Goal: Transaction & Acquisition: Purchase product/service

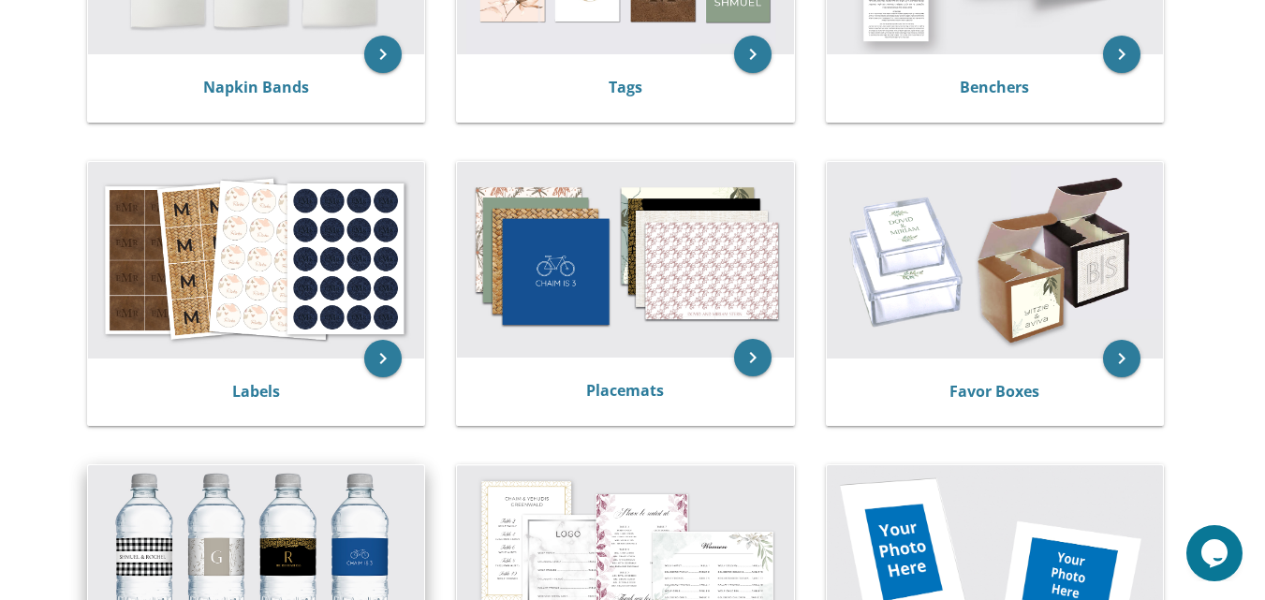
scroll to position [752, 0]
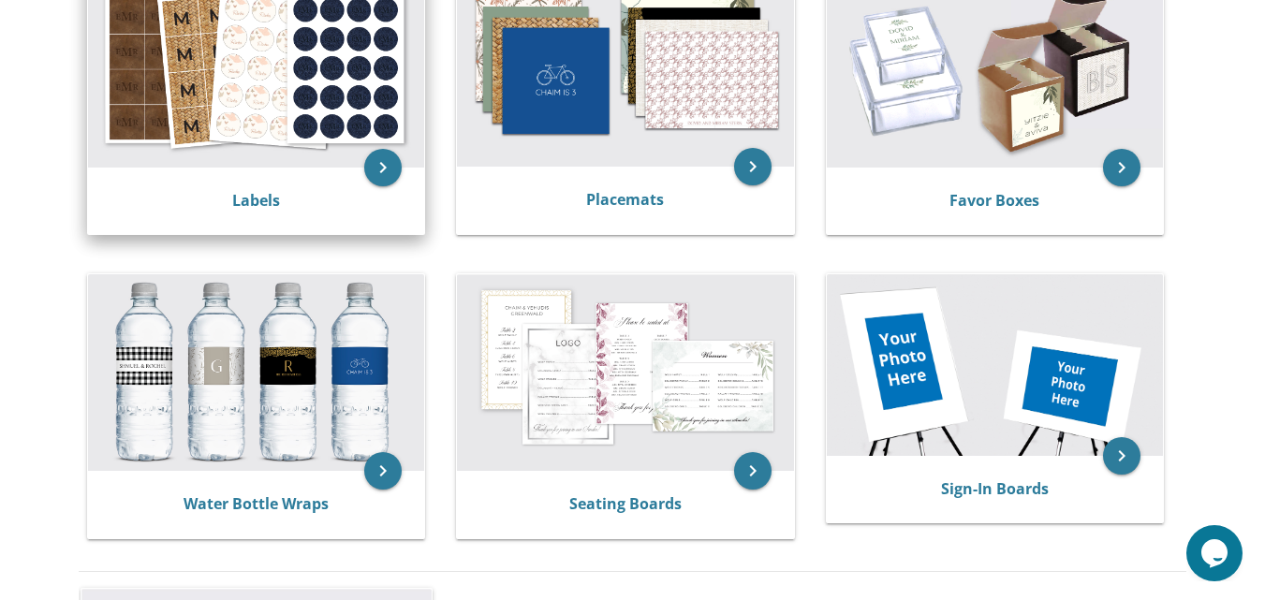
click at [262, 113] on img at bounding box center [256, 69] width 336 height 197
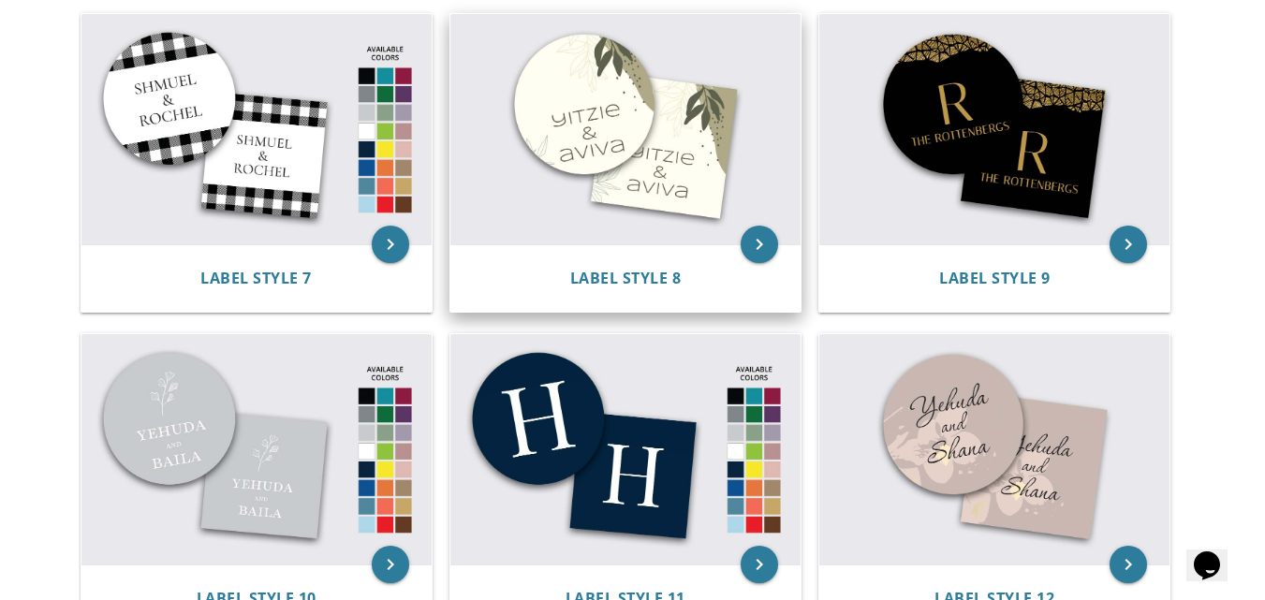
scroll to position [1057, 0]
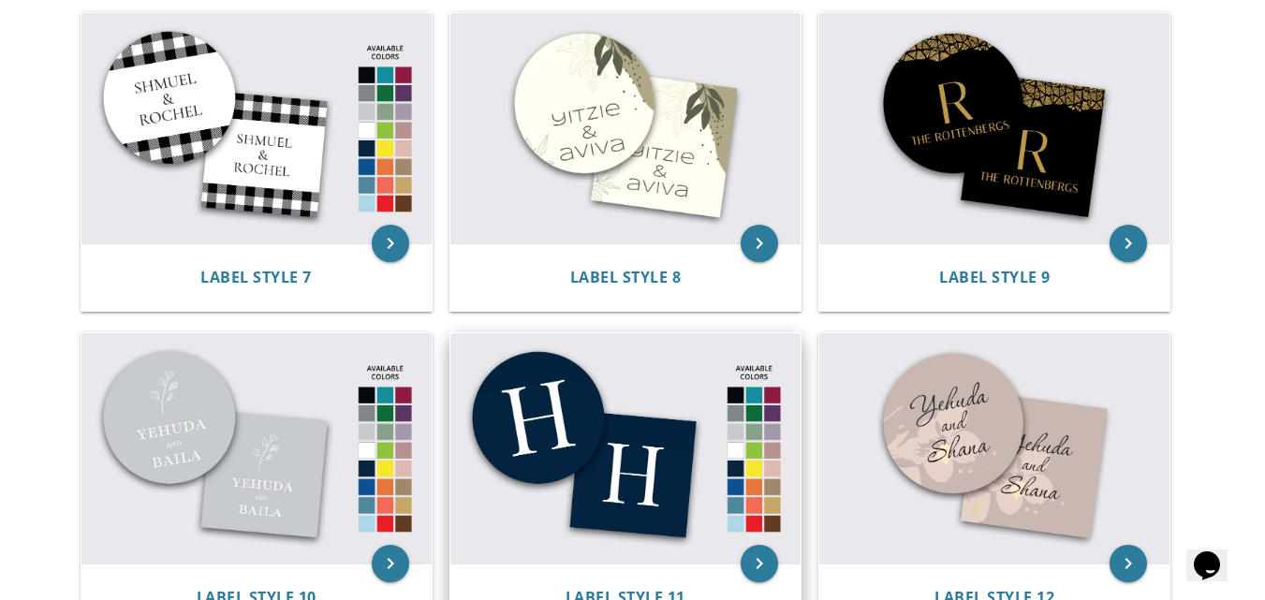
click at [735, 491] on img at bounding box center [625, 448] width 350 height 230
click at [624, 471] on img at bounding box center [625, 448] width 350 height 230
click at [750, 564] on icon "keyboard_arrow_right" at bounding box center [759, 563] width 37 height 37
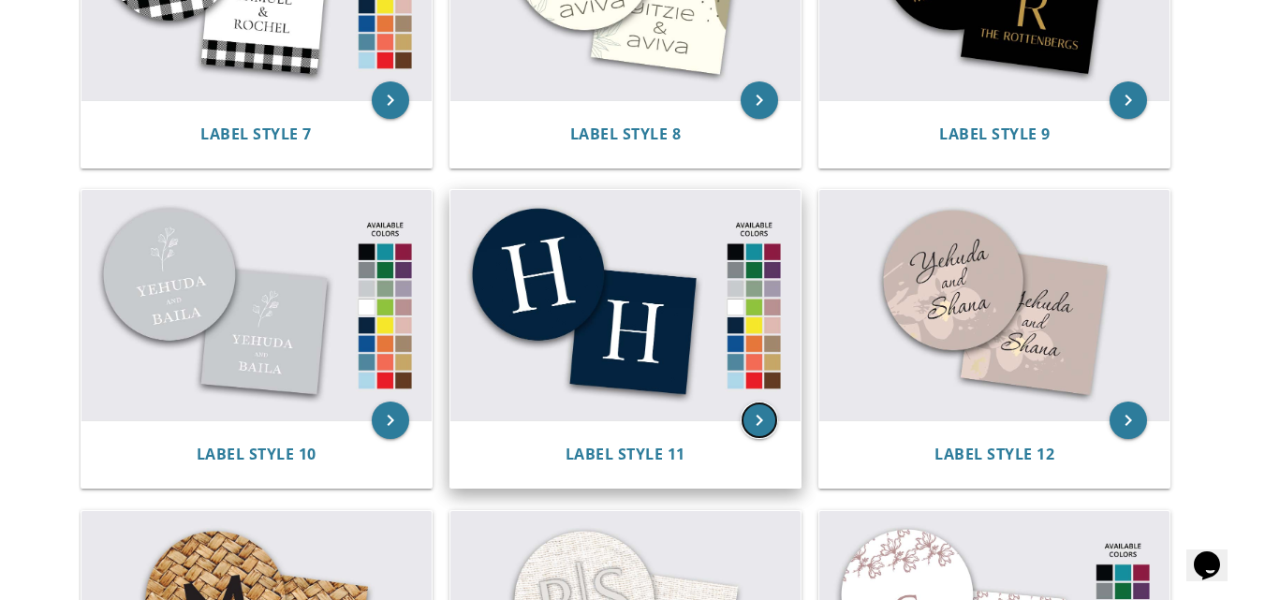
scroll to position [1201, 0]
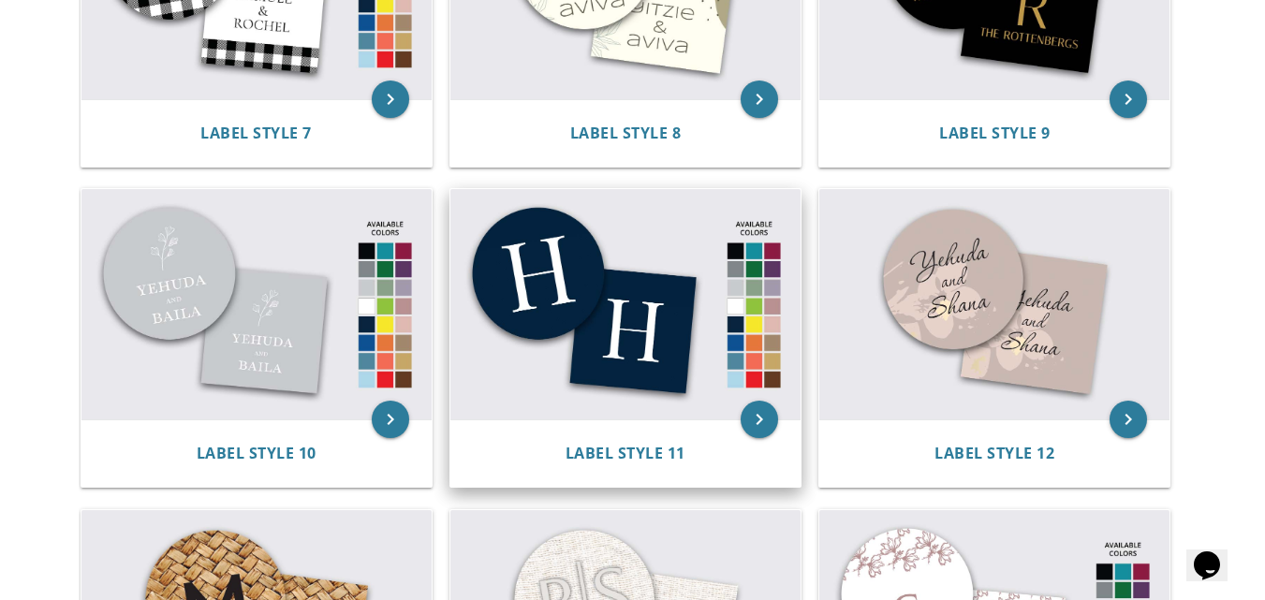
click at [635, 383] on img at bounding box center [625, 304] width 350 height 230
click at [653, 455] on span "Label Style 11" at bounding box center [625, 453] width 120 height 21
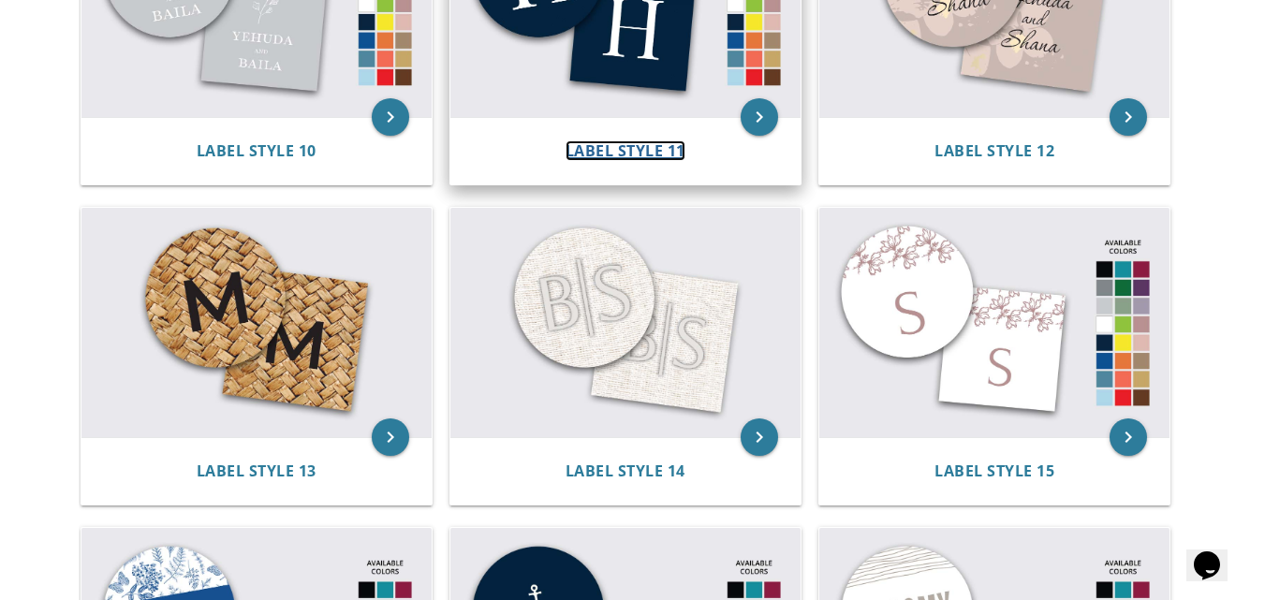
scroll to position [1572, 0]
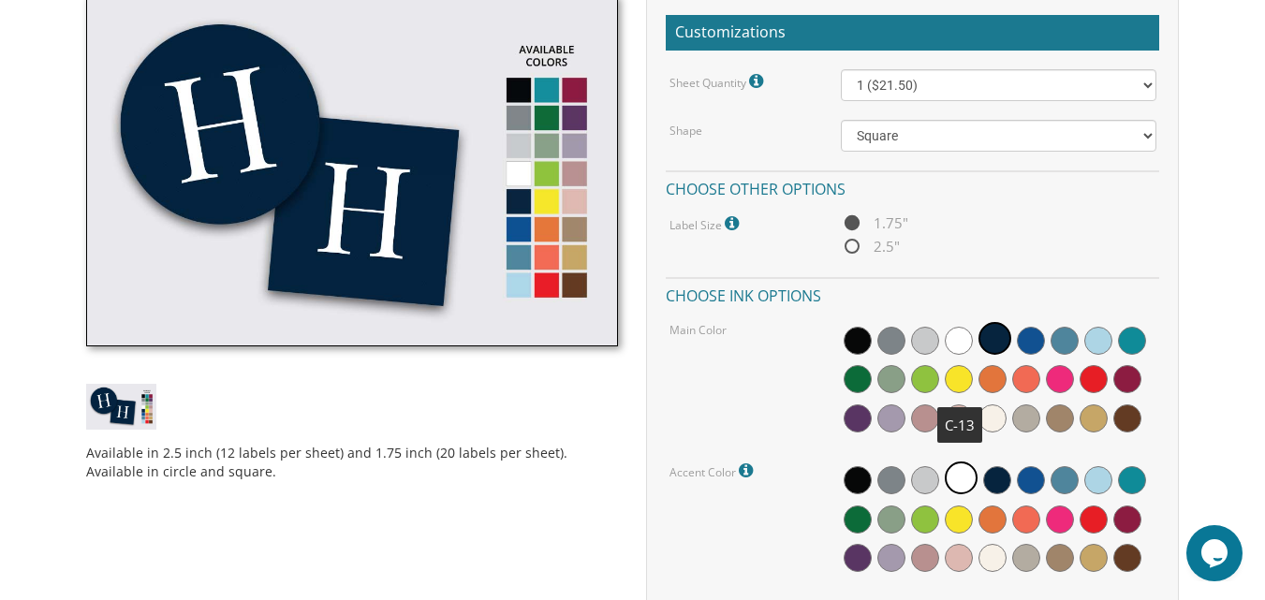
scroll to position [570, 0]
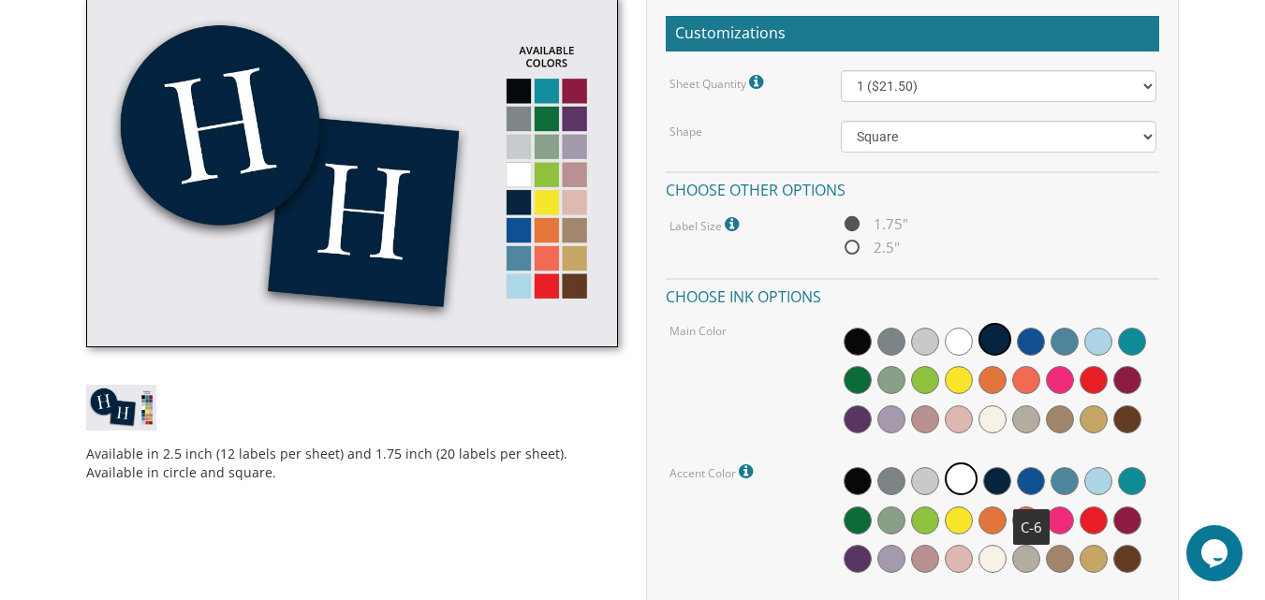
click at [1031, 491] on span at bounding box center [1031, 481] width 28 height 28
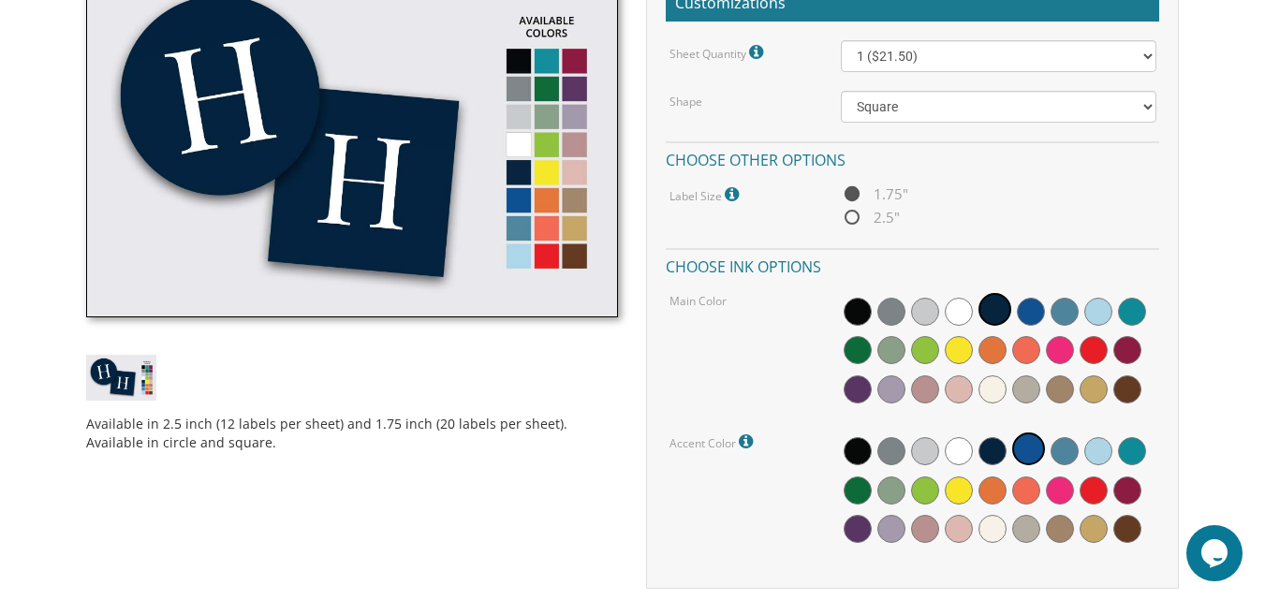
scroll to position [599, 0]
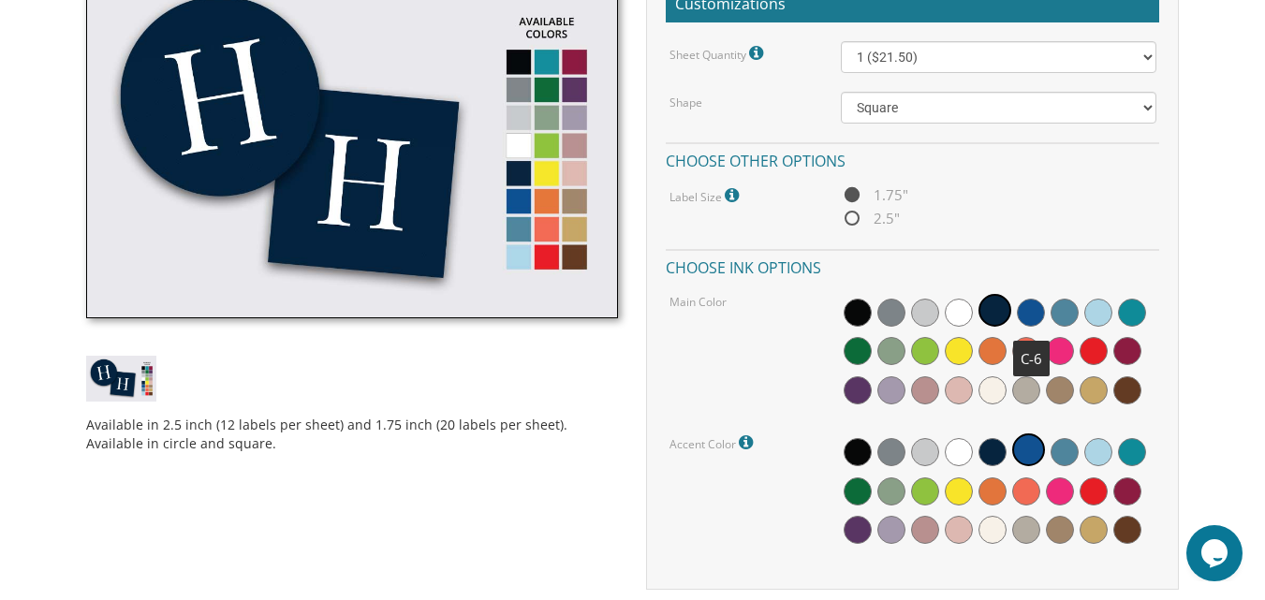
click at [1033, 315] on span at bounding box center [1031, 313] width 28 height 28
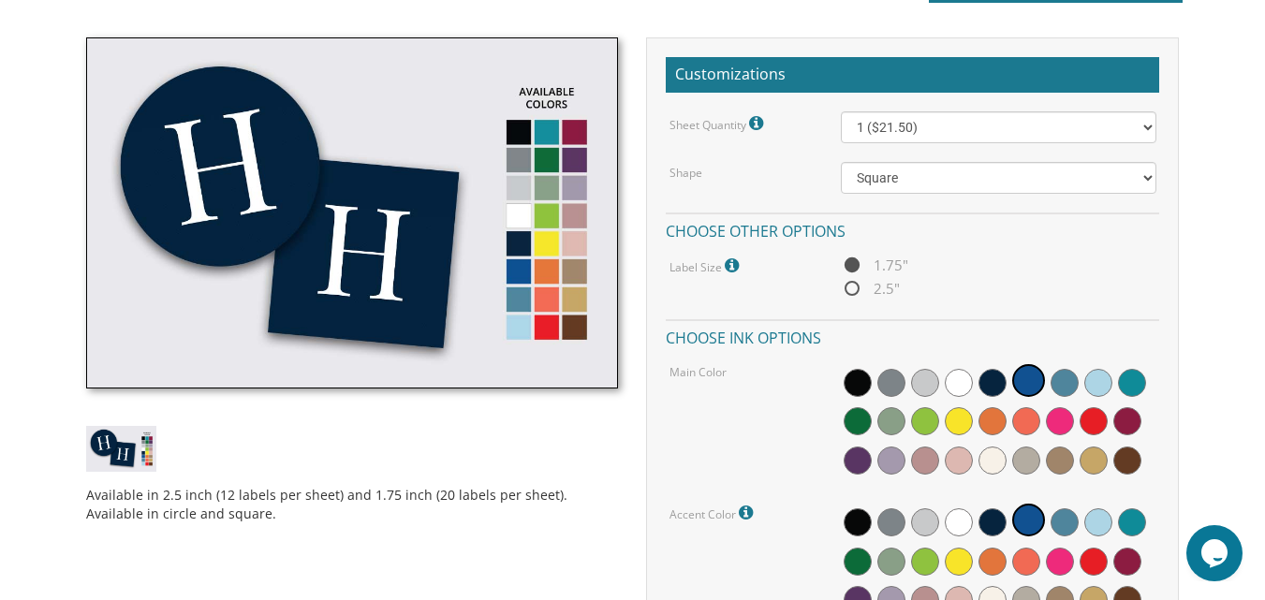
scroll to position [530, 0]
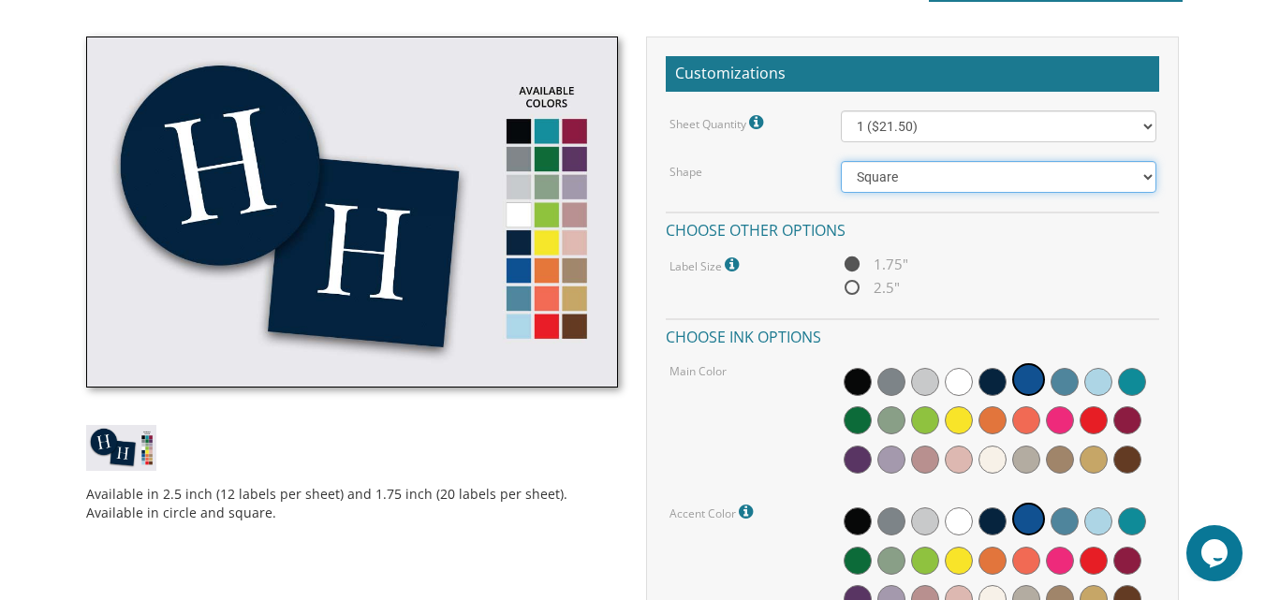
click at [908, 179] on select "Square Circle" at bounding box center [998, 177] width 315 height 32
select select "url("/store/pc/invitations/parts/circle.jpg")"
click at [841, 161] on select "Square Circle" at bounding box center [998, 177] width 315 height 32
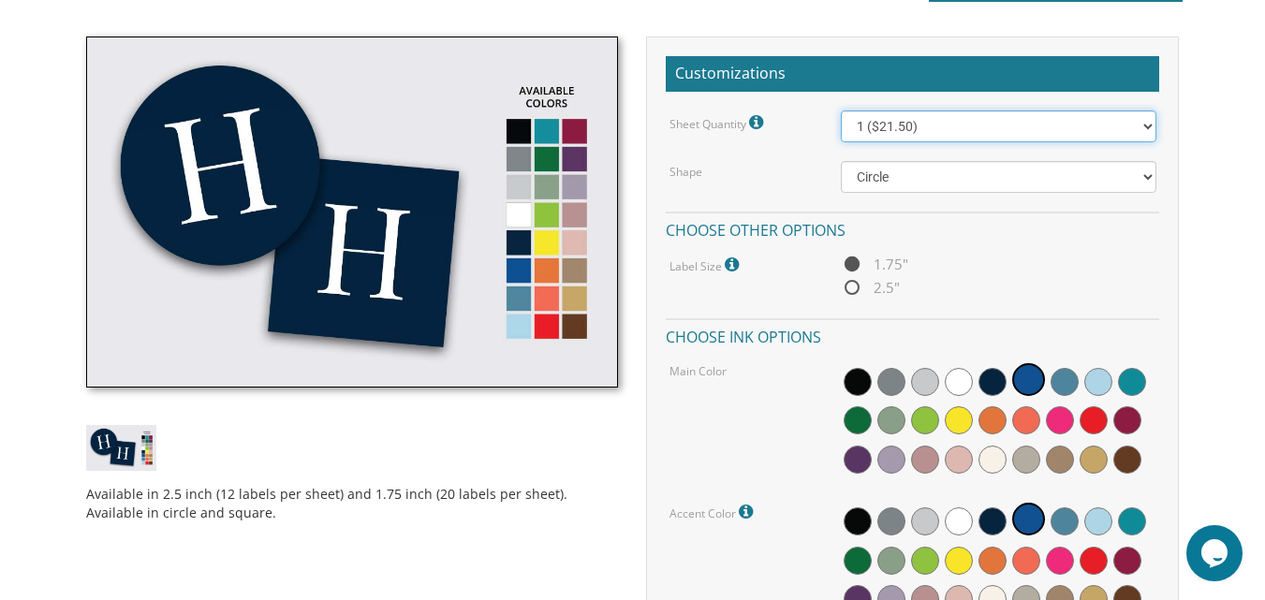
click at [913, 125] on select "1 ($21.50) 2 ($25.00) 3 ($28.50) 4 ($32.00) 5 ($35.50) 6 ($39.00) 7 ($42.50) 8 …" at bounding box center [998, 126] width 315 height 32
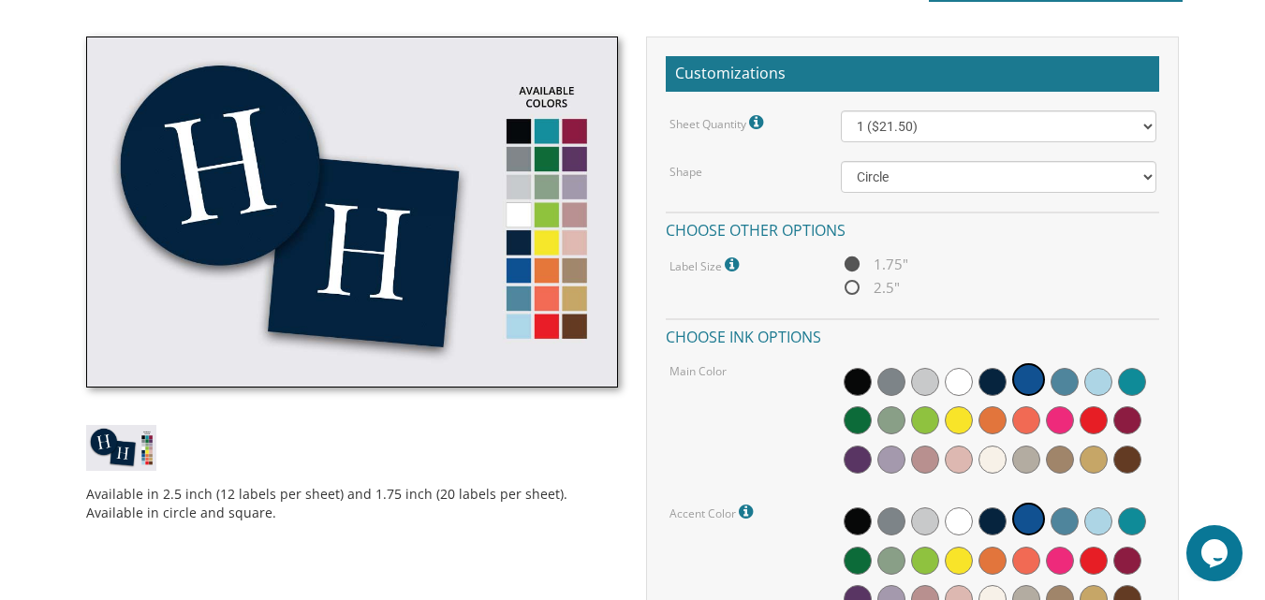
click at [804, 202] on div "Sheet Quantity 1.75" Labels - 20 per sheet 2.5" Labels - 12 per sheet 1 ($21.50…" at bounding box center [912, 365] width 493 height 511
click at [852, 291] on span "2.5"" at bounding box center [870, 287] width 59 height 23
click at [852, 291] on input "2.5"" at bounding box center [847, 289] width 12 height 12
radio input "true"
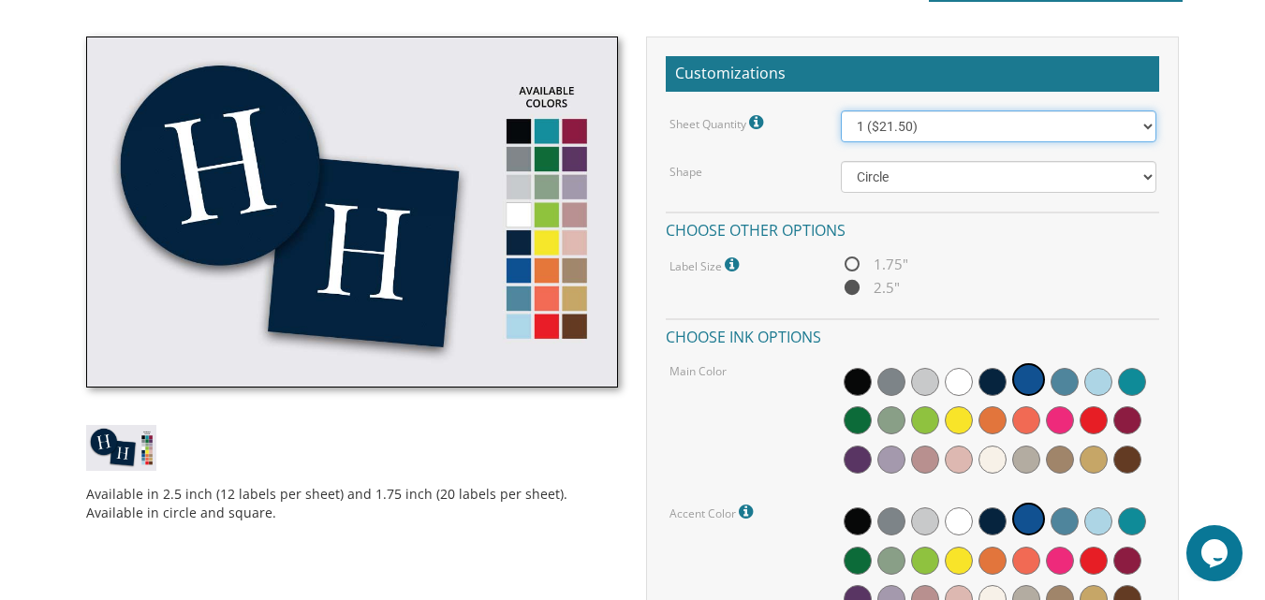
click at [1050, 124] on select "1 ($21.50) 2 ($25.00) 3 ($28.50) 4 ($32.00) 5 ($35.50) 6 ($39.00) 7 ($42.50) 8 …" at bounding box center [998, 126] width 315 height 32
select select "7"
click at [841, 110] on select "1 ($21.50) 2 ($25.00) 3 ($28.50) 4 ($32.00) 5 ($35.50) 6 ($39.00) 7 ($42.50) 8 …" at bounding box center [998, 126] width 315 height 32
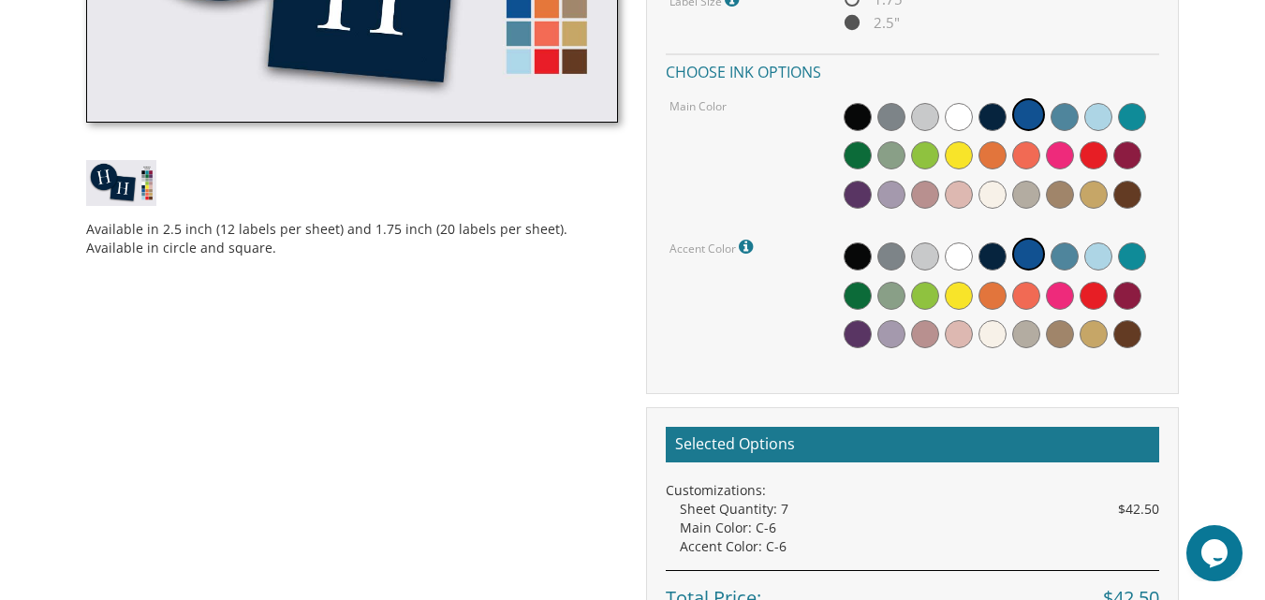
scroll to position [770, 0]
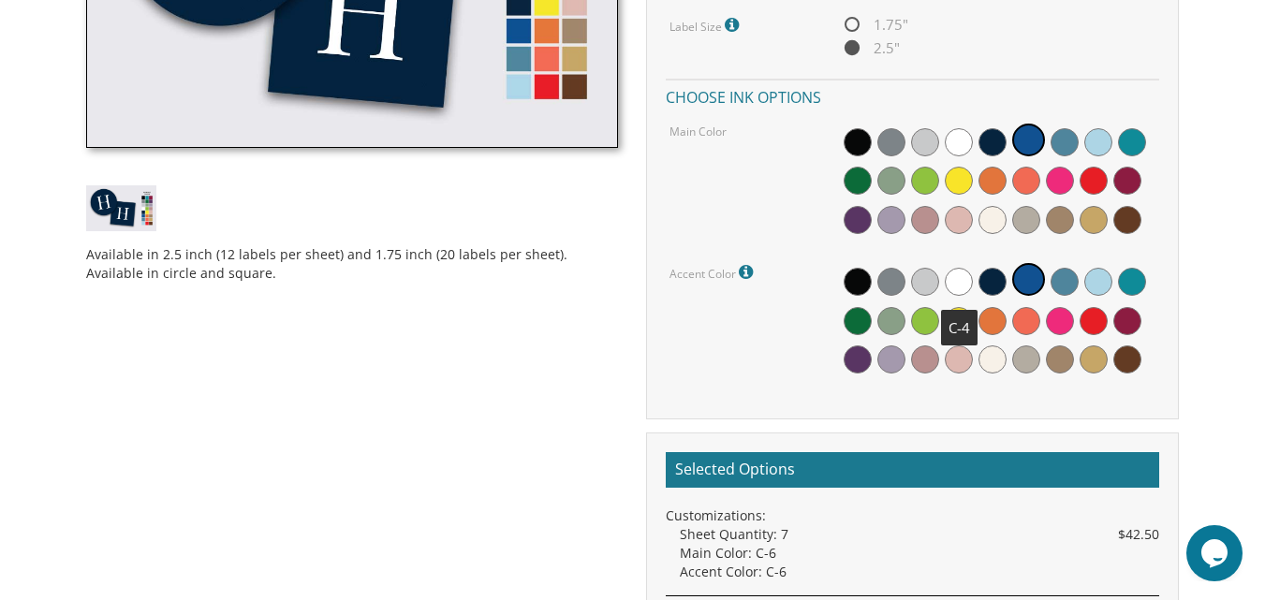
click at [962, 281] on span at bounding box center [959, 282] width 28 height 28
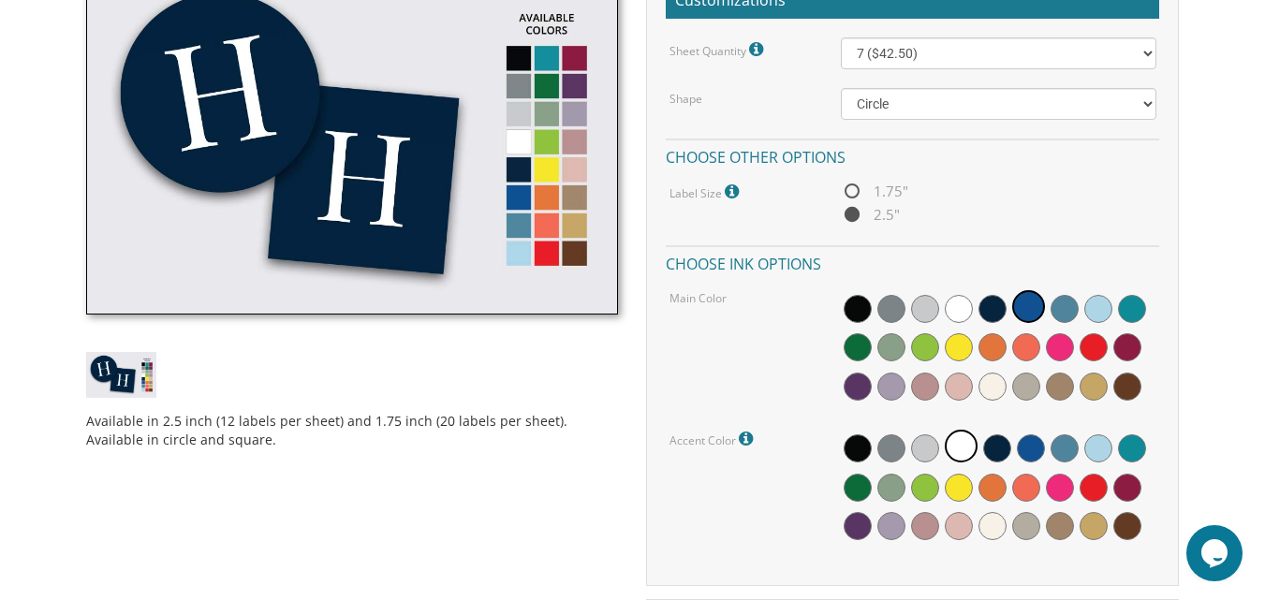
scroll to position [594, 0]
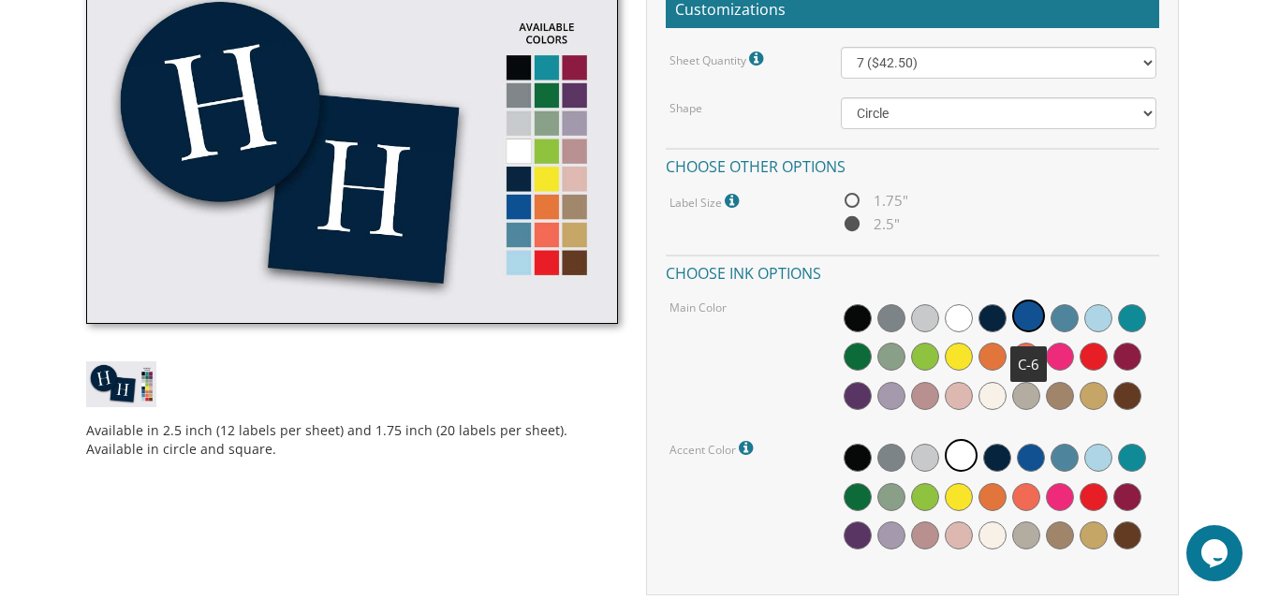
click at [1029, 319] on span at bounding box center [1028, 316] width 33 height 33
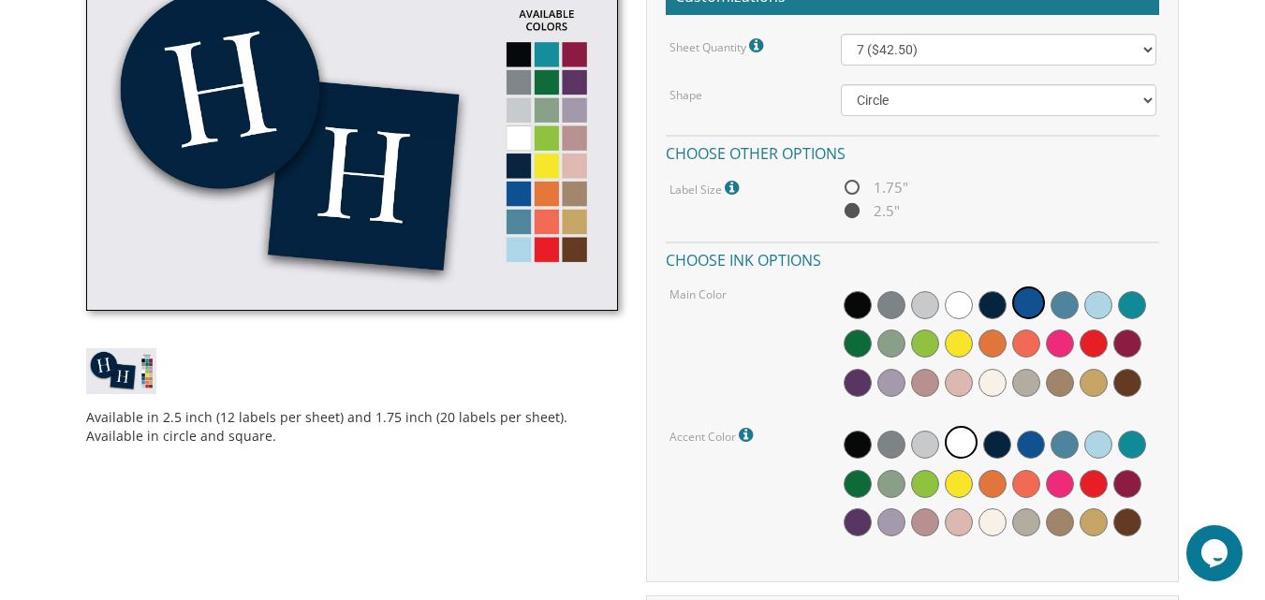
scroll to position [608, 0]
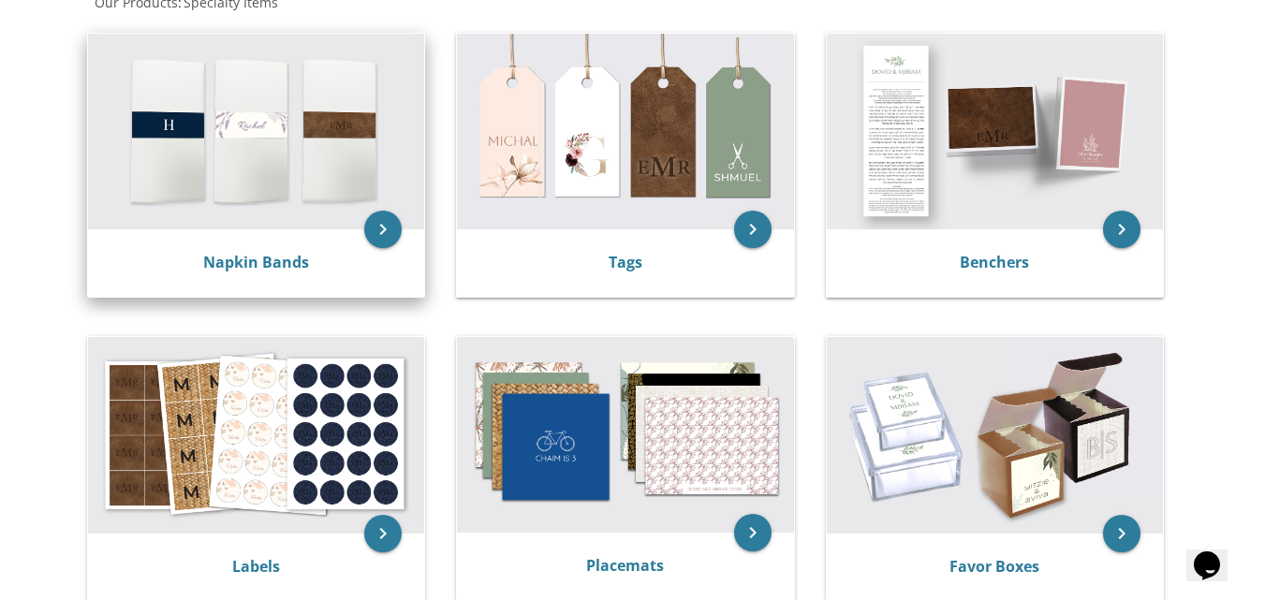
scroll to position [411, 0]
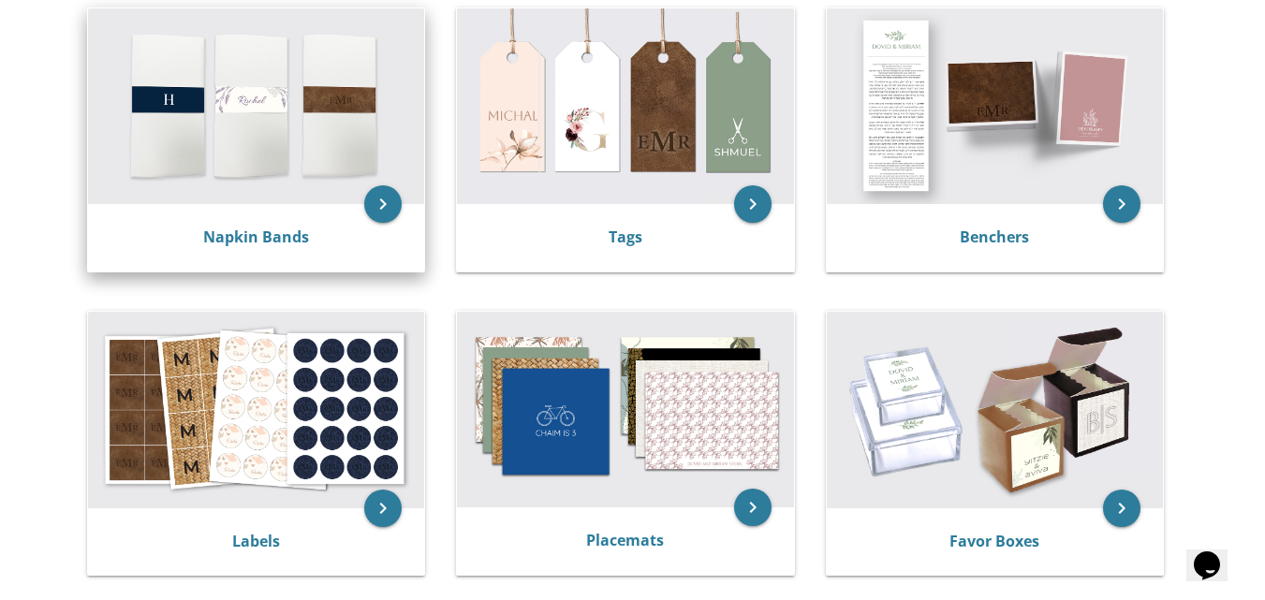
click at [353, 490] on img at bounding box center [256, 410] width 336 height 197
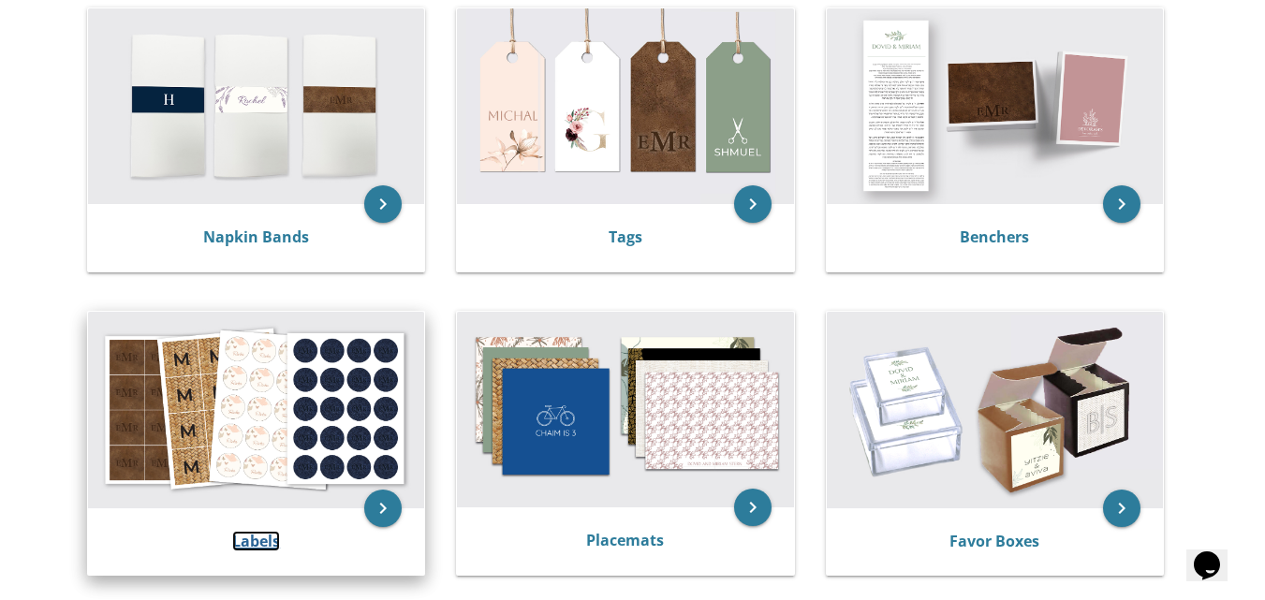
click at [246, 545] on link "Labels" at bounding box center [256, 541] width 48 height 21
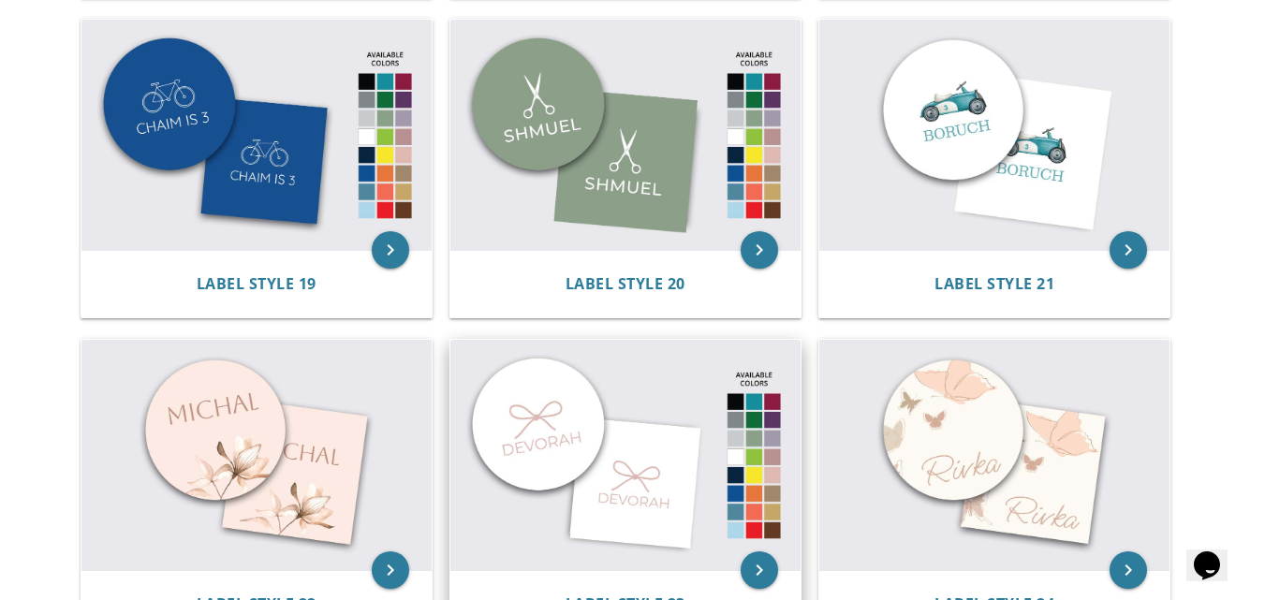
scroll to position [2338, 0]
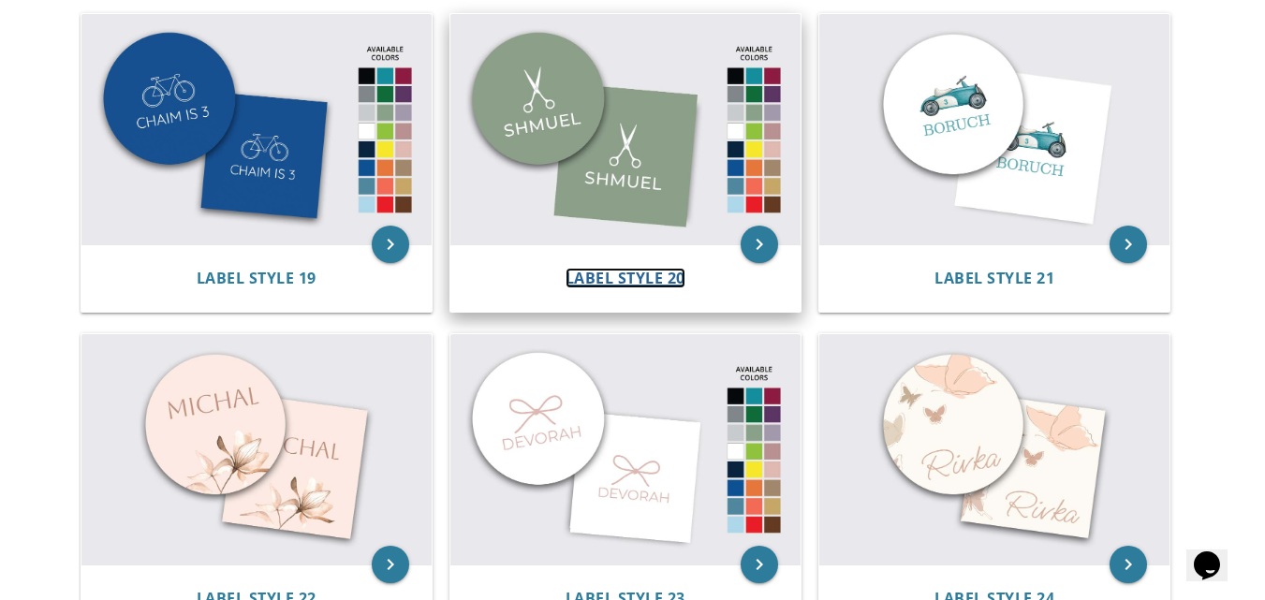
click at [604, 277] on span "Label Style 20" at bounding box center [625, 278] width 120 height 21
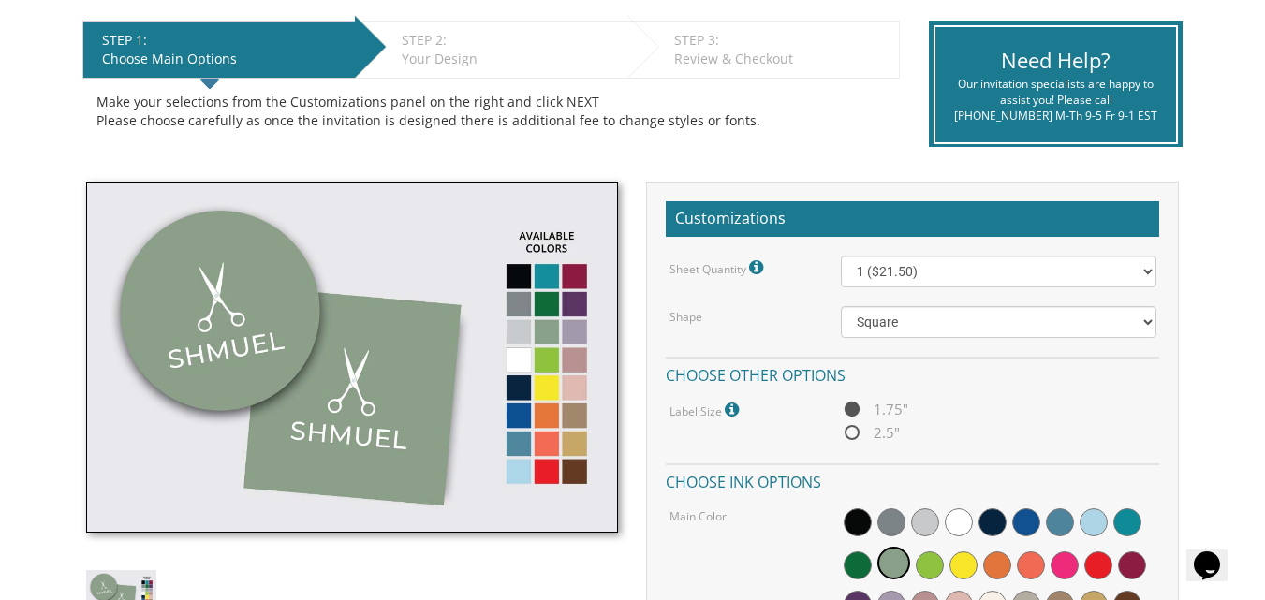
scroll to position [386, 0]
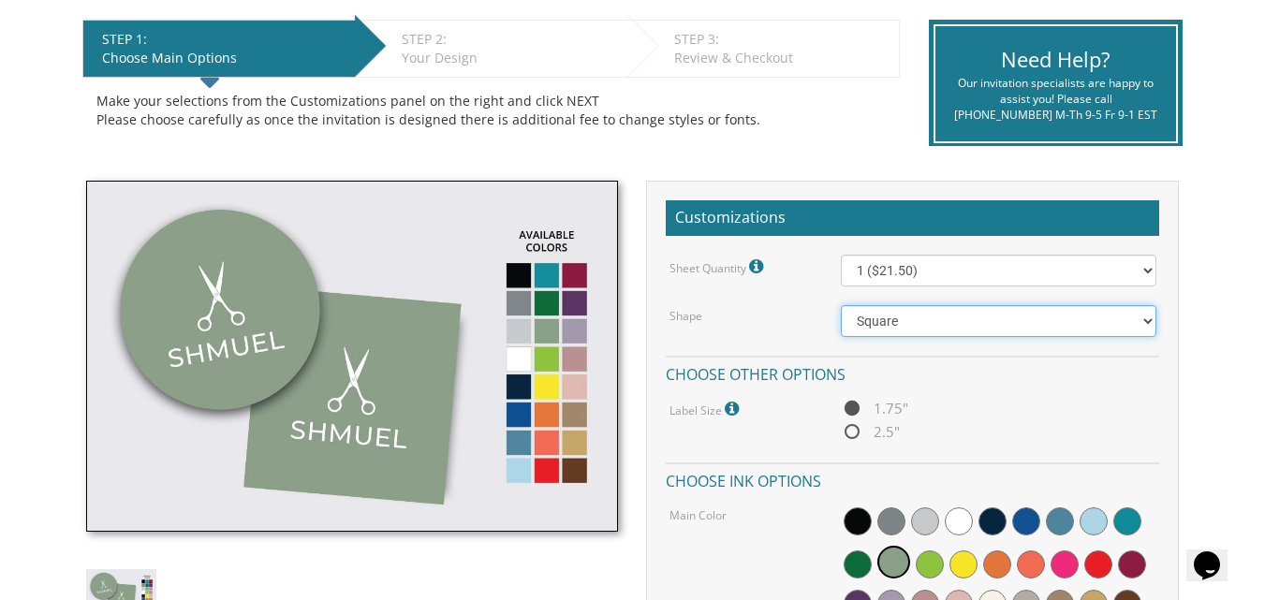
click at [901, 320] on select "Square Circle" at bounding box center [998, 321] width 315 height 32
select select "url("/store/pc/invitations/parts/circle.jpg")"
click at [841, 305] on select "Square Circle" at bounding box center [998, 321] width 315 height 32
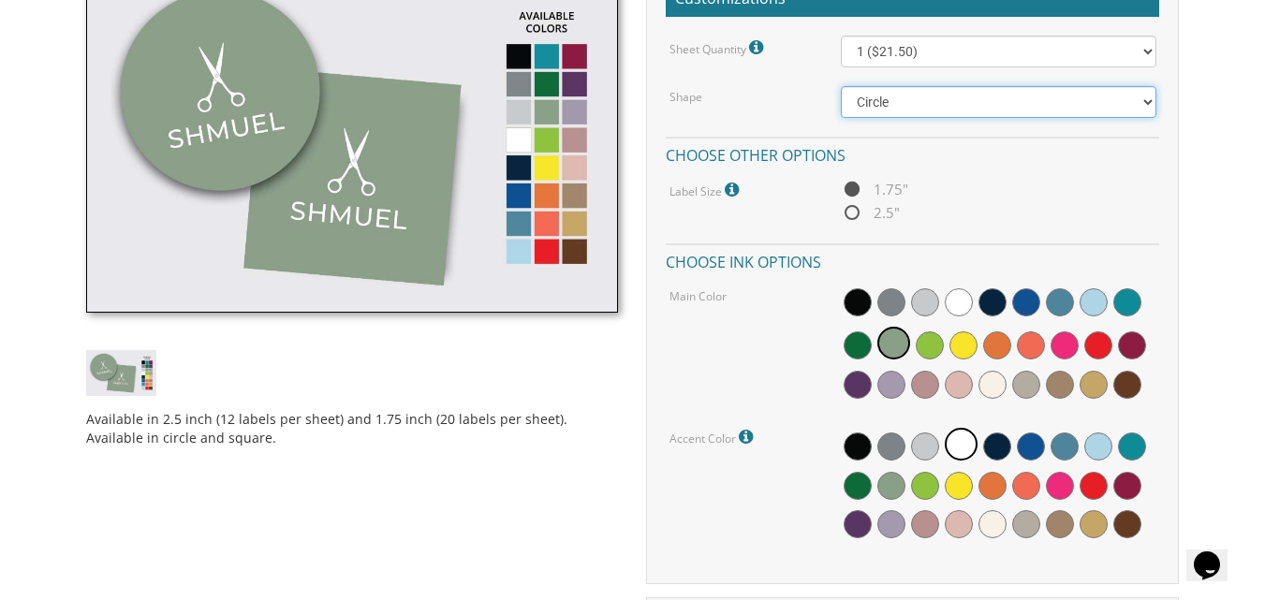
scroll to position [607, 0]
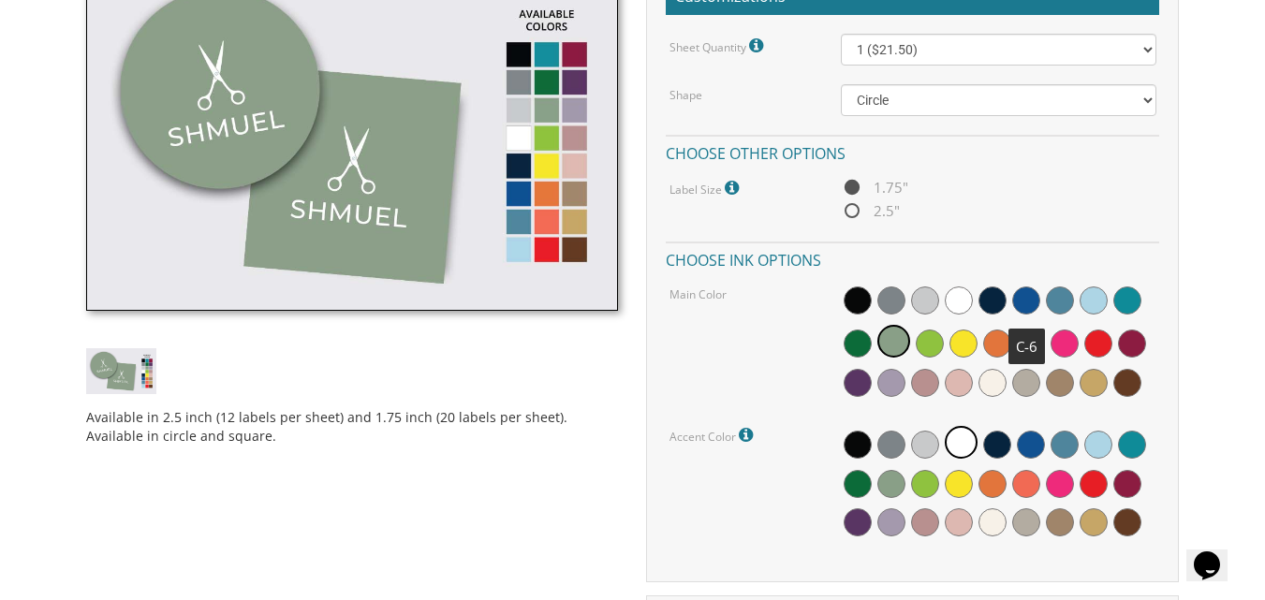
click at [1024, 301] on span at bounding box center [1026, 300] width 28 height 28
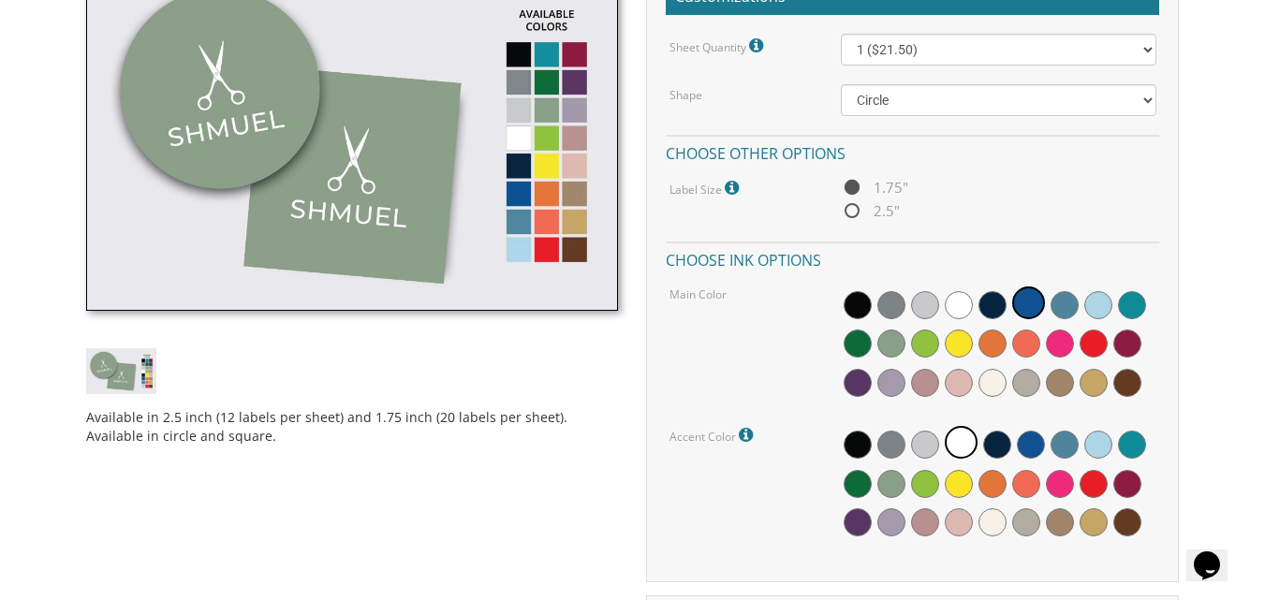
click at [859, 213] on span "2.5"" at bounding box center [870, 210] width 59 height 23
click at [853, 213] on input "2.5"" at bounding box center [847, 212] width 12 height 12
radio input "true"
click at [929, 52] on select "1 ($21.50) 2 ($25.00) 3 ($28.50) 4 ($32.00) 5 ($35.50) 6 ($39.00) 7 ($42.50) 8 …" at bounding box center [998, 50] width 315 height 32
select select "7"
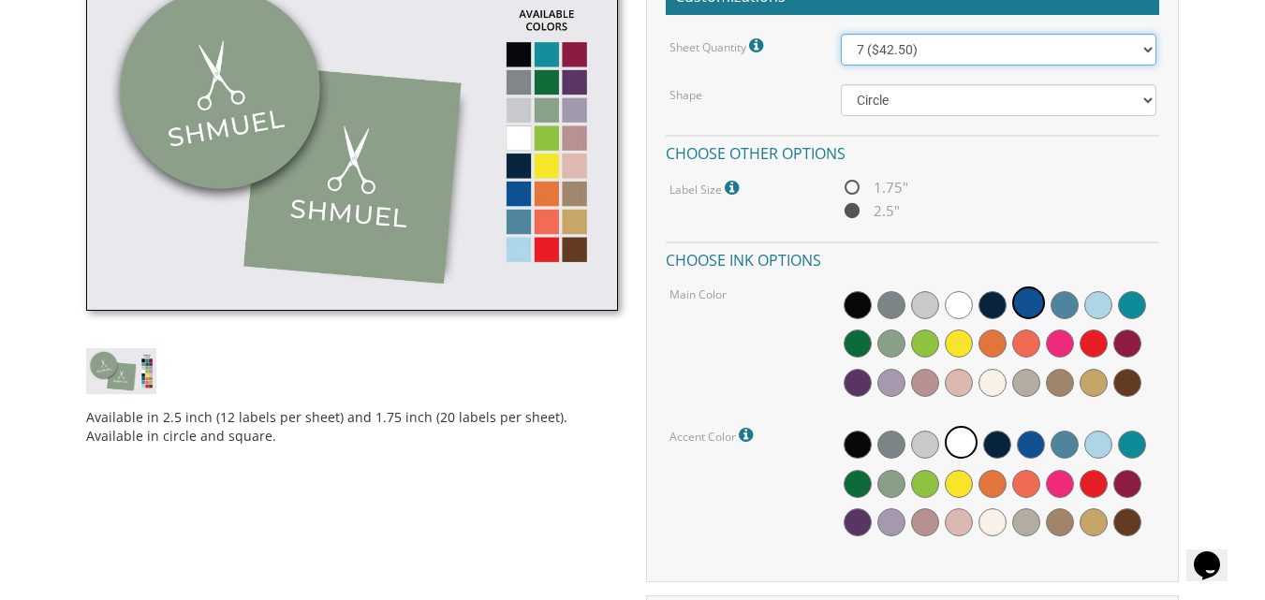
click at [841, 34] on select "1 ($21.50) 2 ($25.00) 3 ($28.50) 4 ($32.00) 5 ($35.50) 6 ($39.00) 7 ($42.50) 8 …" at bounding box center [998, 50] width 315 height 32
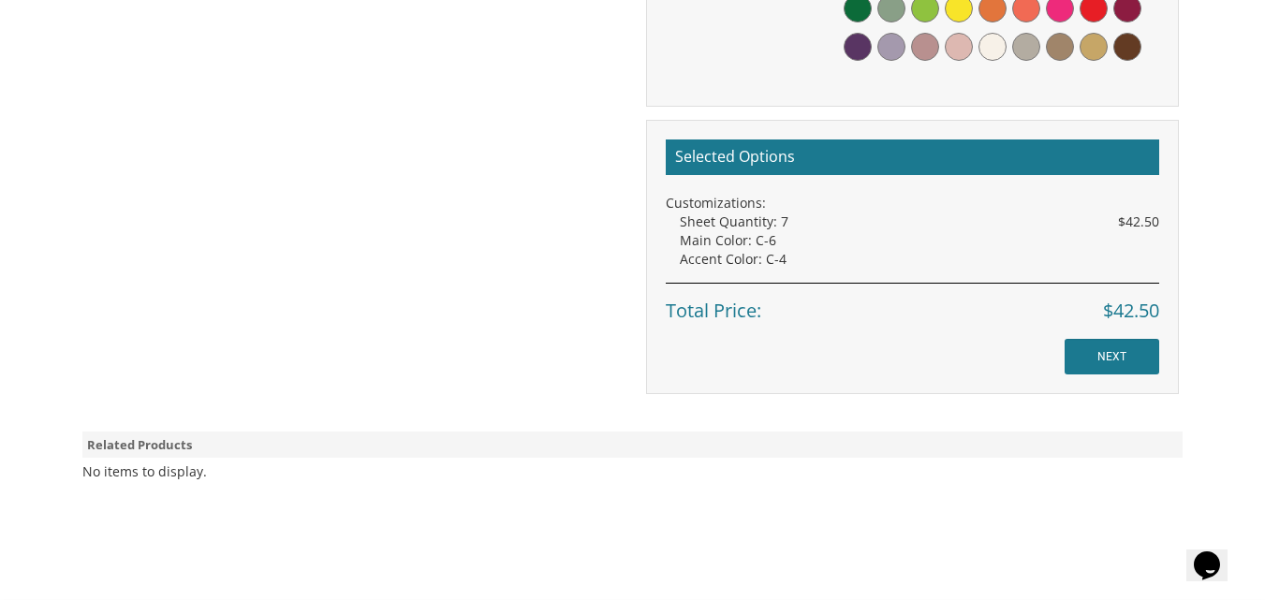
scroll to position [1083, 0]
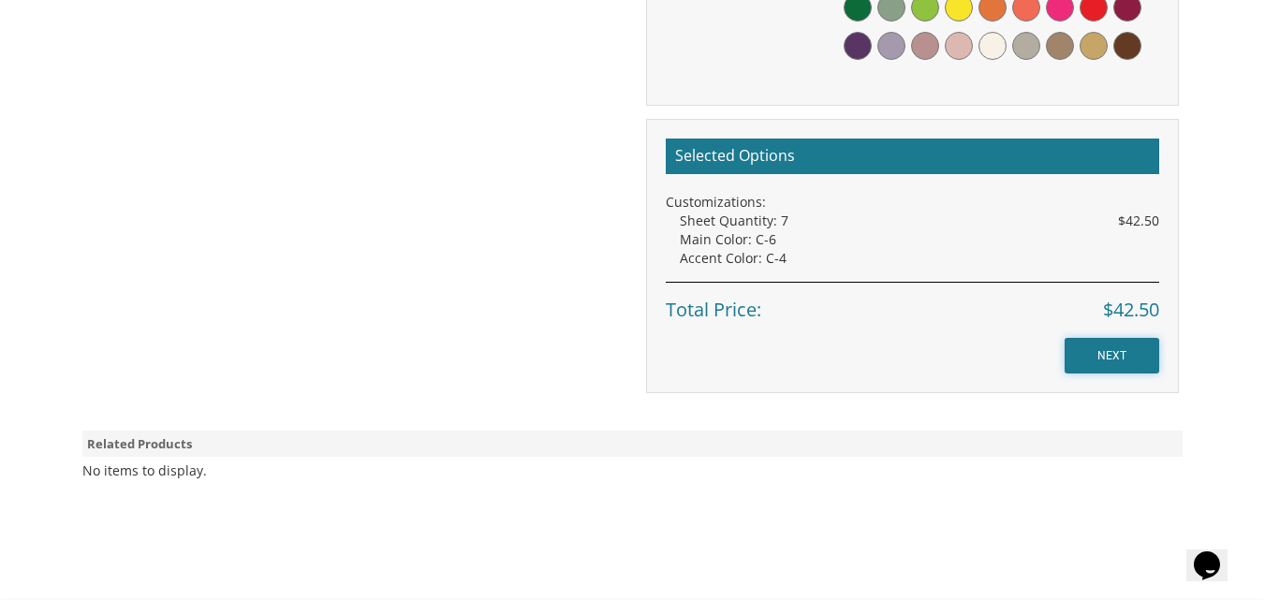
click at [1122, 363] on input "NEXT" at bounding box center [1111, 356] width 95 height 36
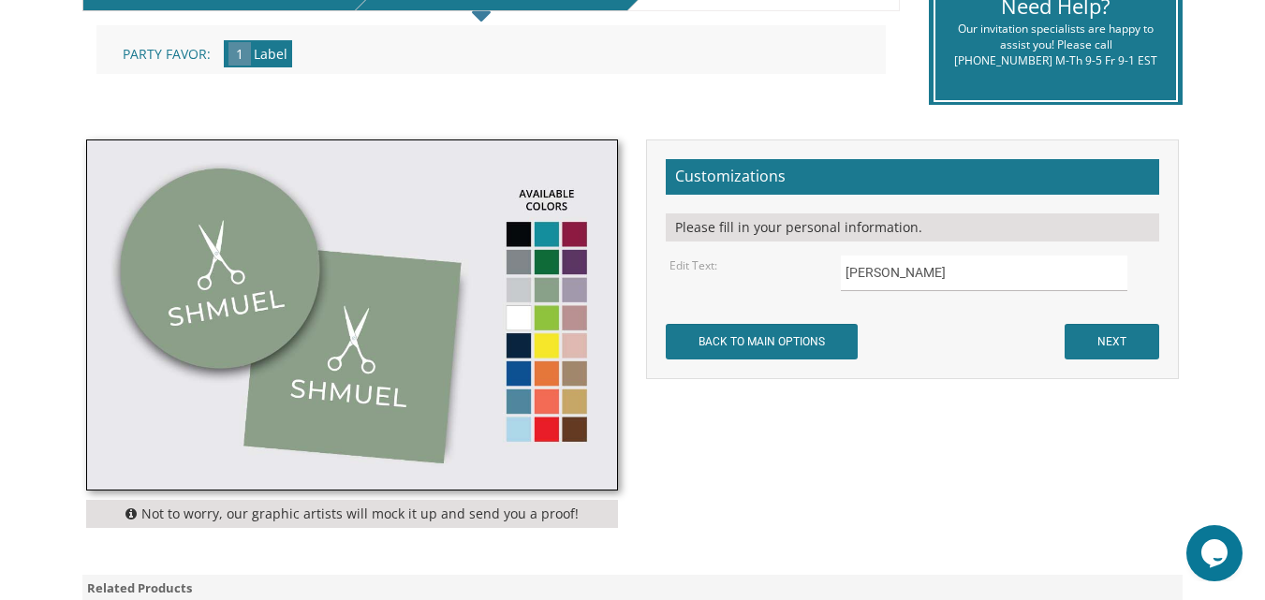
scroll to position [453, 0]
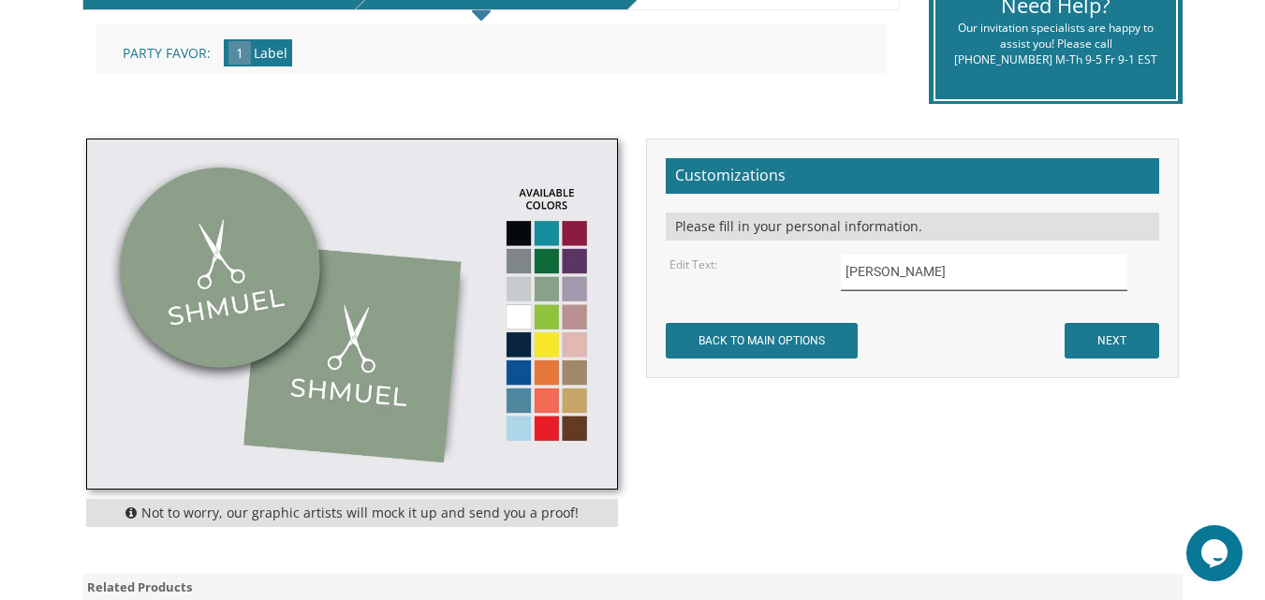
drag, startPoint x: 899, startPoint y: 271, endPoint x: 736, endPoint y: 243, distance: 165.3
click at [736, 243] on form "Customizations Please fill in your personal information. Edit Text: [PERSON_NAM…" at bounding box center [912, 258] width 493 height 200
type input "ח"
type input "חיים"
click at [1112, 345] on input "NEXT" at bounding box center [1111, 341] width 95 height 36
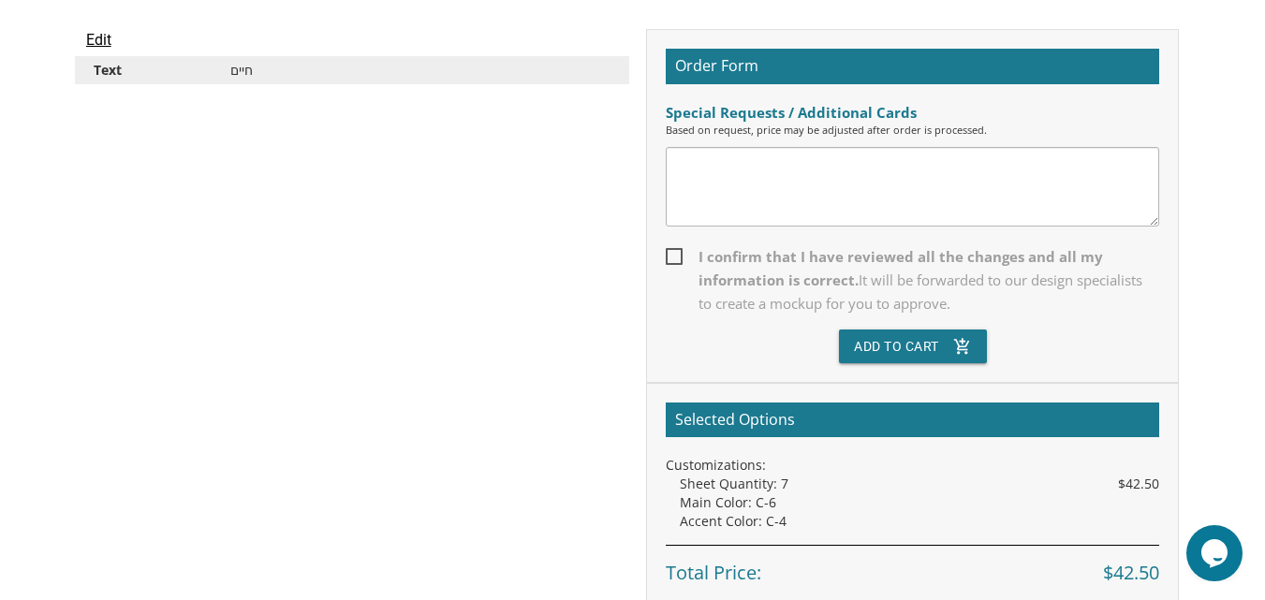
scroll to position [538, 0]
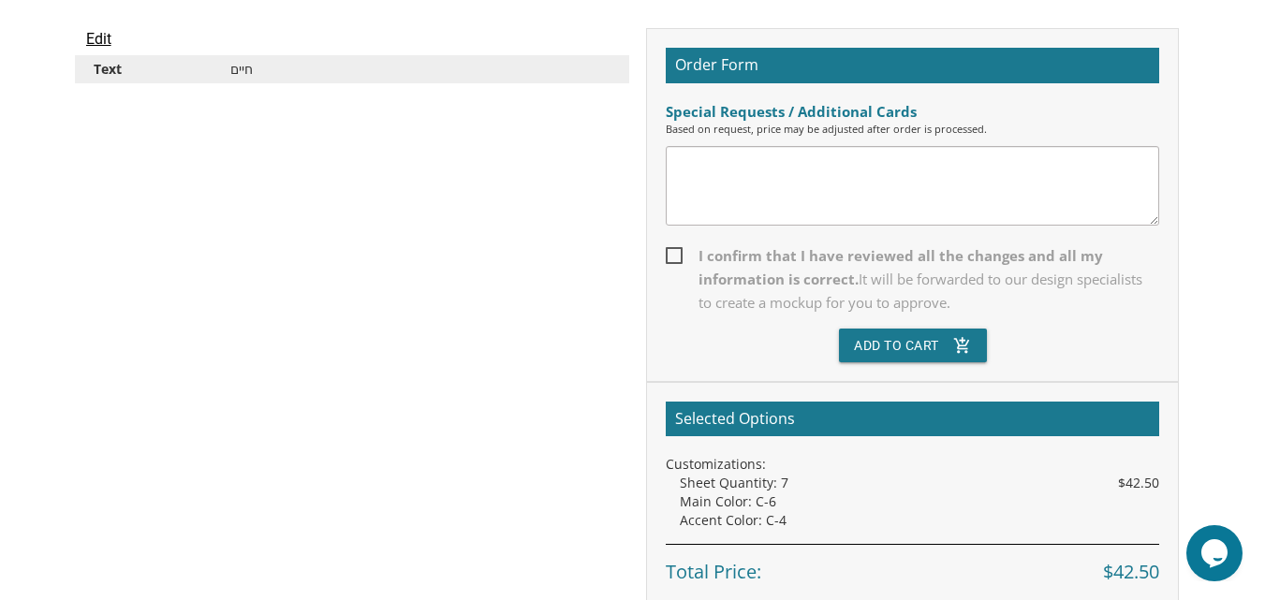
click at [672, 256] on span "I confirm that I have reviewed all the changes and all my information is correc…" at bounding box center [912, 279] width 493 height 70
click at [672, 256] on input "I confirm that I have reviewed all the changes and all my information is correc…" at bounding box center [672, 254] width 12 height 12
checkbox input "true"
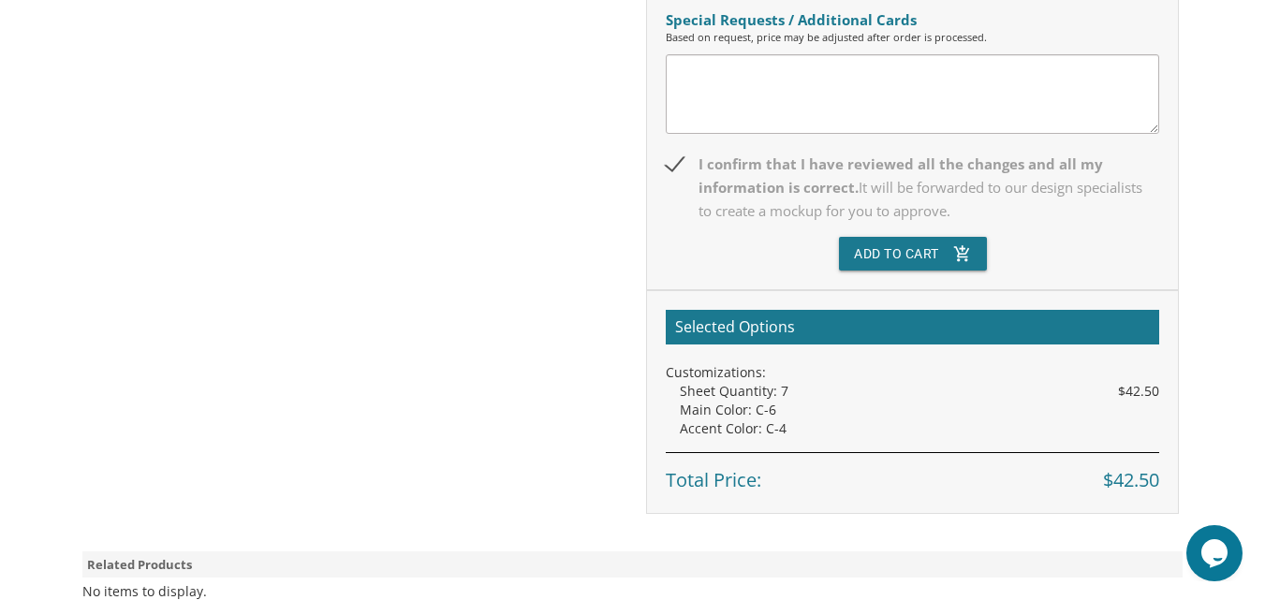
scroll to position [610, 0]
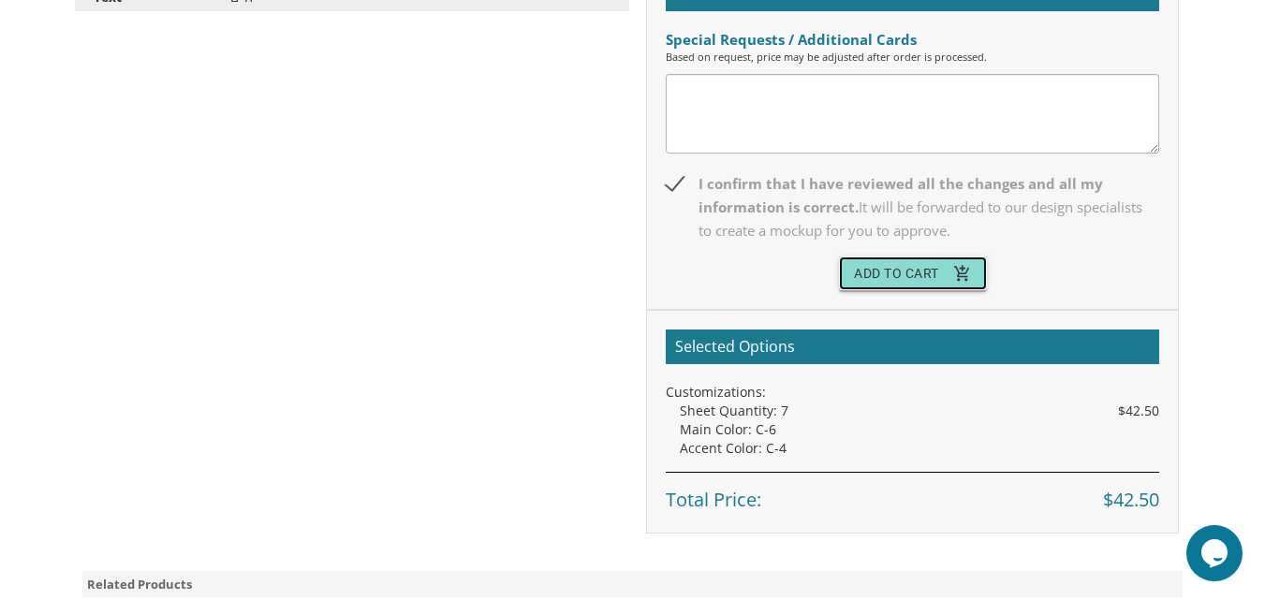
click at [946, 285] on button "Add To Cart add_shopping_cart" at bounding box center [913, 274] width 148 height 34
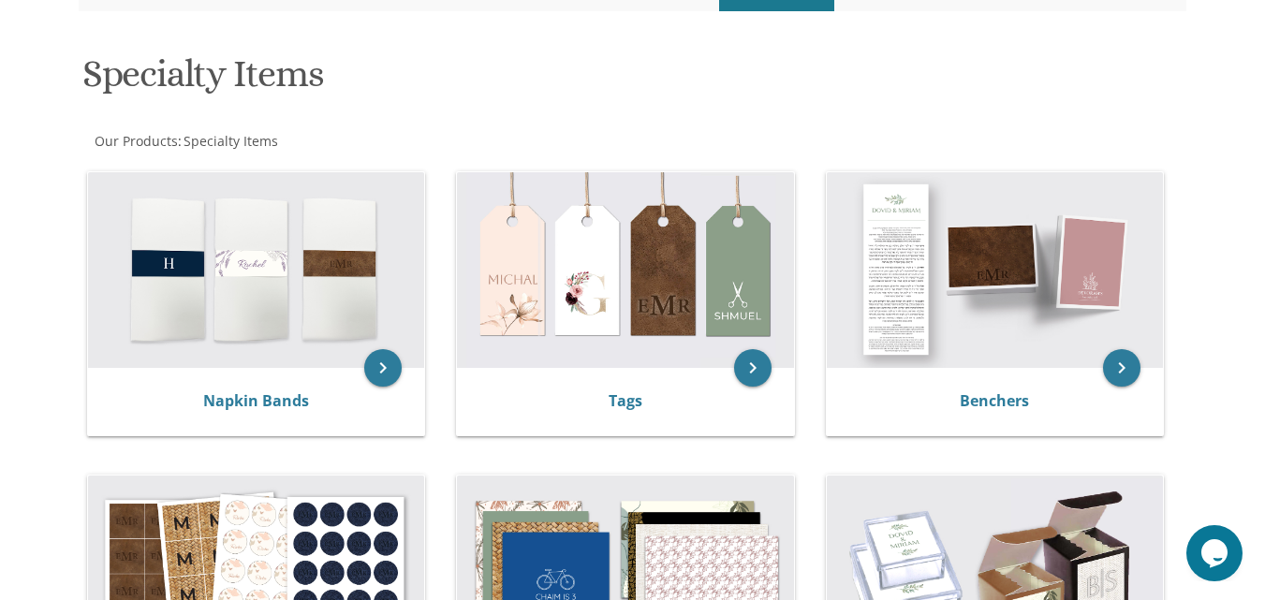
scroll to position [253, 0]
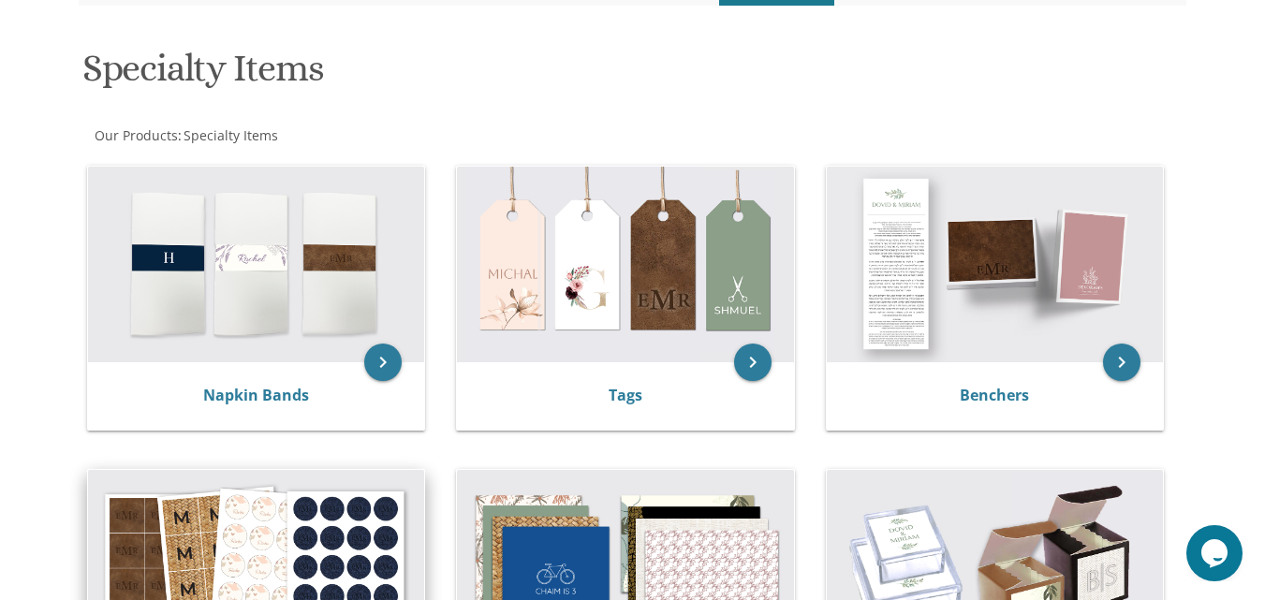
click at [384, 532] on img at bounding box center [256, 568] width 336 height 197
click at [289, 549] on img at bounding box center [256, 568] width 336 height 197
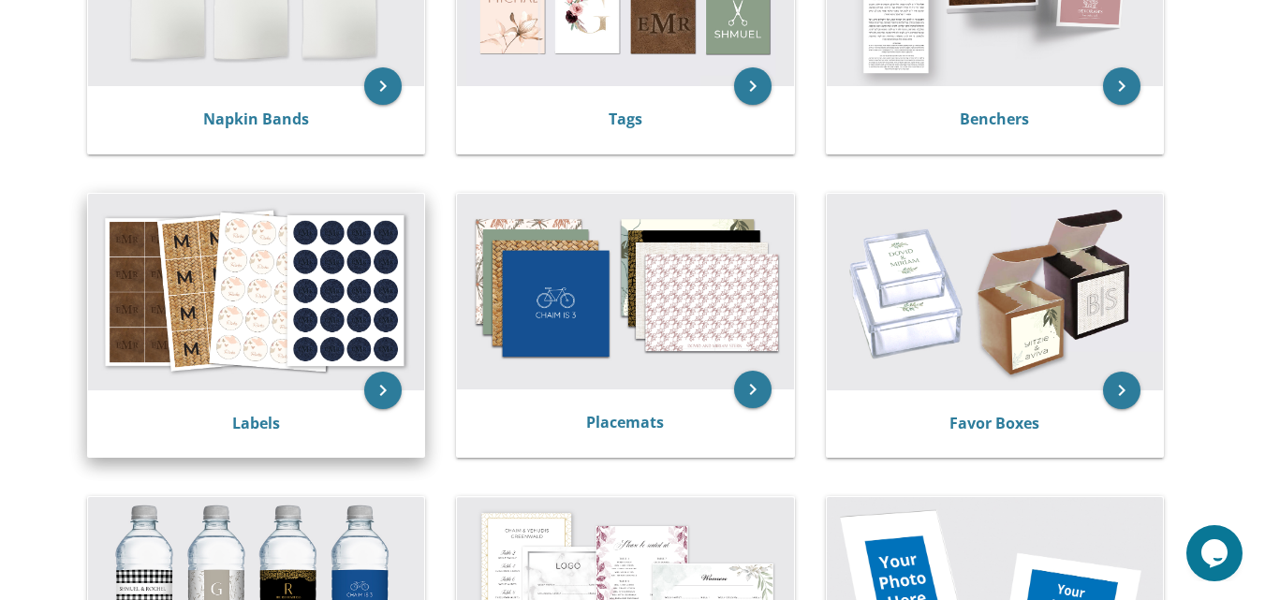
scroll to position [530, 0]
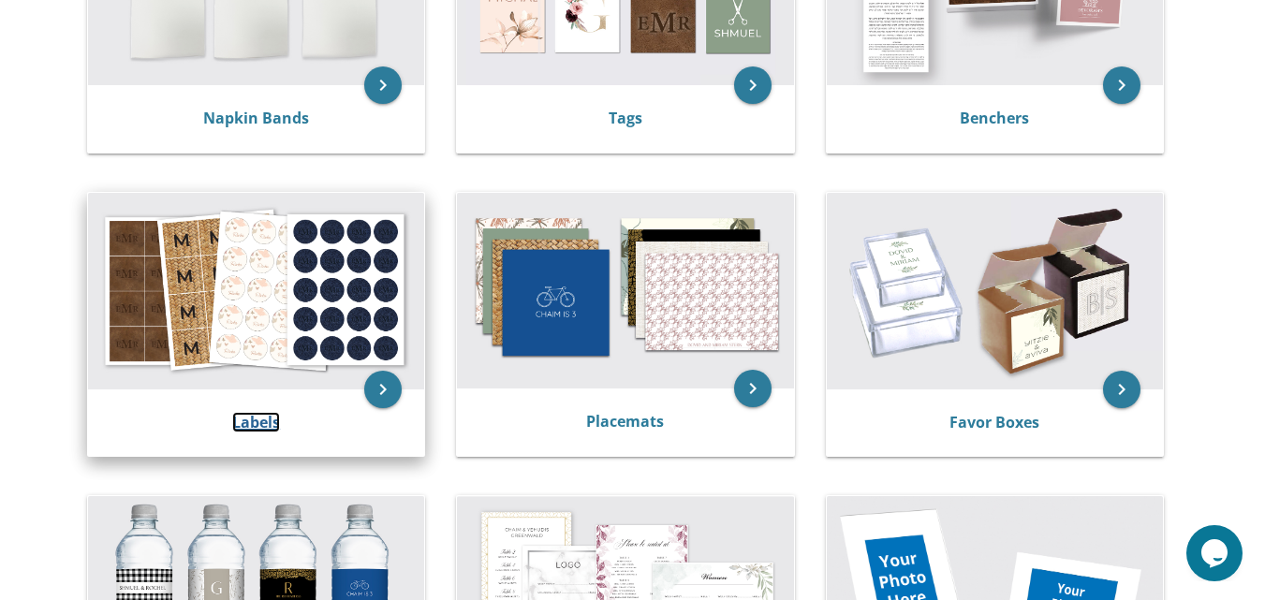
click at [266, 428] on link "Labels" at bounding box center [256, 422] width 48 height 21
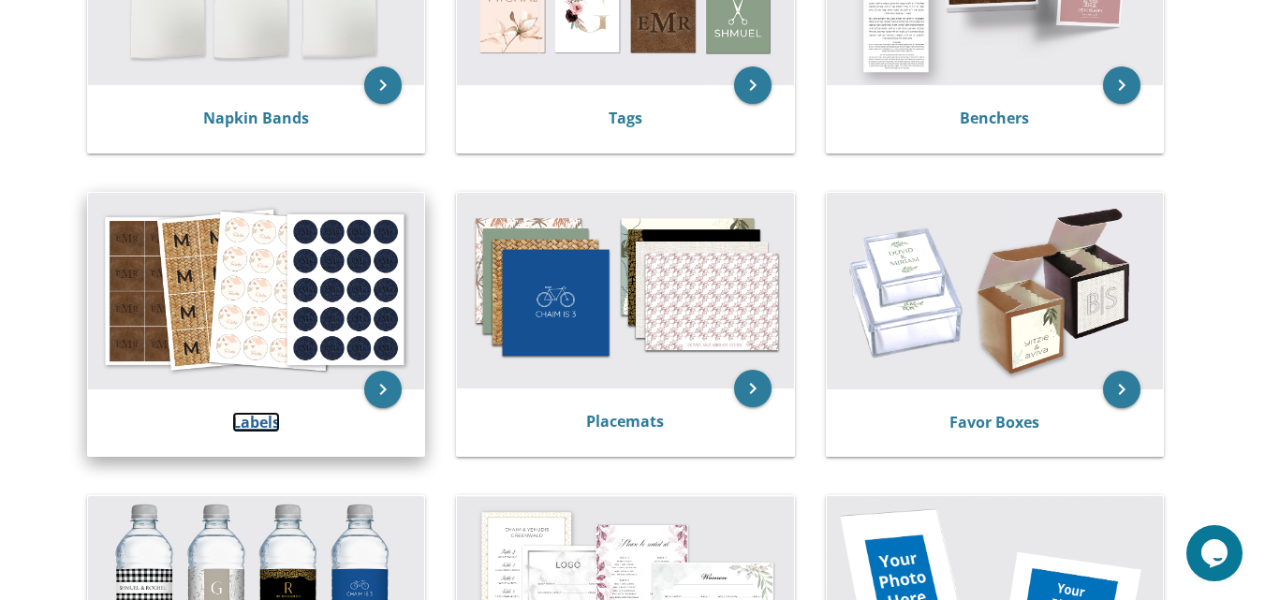
click at [266, 428] on link "Labels" at bounding box center [256, 422] width 48 height 21
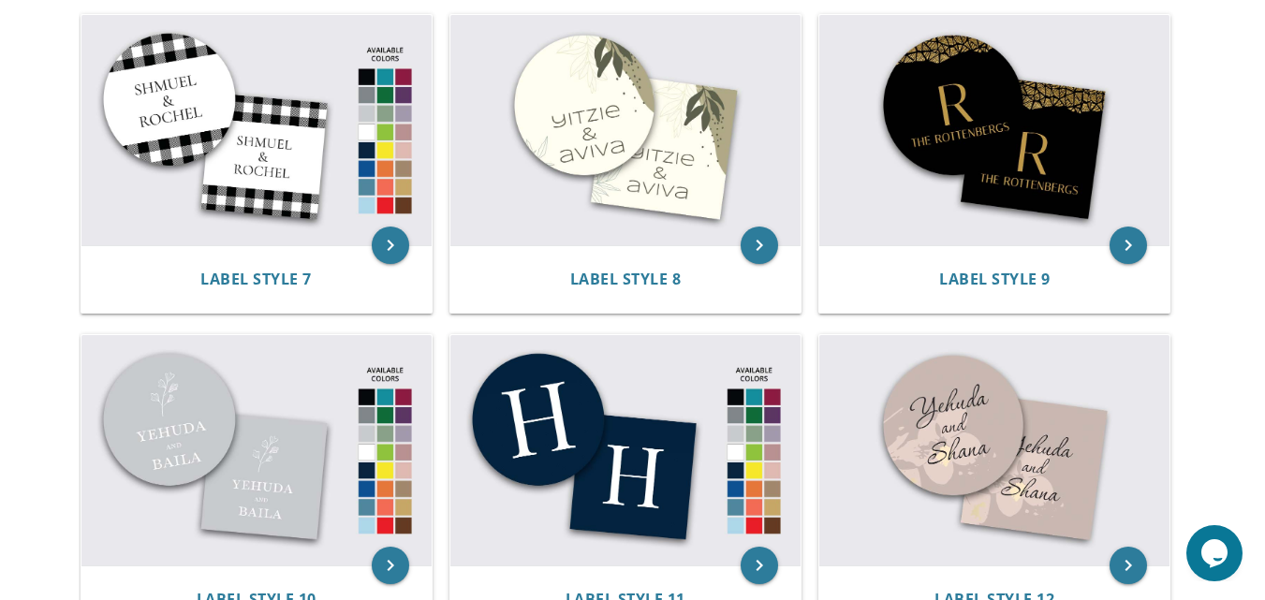
scroll to position [1089, 0]
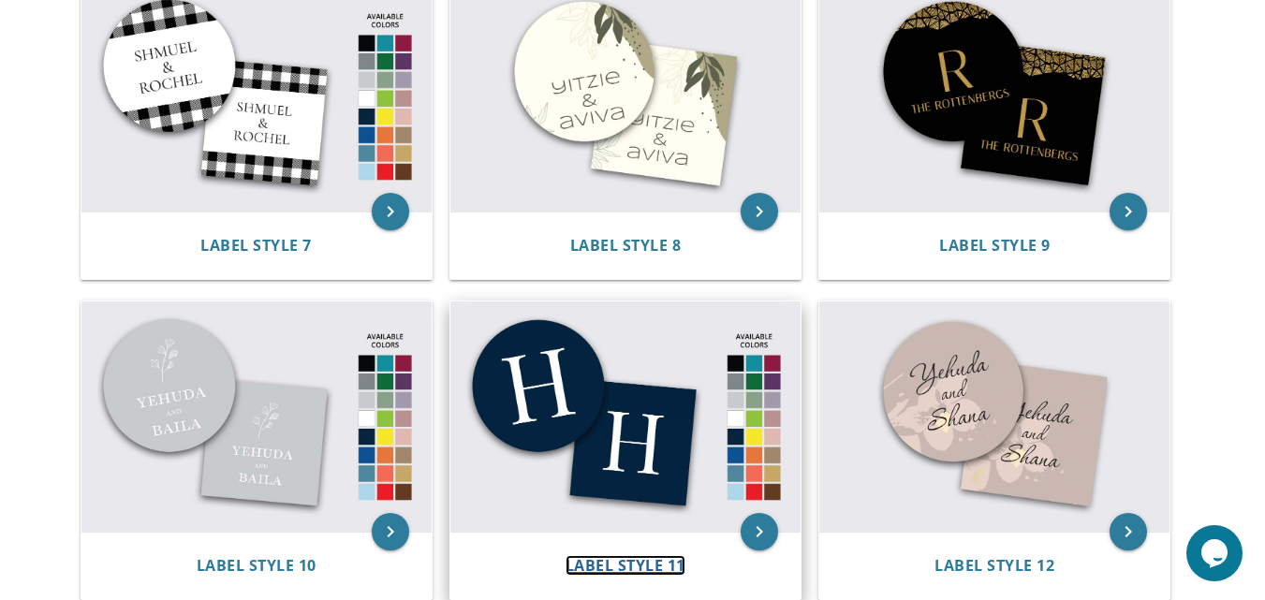
click at [609, 570] on span "Label Style 11" at bounding box center [625, 565] width 120 height 21
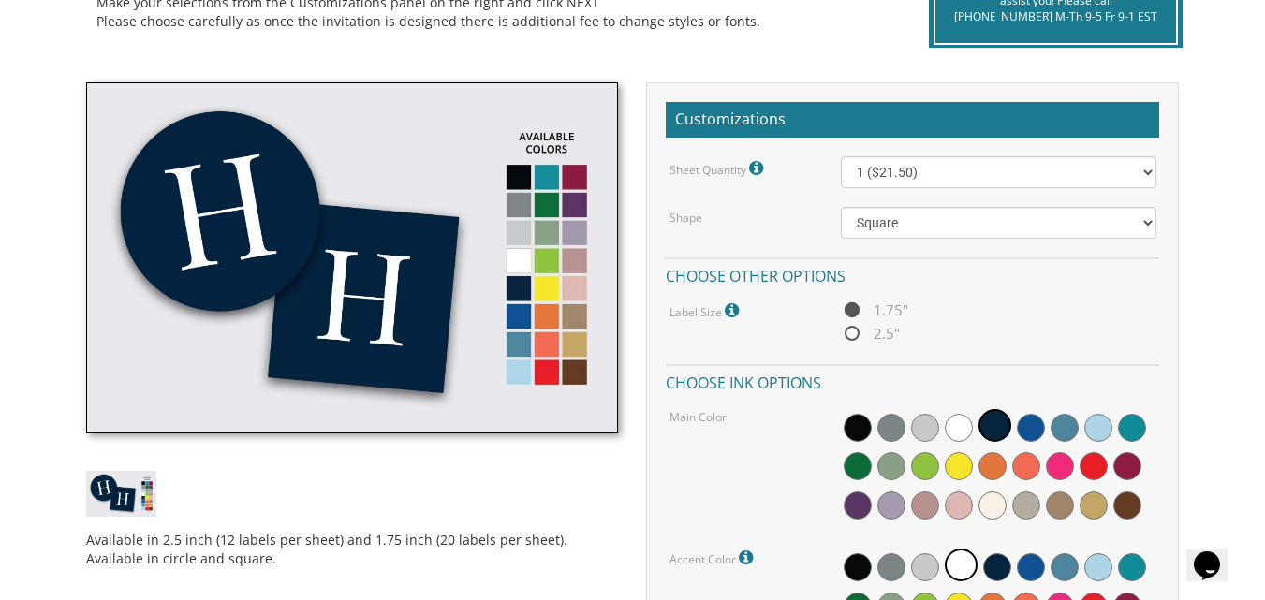
scroll to position [485, 0]
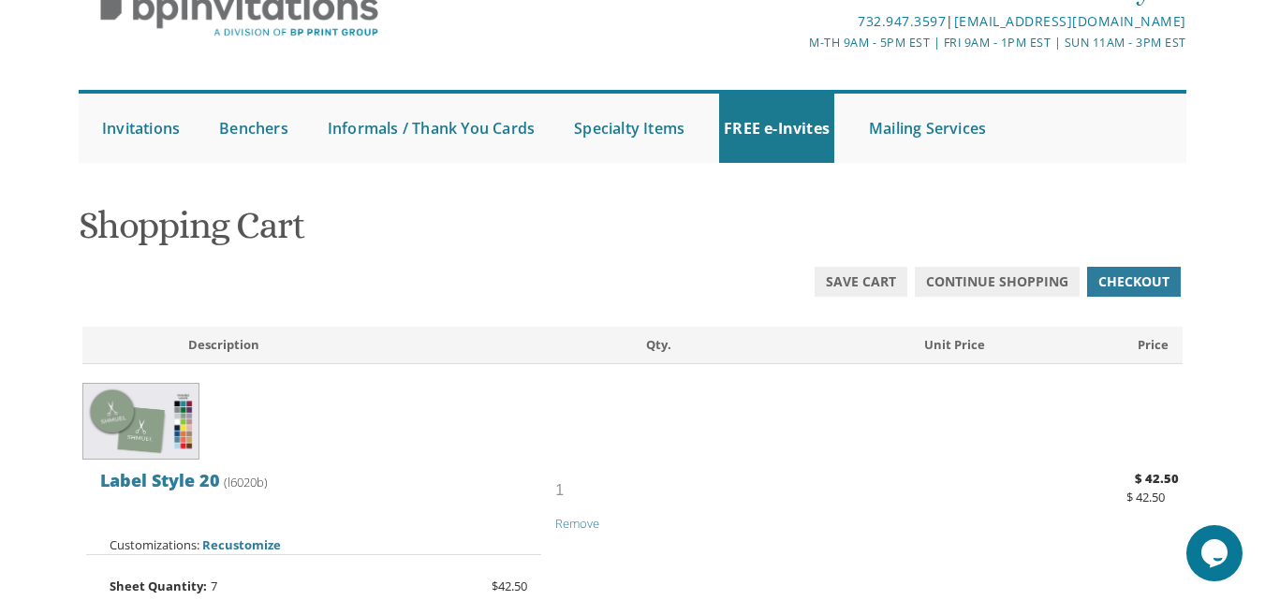
scroll to position [101, 0]
click at [945, 283] on span "Continue Shopping" at bounding box center [997, 282] width 142 height 19
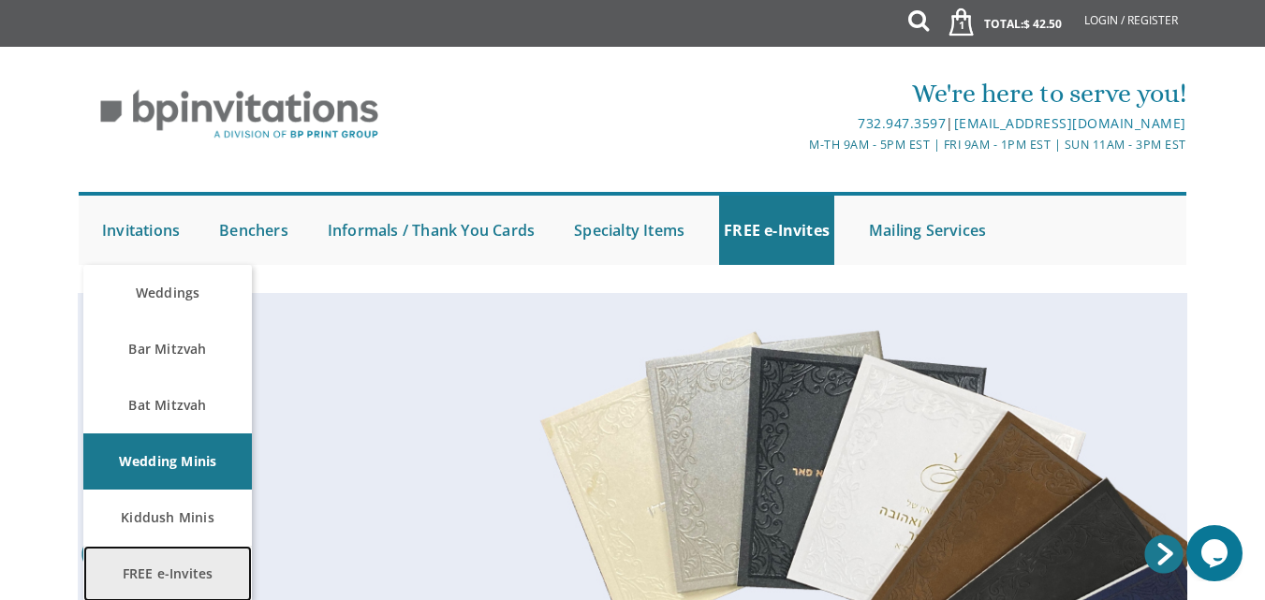
click at [154, 565] on link "FREE e-Invites" at bounding box center [167, 574] width 169 height 56
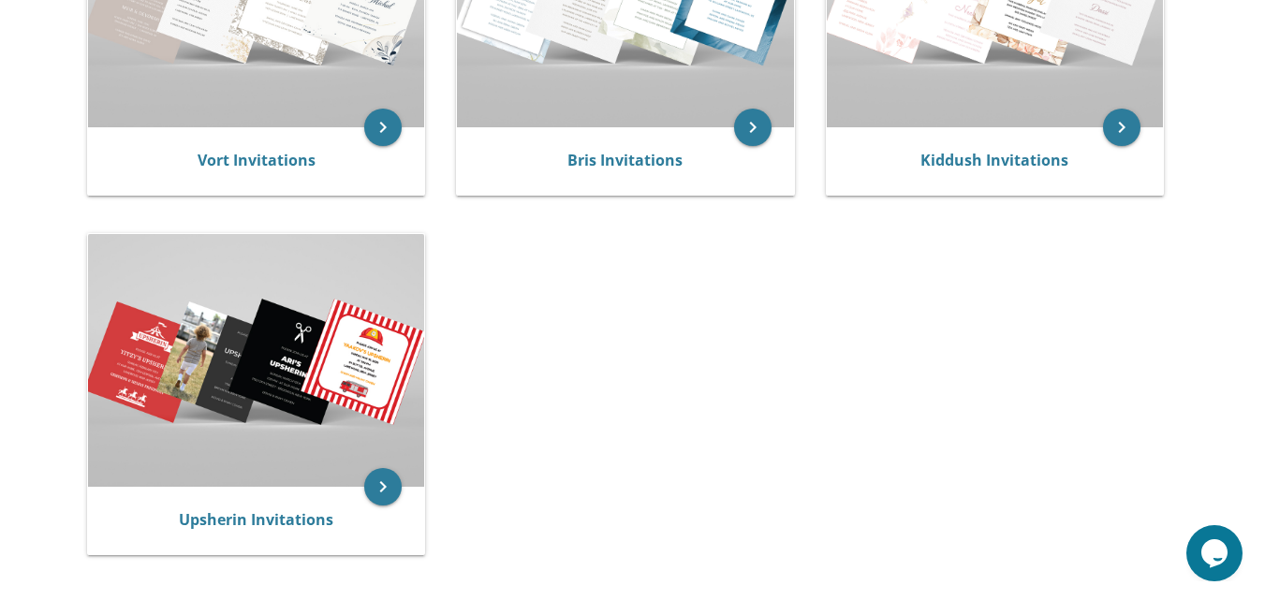
scroll to position [551, 0]
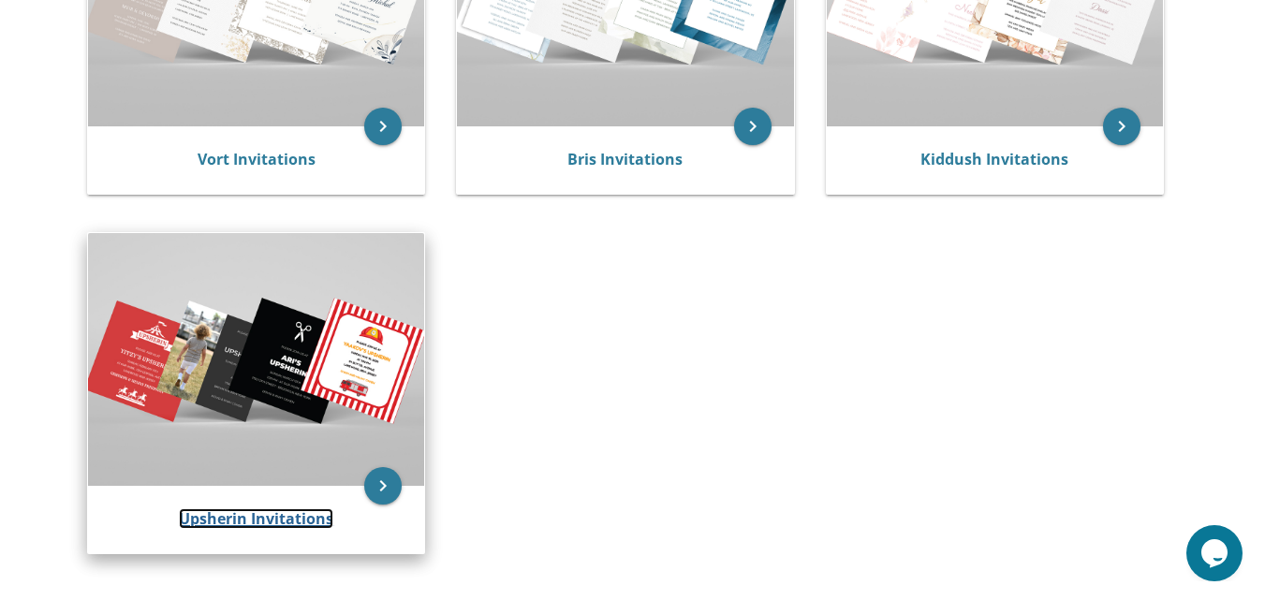
click at [216, 523] on link "Upsherin Invitations" at bounding box center [256, 518] width 154 height 21
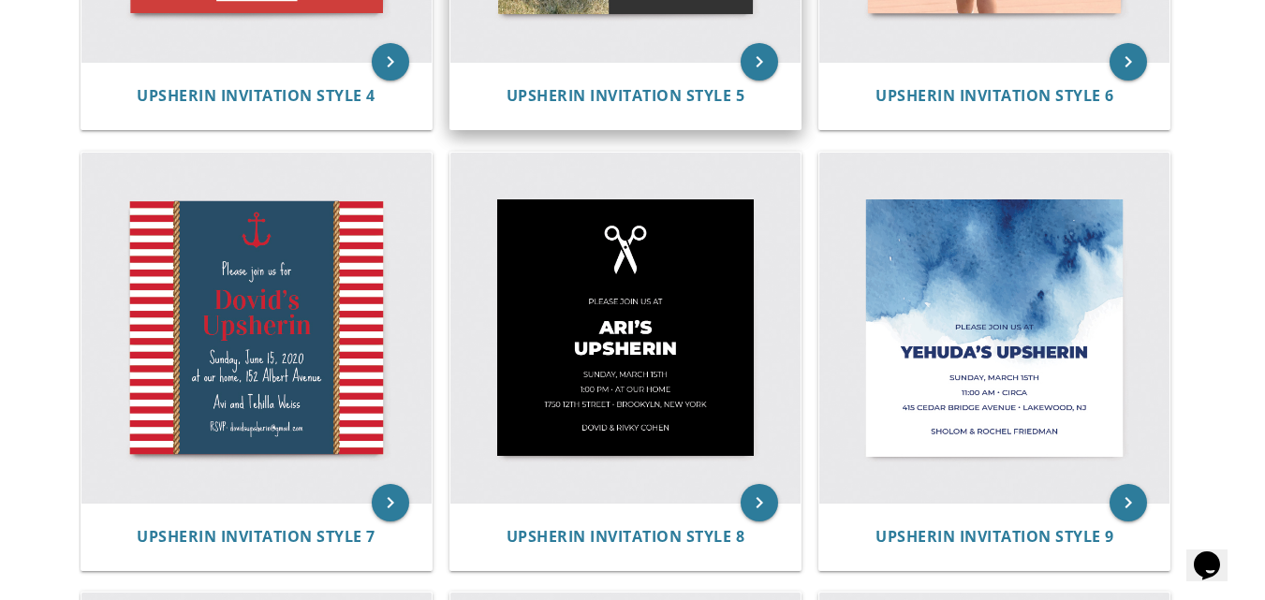
scroll to position [1145, 0]
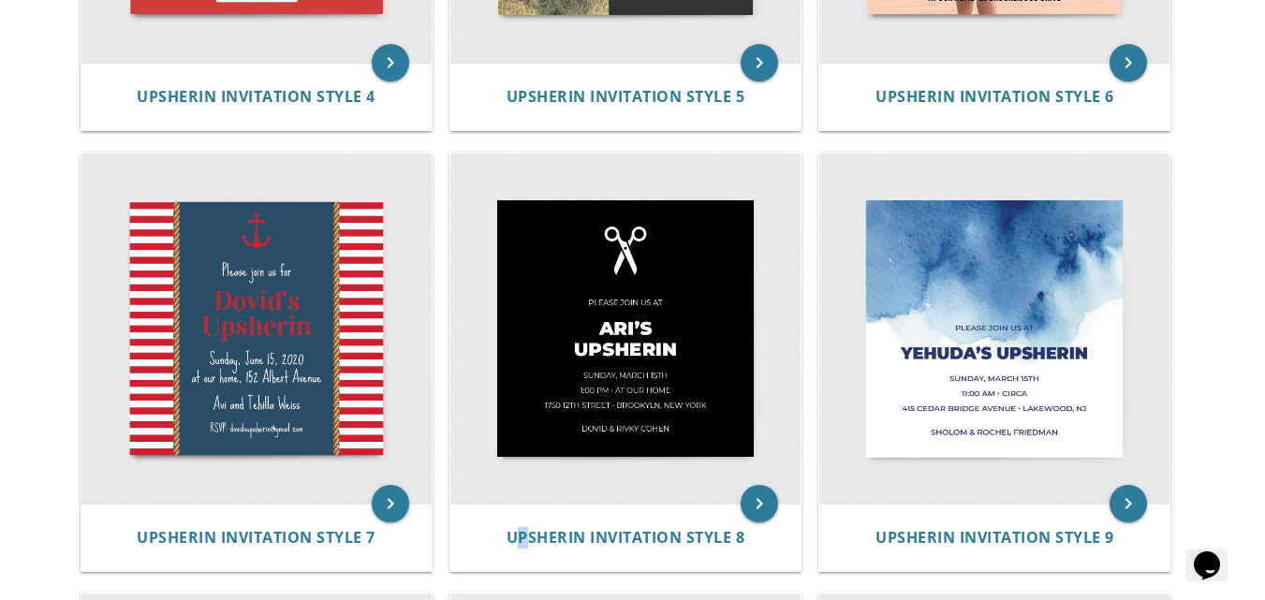
drag, startPoint x: 653, startPoint y: 348, endPoint x: 523, endPoint y: 575, distance: 260.8
click at [523, 575] on div "keyboard_arrow_right Upsherin Invitation Style 8" at bounding box center [631, 365] width 369 height 441
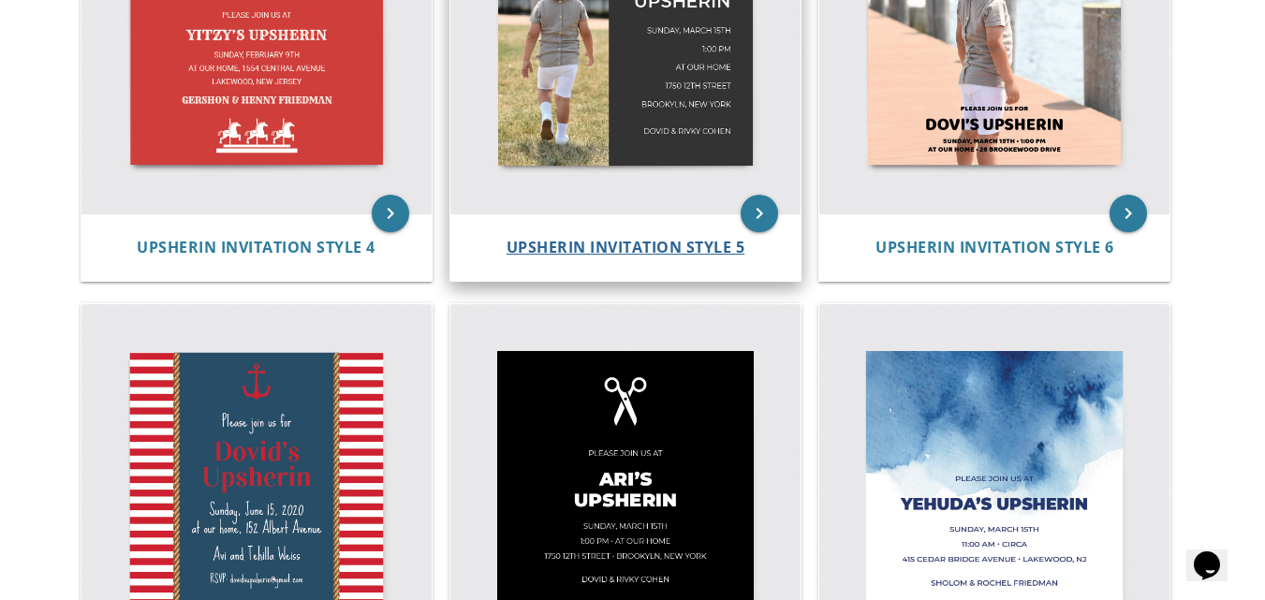
scroll to position [995, 0]
click at [664, 370] on img at bounding box center [625, 478] width 350 height 350
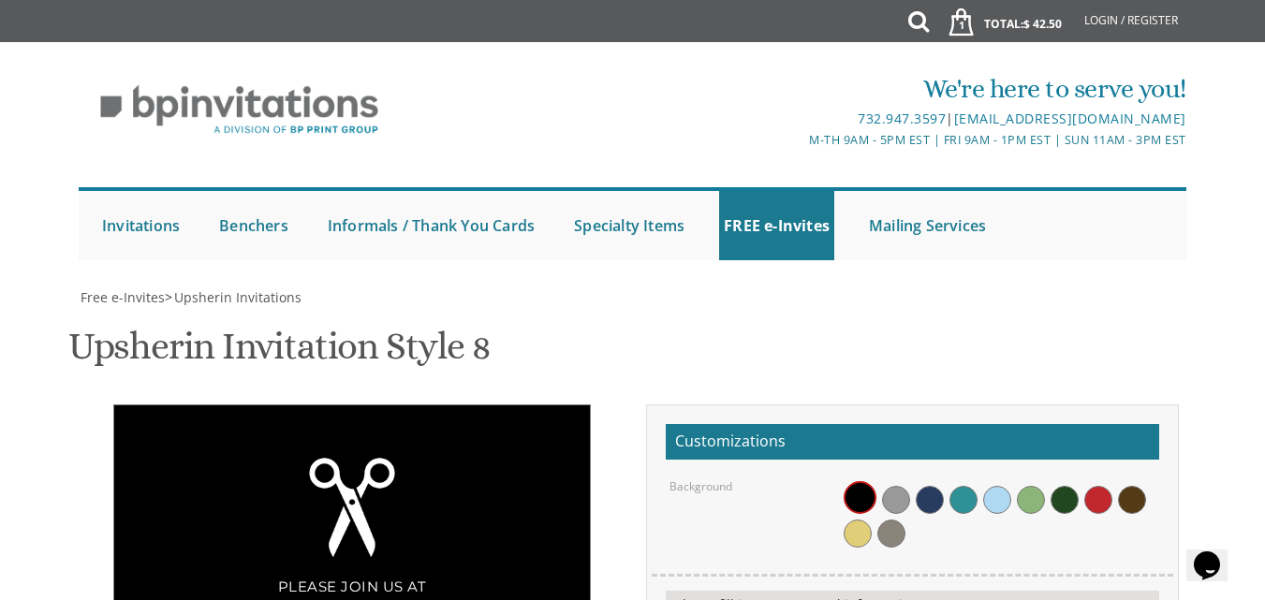
scroll to position [261, 0]
click at [965, 486] on span at bounding box center [963, 500] width 28 height 28
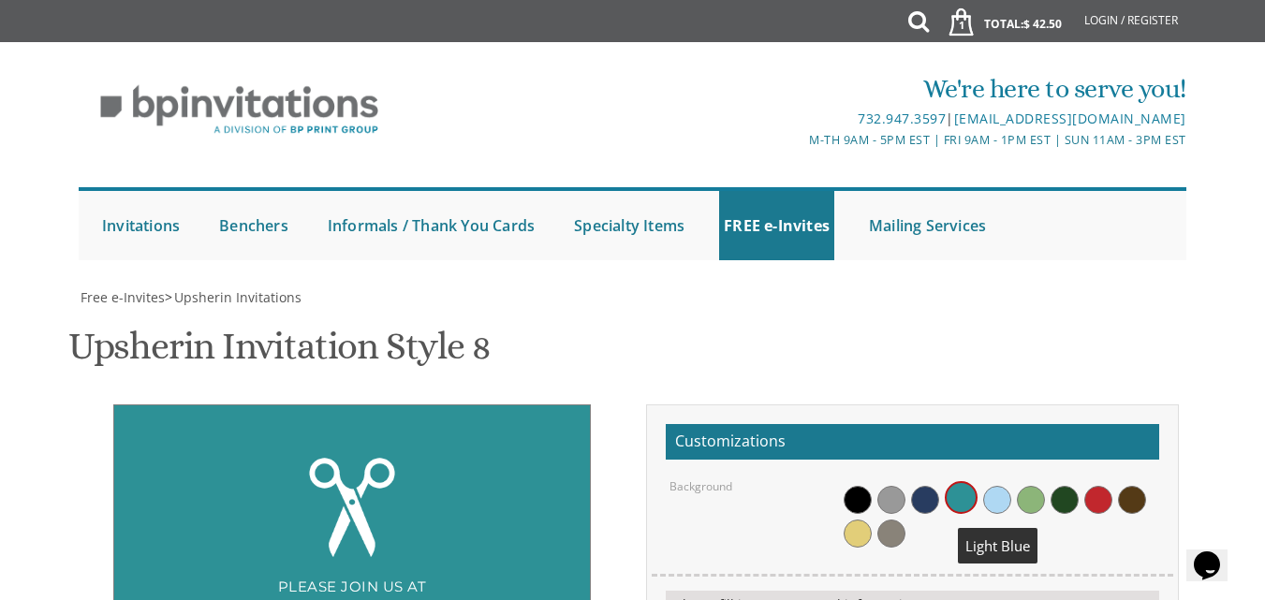
click at [1001, 486] on span at bounding box center [997, 500] width 28 height 28
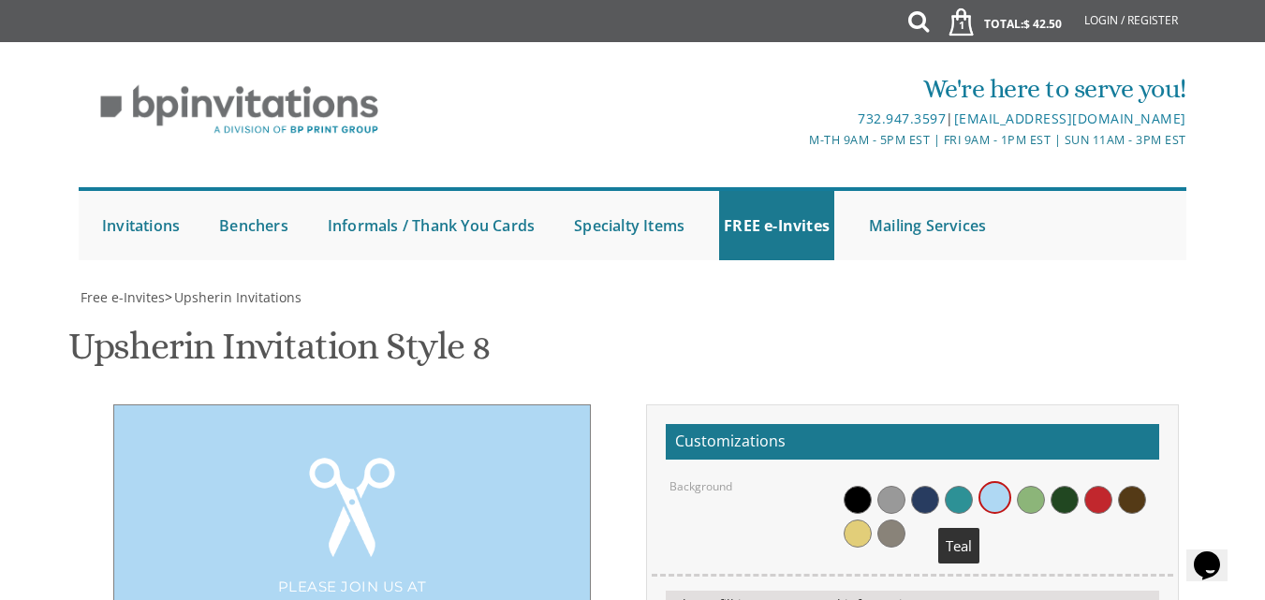
click at [963, 486] on span at bounding box center [959, 500] width 28 height 28
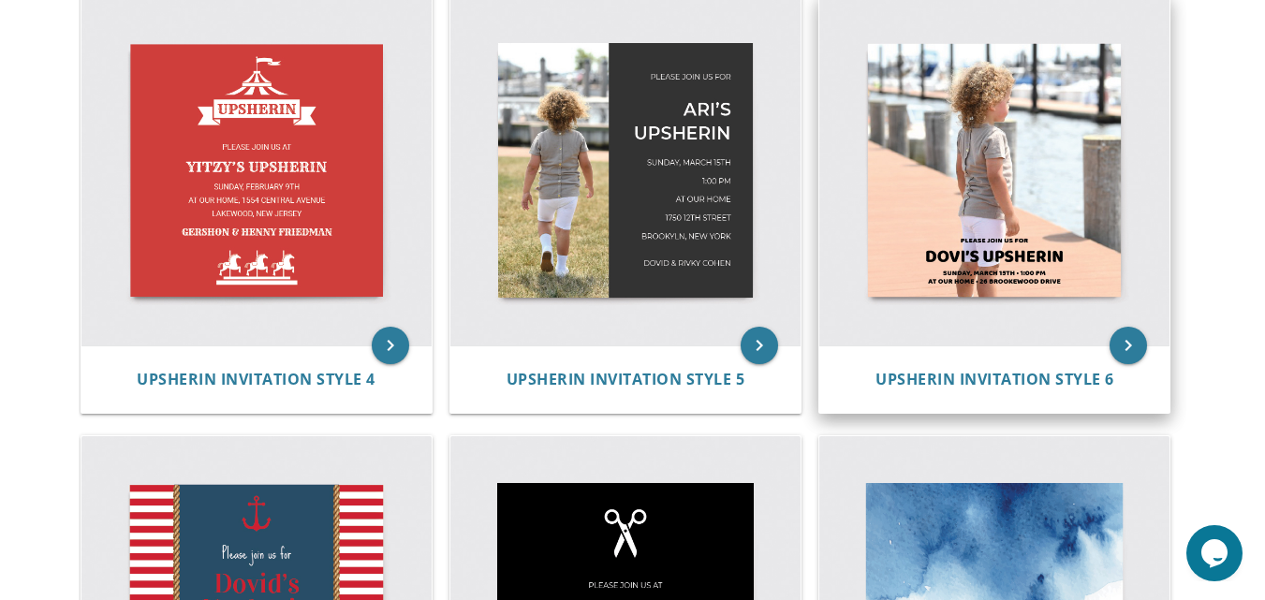
scroll to position [861, 0]
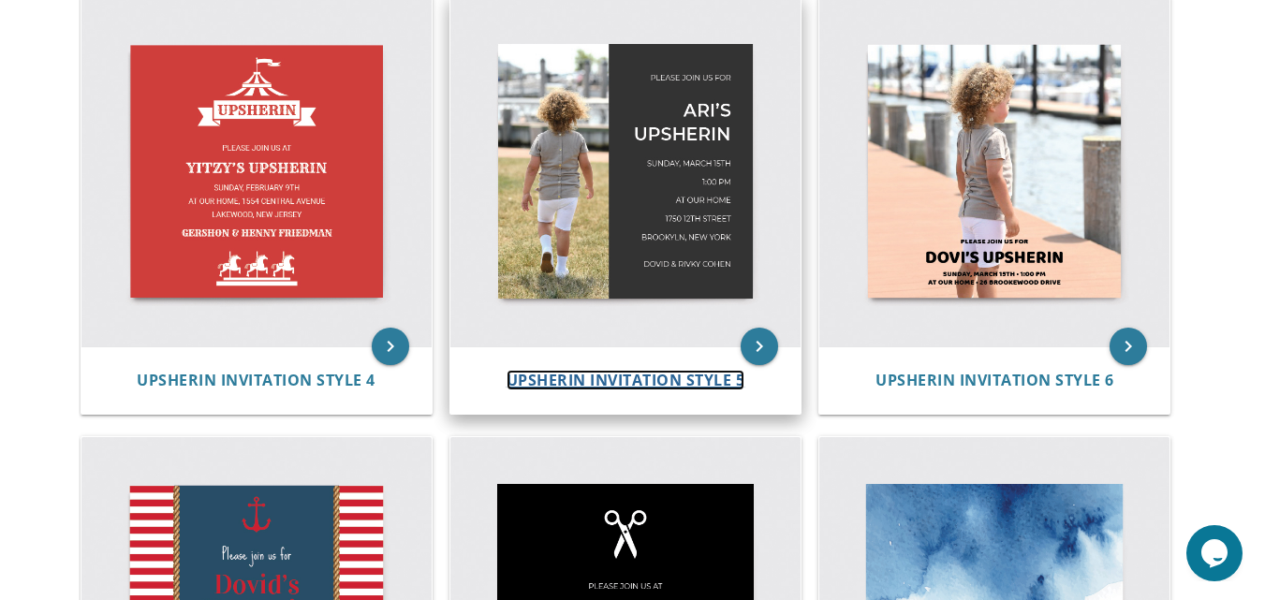
click at [634, 378] on span "Upsherin Invitation Style 5" at bounding box center [625, 380] width 239 height 21
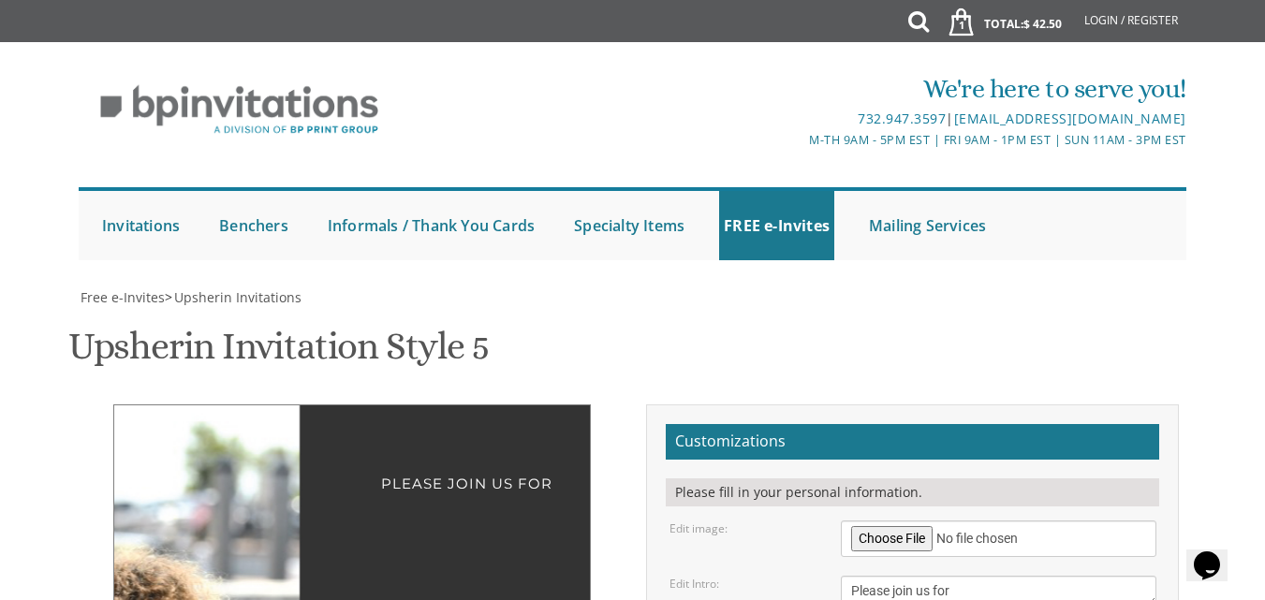
scroll to position [387, 0]
drag, startPoint x: 884, startPoint y: 301, endPoint x: 832, endPoint y: 304, distance: 51.6
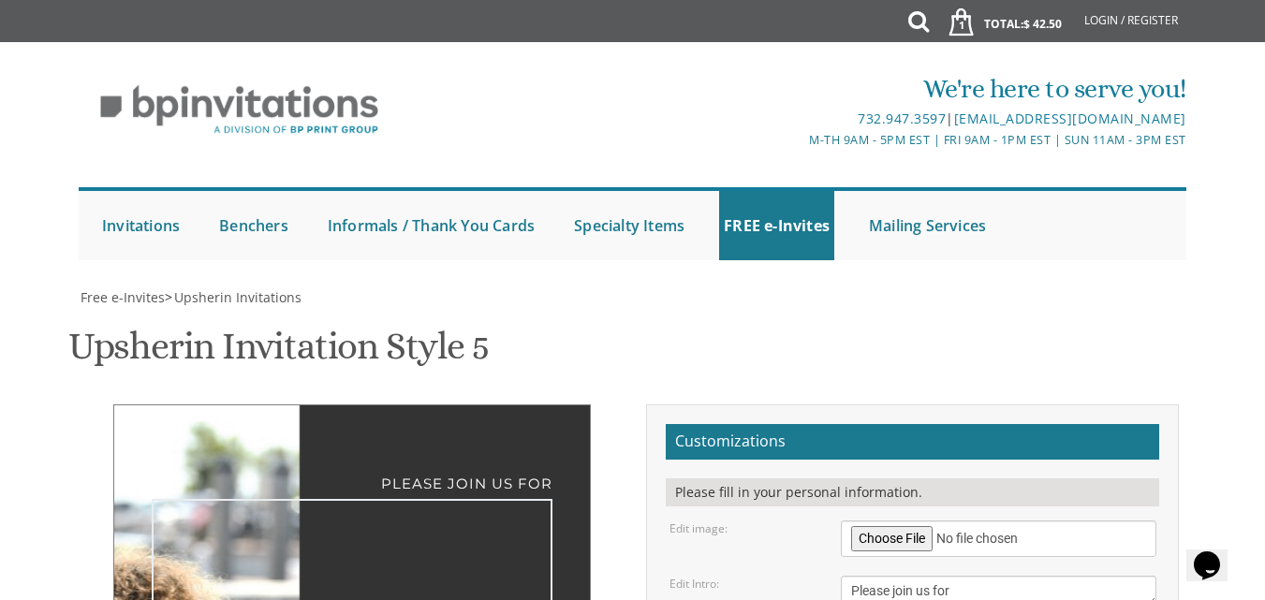
type textarea "Chaim's Upsherin"
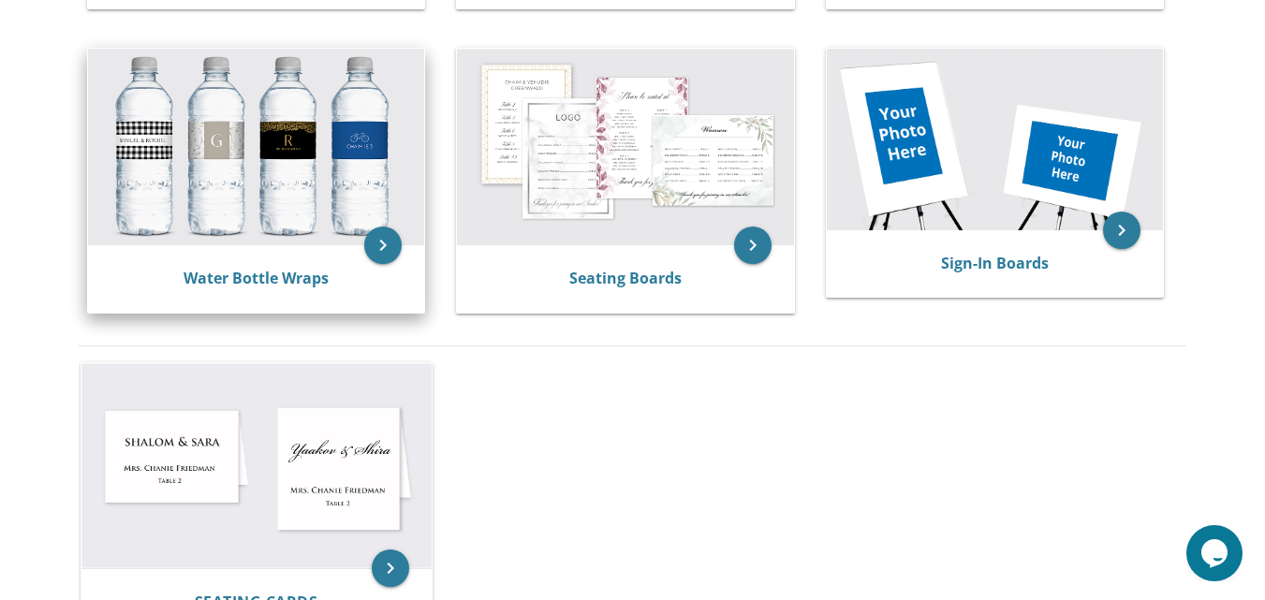
scroll to position [983, 0]
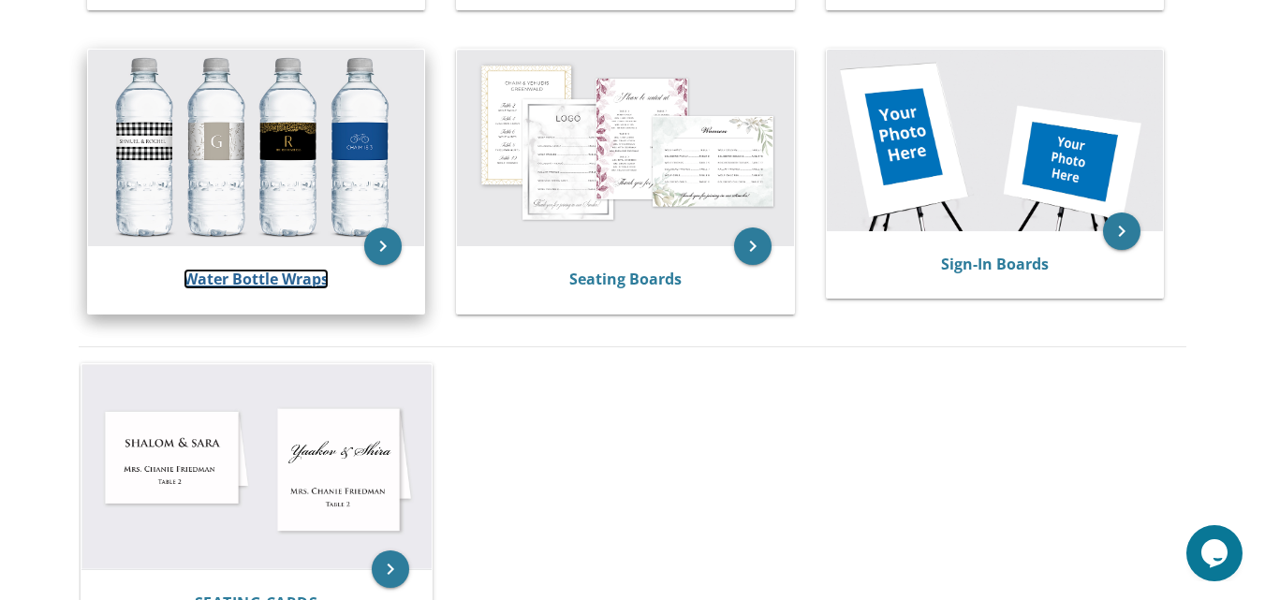
click at [261, 271] on link "Water Bottle Wraps" at bounding box center [255, 279] width 145 height 21
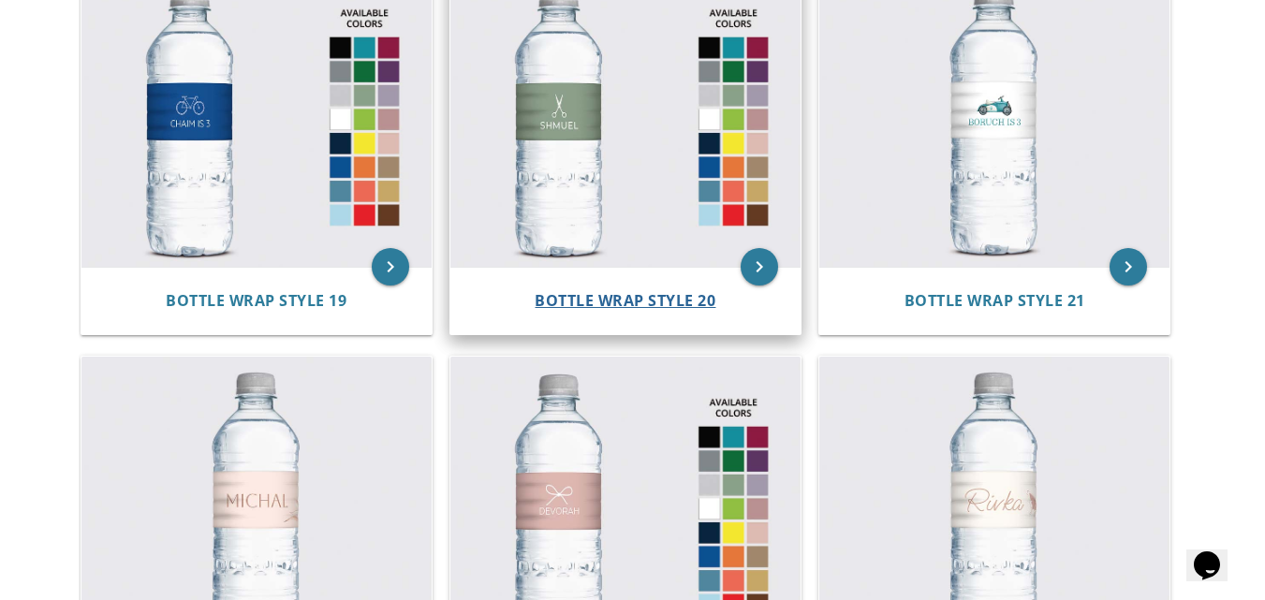
scroll to position [2804, 0]
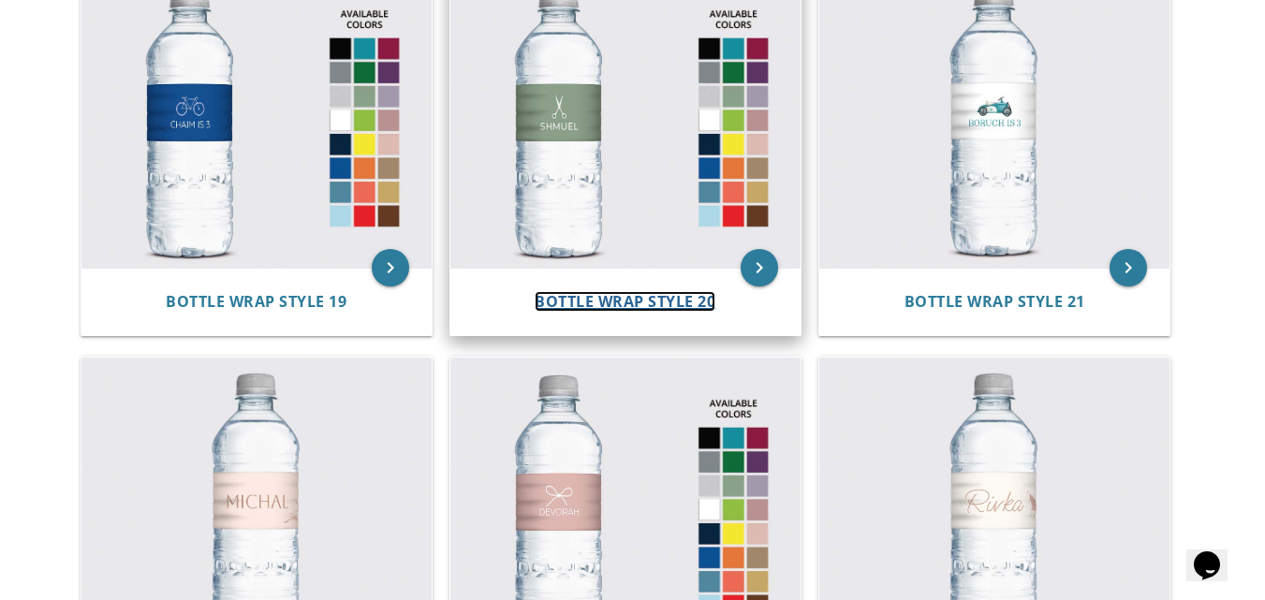
click at [600, 305] on span "Bottle Wrap Style 20" at bounding box center [625, 301] width 181 height 21
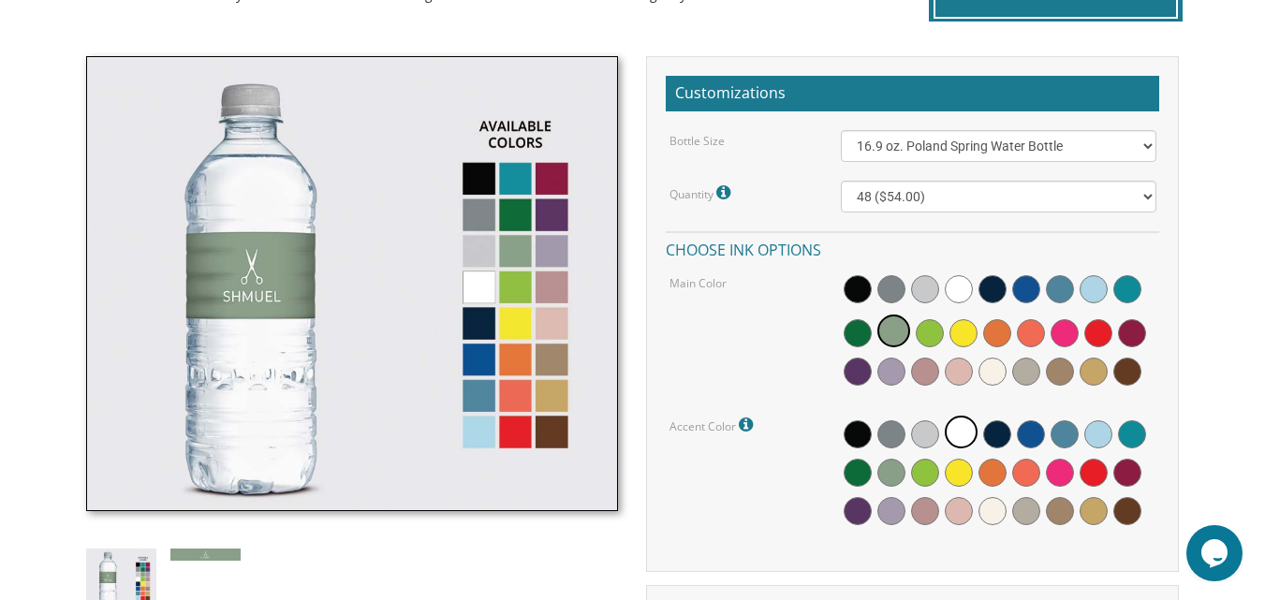
scroll to position [503, 0]
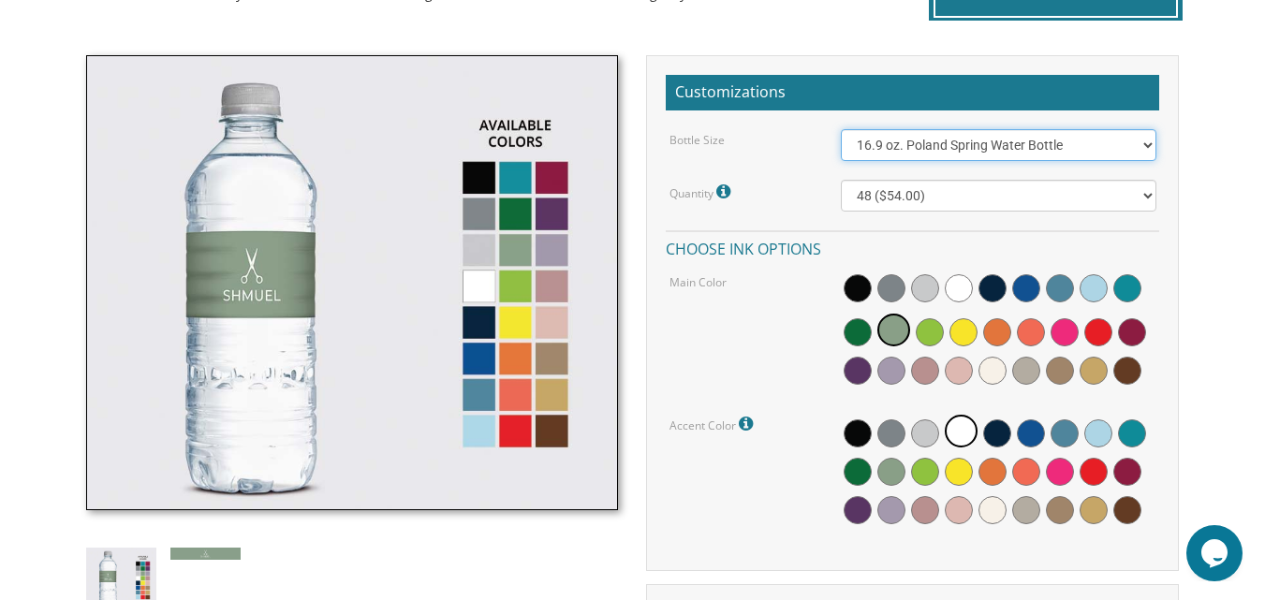
click at [1016, 140] on select "16.9 oz. Poland Spring Water Bottle 13.5 oz. Fred Water Bottle" at bounding box center [998, 145] width 315 height 32
select select "13.5 oz. Fred Water Bottle"
click at [841, 129] on select "16.9 oz. Poland Spring Water Bottle 13.5 oz. Fred Water Bottle" at bounding box center [998, 145] width 315 height 32
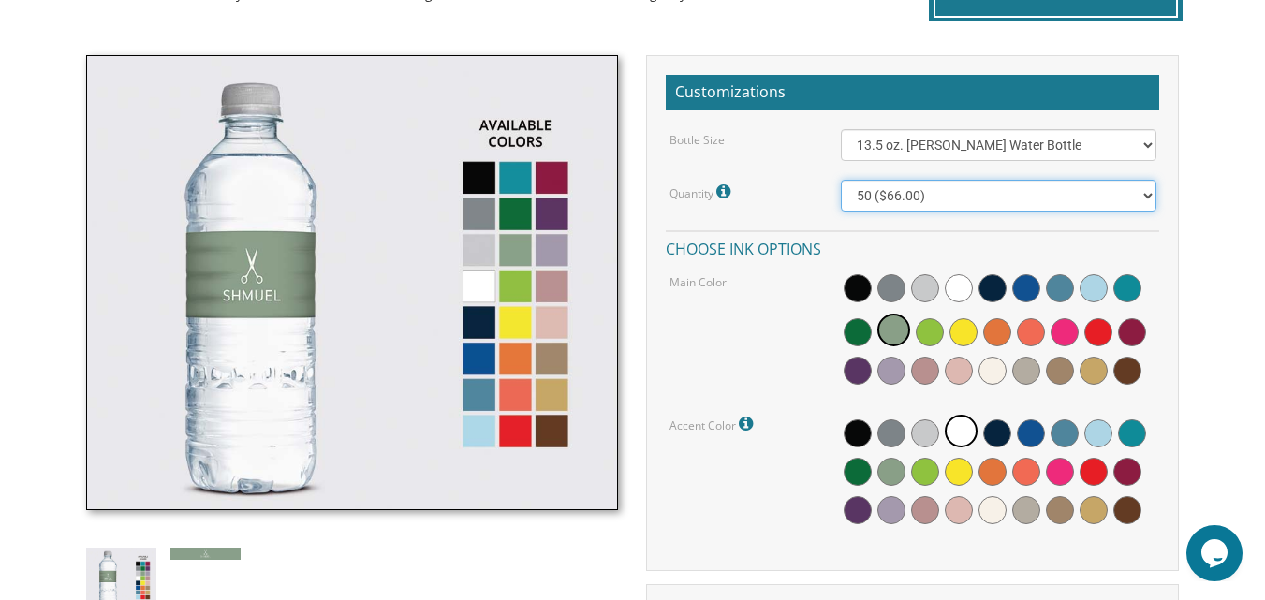
click at [1147, 204] on select "50 ($66.00) 100 ($84.00) 150 ($117.00) 200 ($150.00)" at bounding box center [998, 196] width 315 height 32
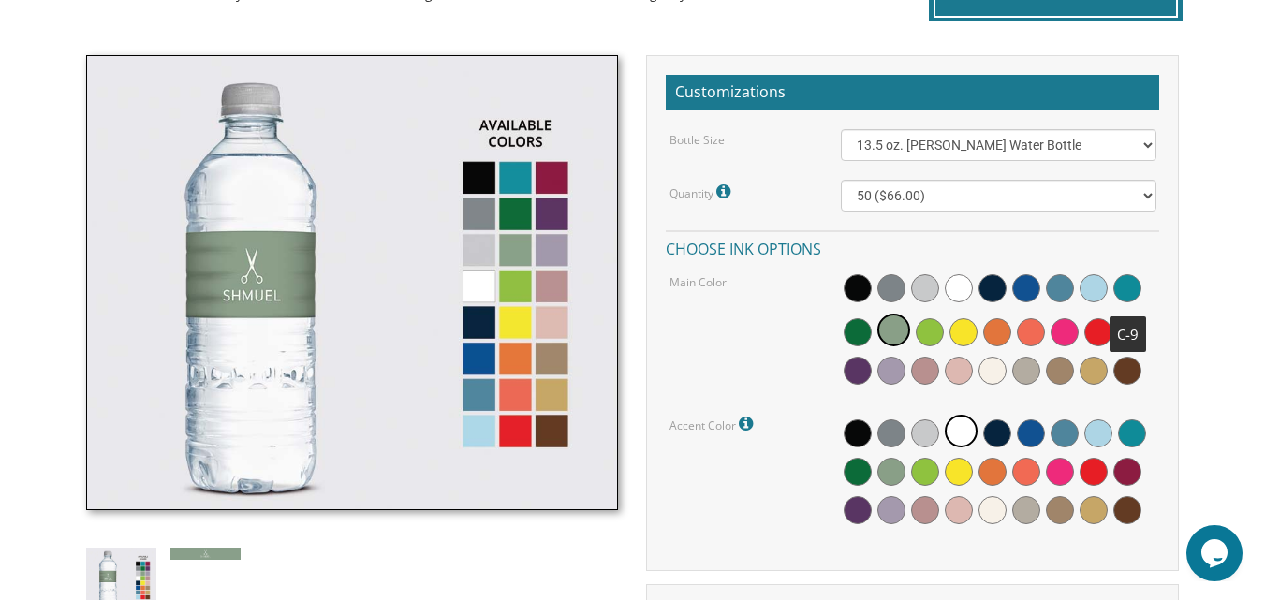
click at [1122, 297] on span at bounding box center [1127, 288] width 28 height 28
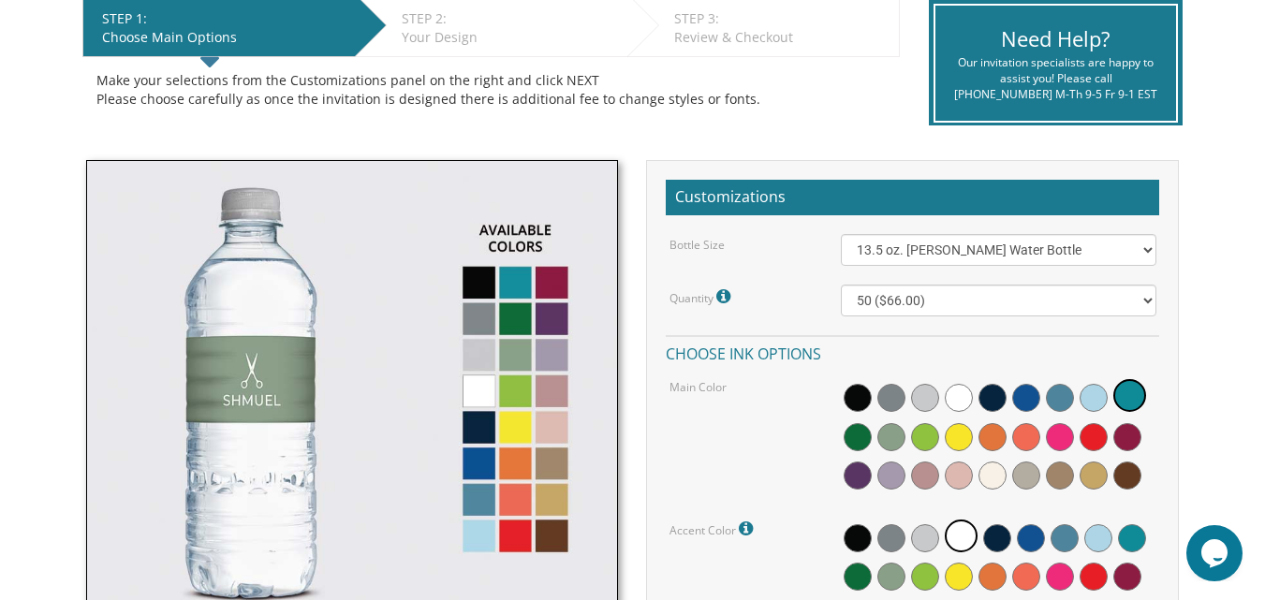
scroll to position [397, 0]
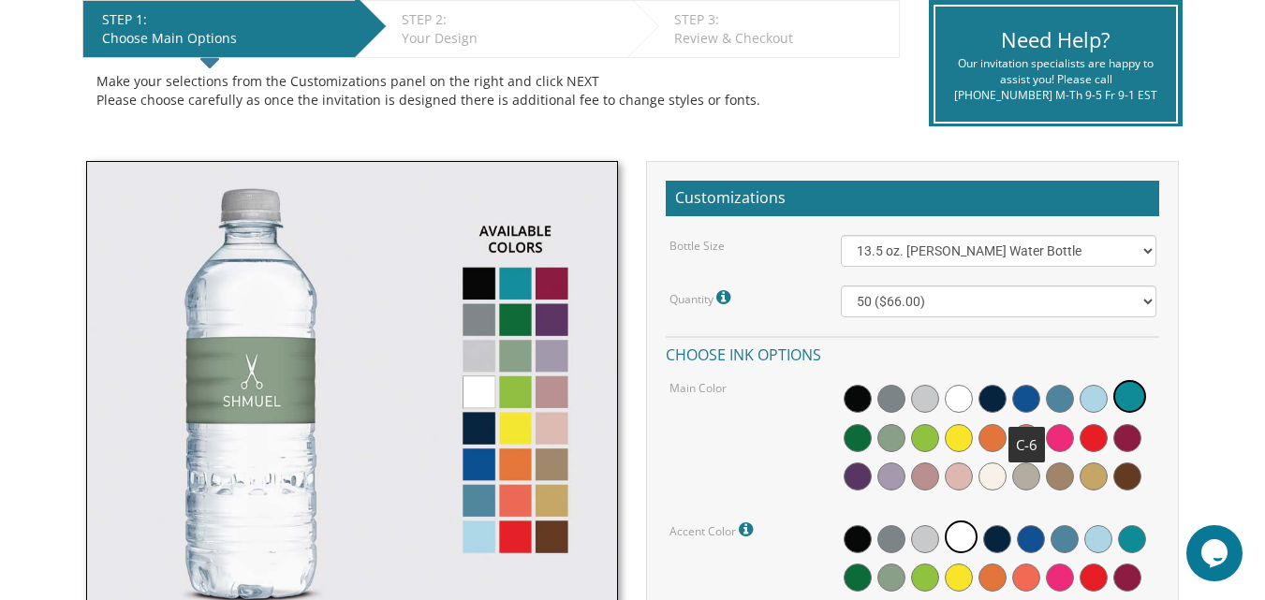
click at [1030, 401] on span at bounding box center [1026, 399] width 28 height 28
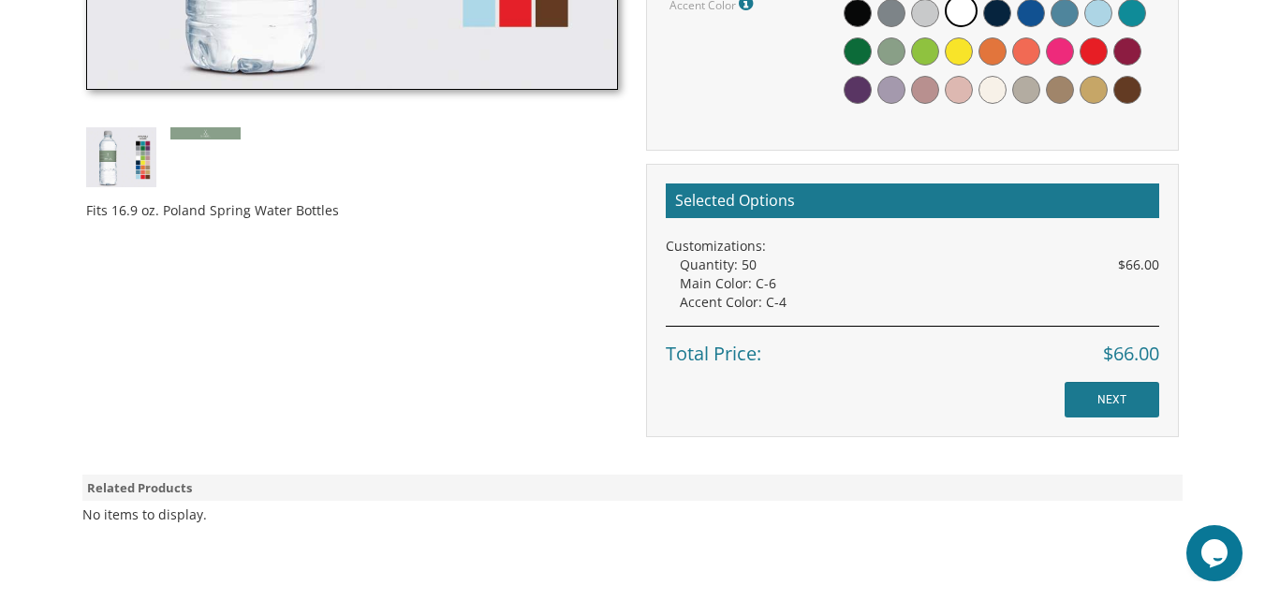
scroll to position [922, 0]
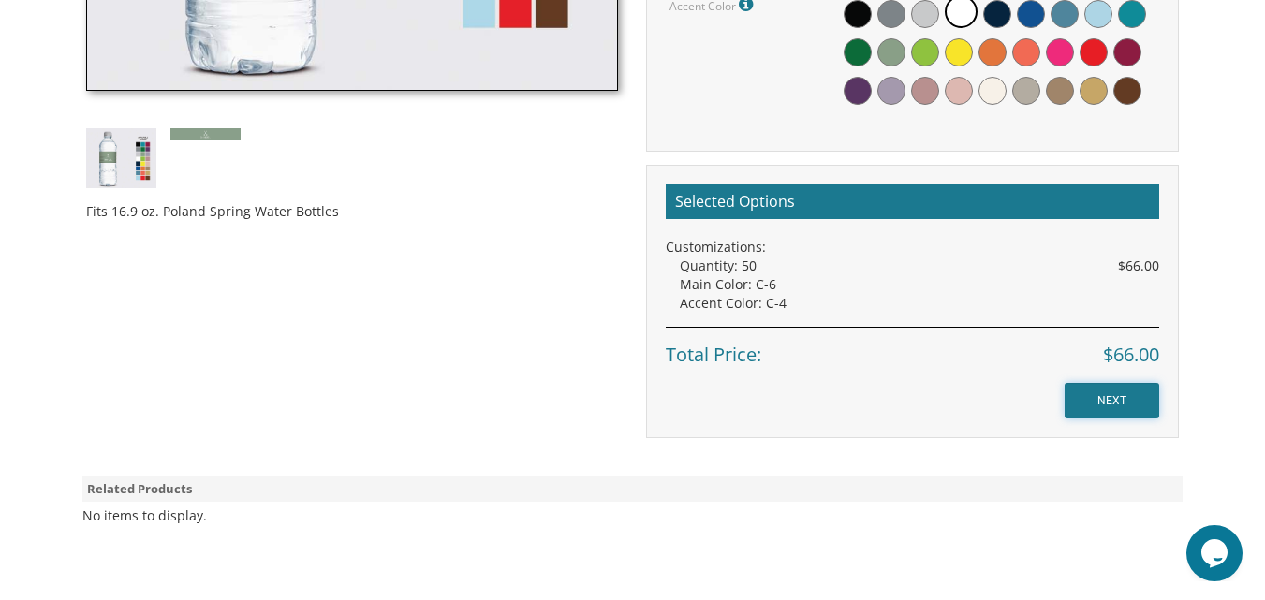
click at [1094, 401] on input "NEXT" at bounding box center [1111, 401] width 95 height 36
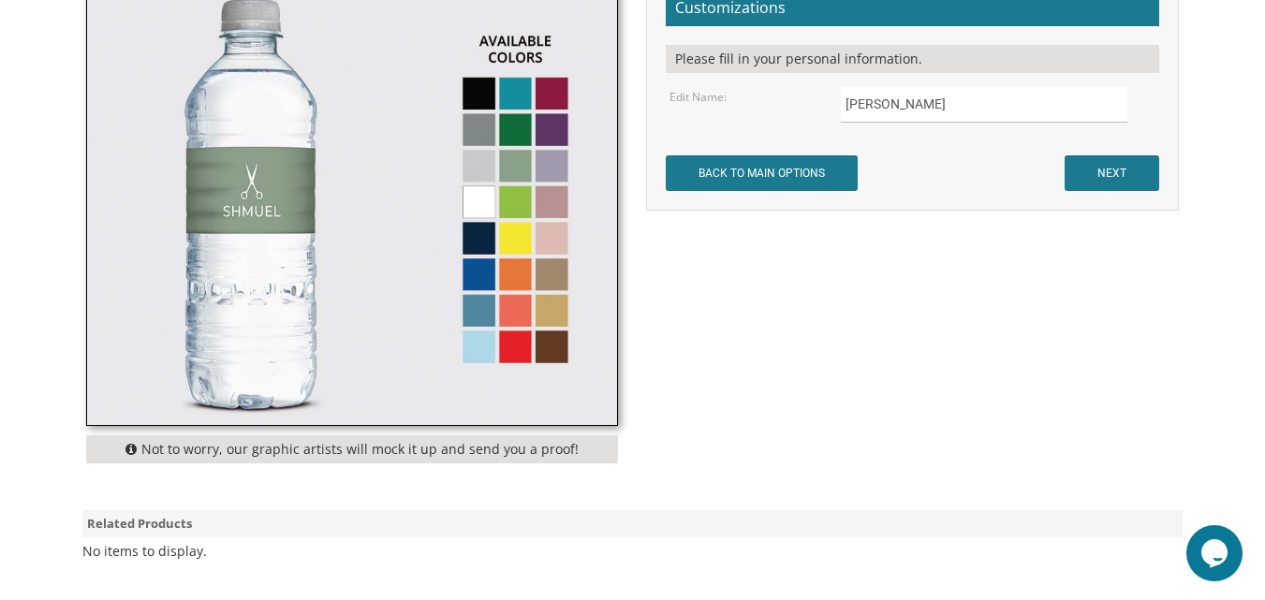
scroll to position [613, 0]
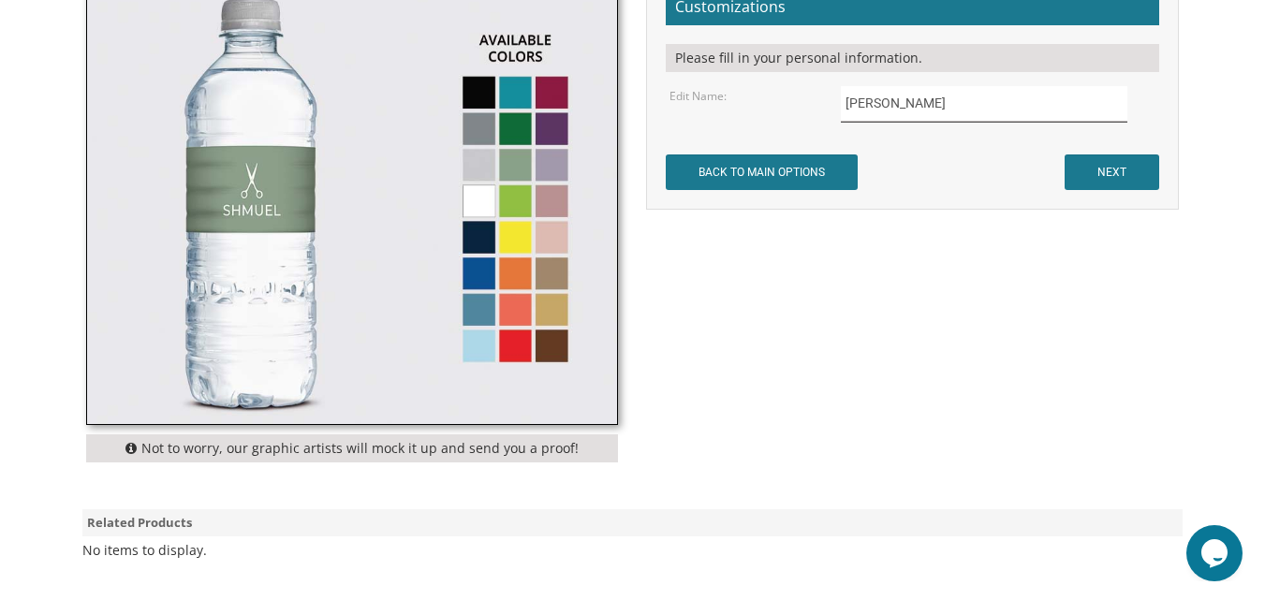
drag, startPoint x: 899, startPoint y: 96, endPoint x: 843, endPoint y: 110, distance: 57.0
click at [843, 110] on input "Shmuel" at bounding box center [984, 104] width 286 height 37
type input "C"
type input "חיים"
click at [1094, 175] on input "NEXT" at bounding box center [1111, 172] width 95 height 36
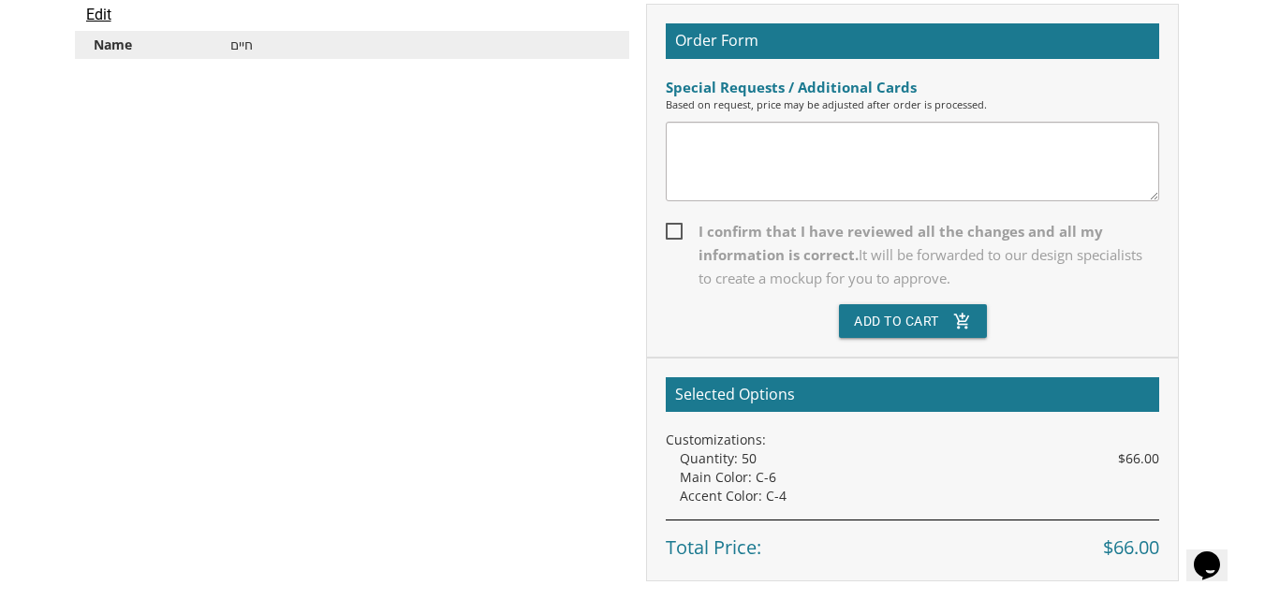
scroll to position [555, 0]
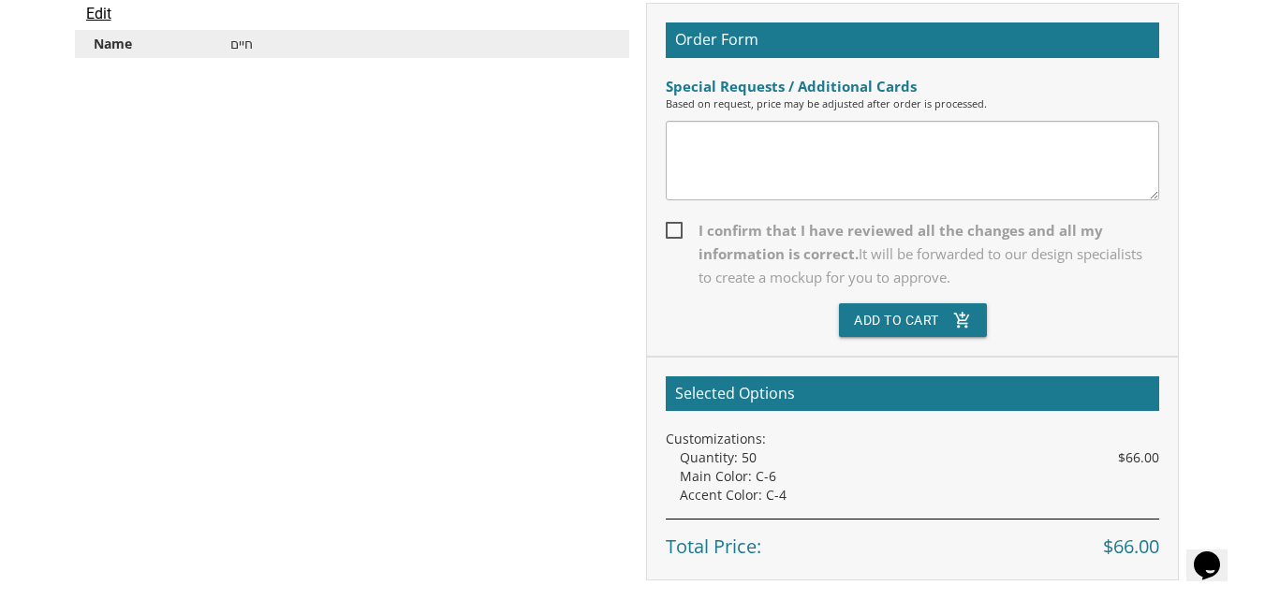
click at [673, 227] on span "I confirm that I have reviewed all the changes and all my information is correc…" at bounding box center [912, 254] width 493 height 70
click at [673, 227] on input "I confirm that I have reviewed all the changes and all my information is correc…" at bounding box center [672, 229] width 12 height 12
checkbox input "true"
click at [877, 318] on button "Add To Cart add_shopping_cart" at bounding box center [913, 320] width 148 height 34
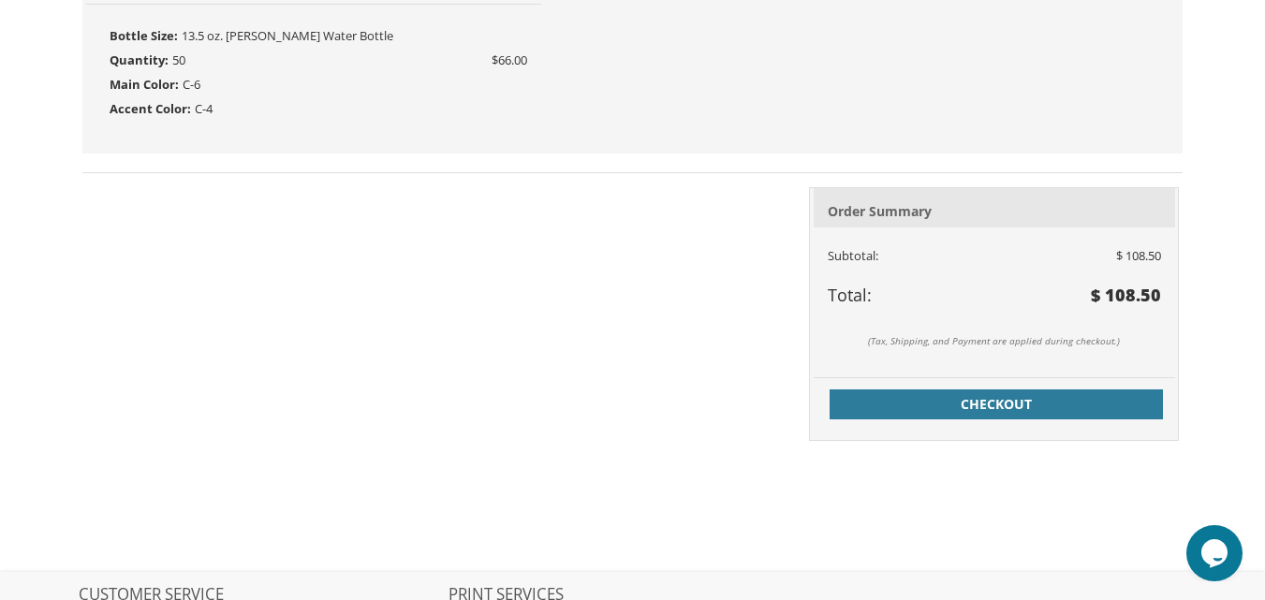
scroll to position [1045, 0]
click at [1012, 354] on div "(Tax, Shipping, and Payment are applied during checkout.)" at bounding box center [994, 341] width 361 height 33
click at [990, 365] on div "Order Summary Subtotal: $ 108.50 Total:" at bounding box center [994, 313] width 368 height 253
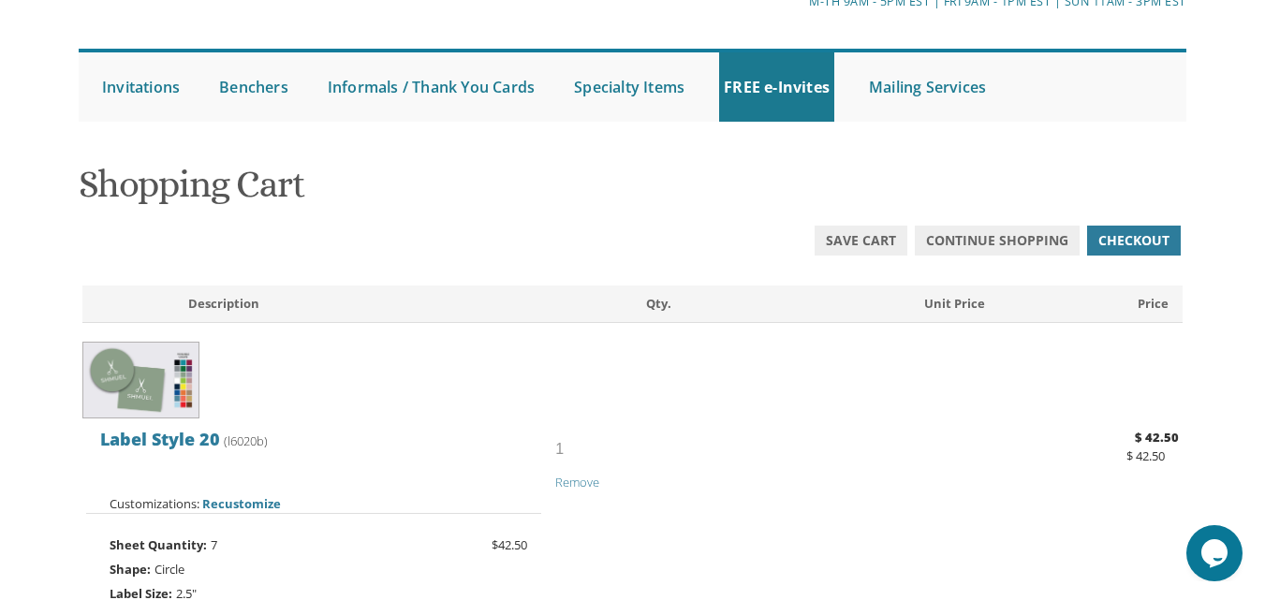
scroll to position [142, 0]
click at [859, 238] on span "Save Cart" at bounding box center [861, 241] width 70 height 19
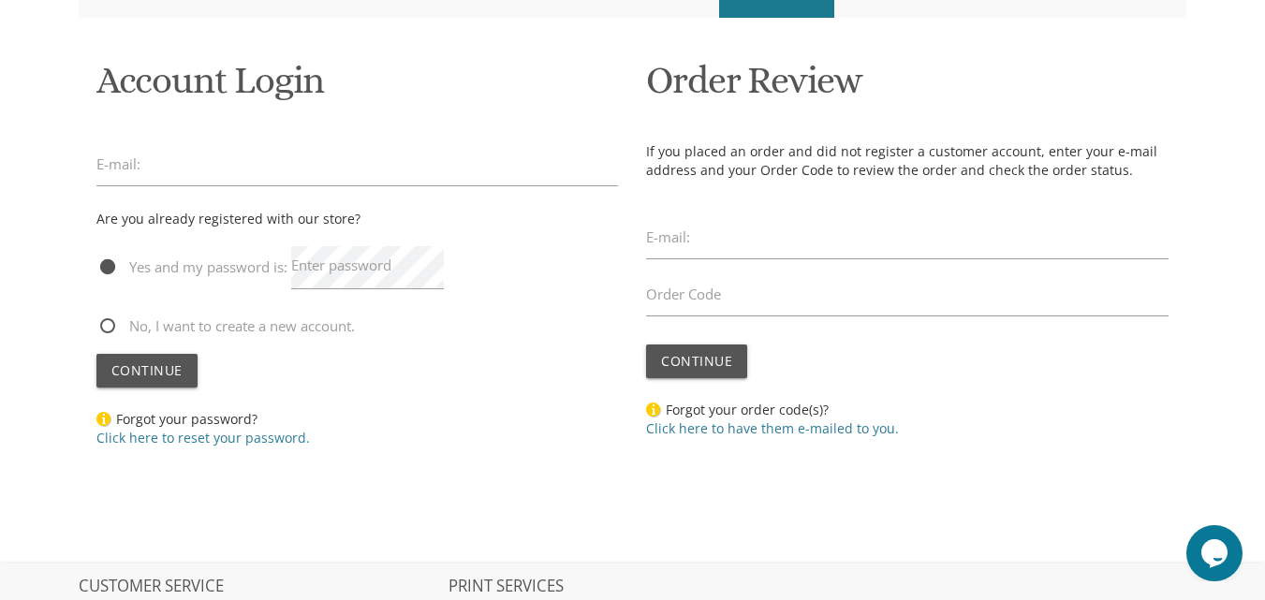
scroll to position [245, 0]
click at [107, 165] on label "E-mail:" at bounding box center [118, 166] width 44 height 20
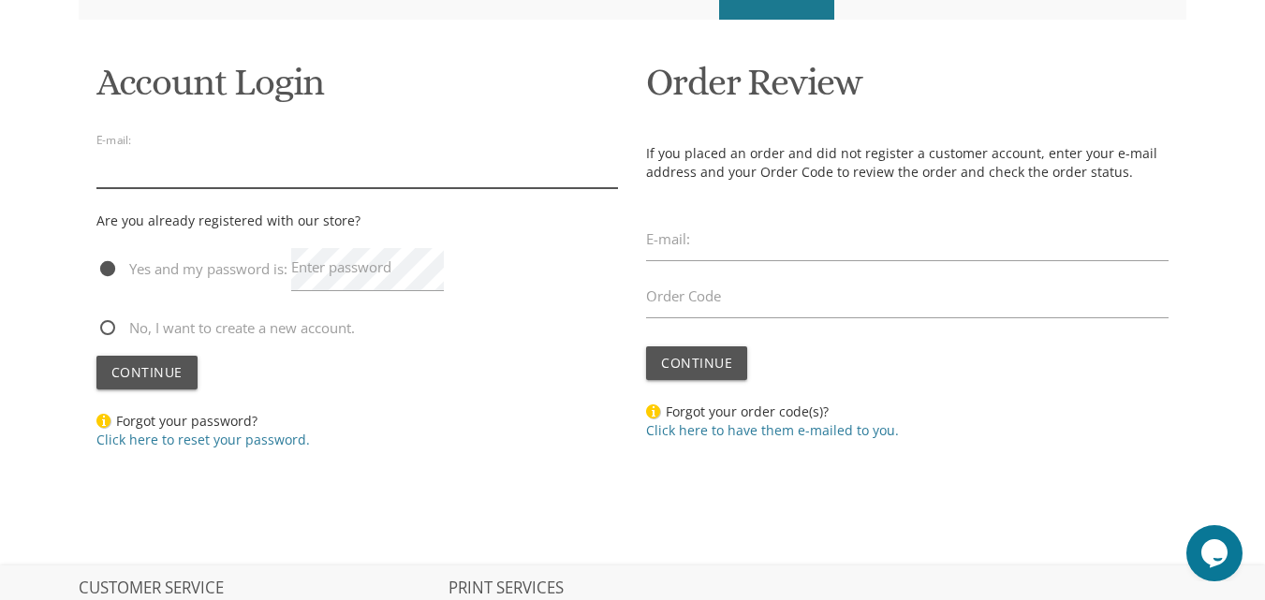
click at [107, 183] on input "email" at bounding box center [357, 166] width 522 height 43
click at [112, 330] on span "No, I want to create a new account." at bounding box center [225, 327] width 258 height 23
click at [109, 330] on input "No, I want to create a new account." at bounding box center [102, 326] width 12 height 12
radio input "true"
click at [126, 169] on label "E-mail:" at bounding box center [118, 166] width 44 height 20
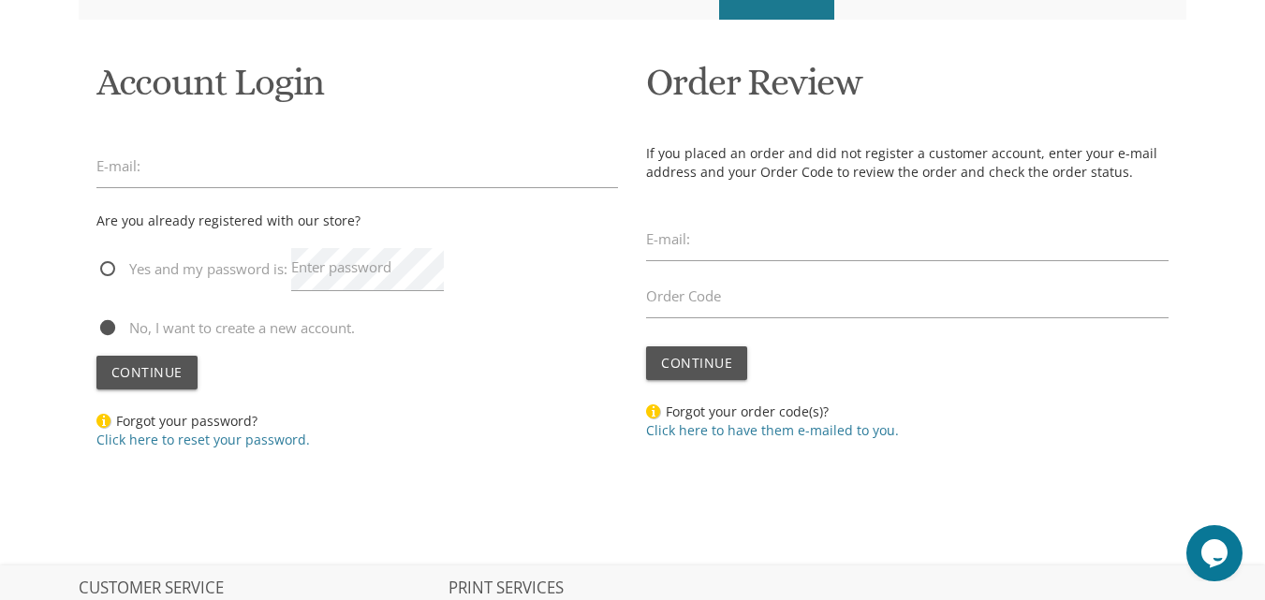
click at [126, 169] on label "E-mail:" at bounding box center [118, 166] width 44 height 20
click at [103, 180] on input "email" at bounding box center [357, 166] width 522 height 43
type input "ר"
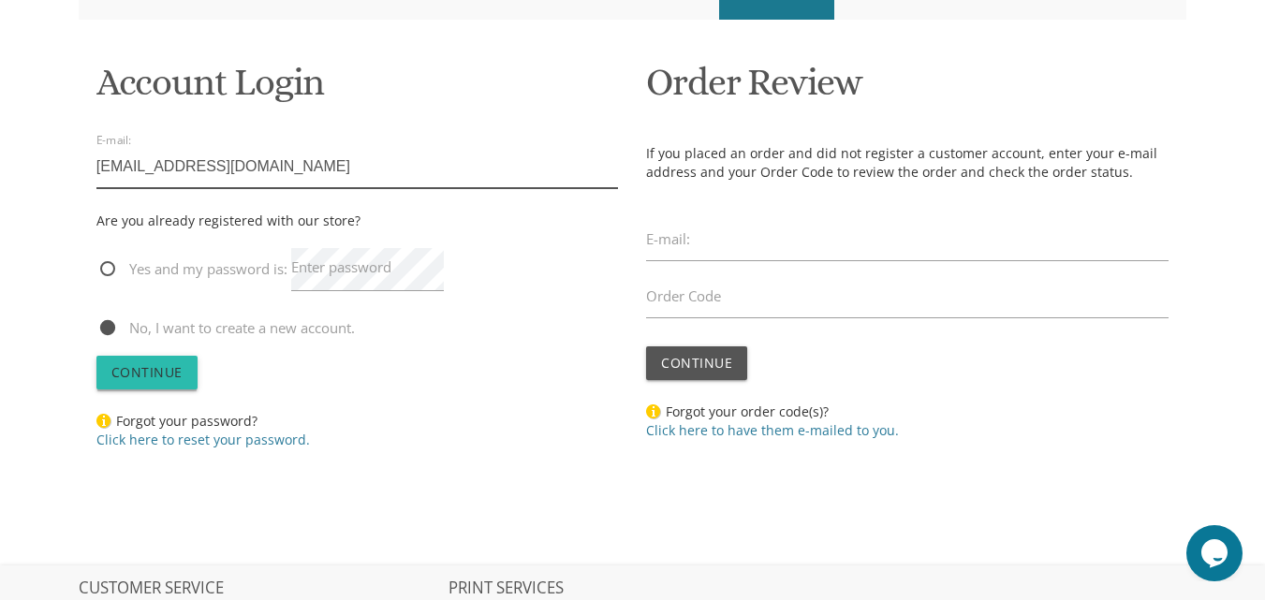
type input "raizyfink1@gmail.com"
click at [124, 367] on span "Continue" at bounding box center [146, 372] width 71 height 18
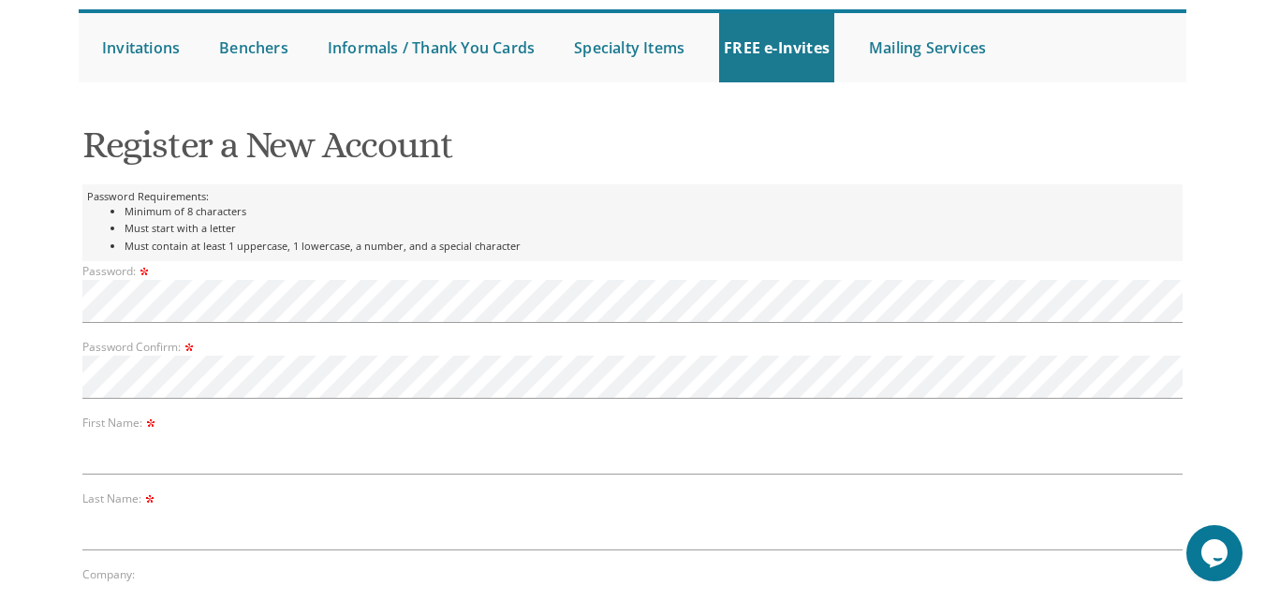
scroll to position [251, 0]
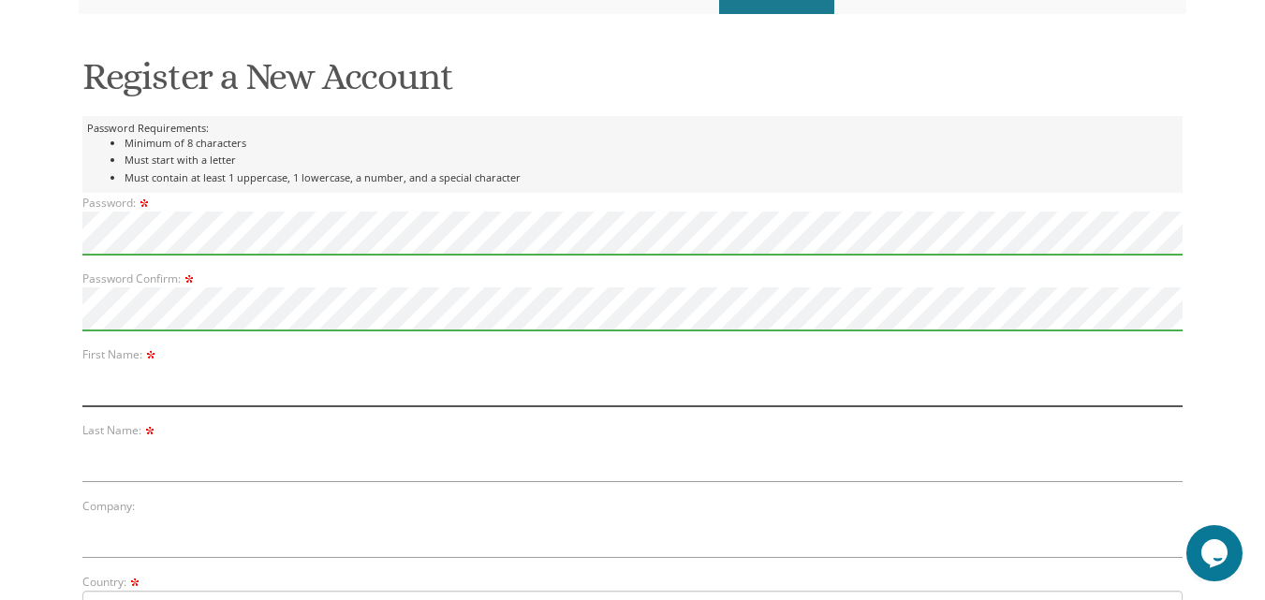
click at [109, 385] on input "text" at bounding box center [632, 384] width 1100 height 43
type input "[PERSON_NAME]"
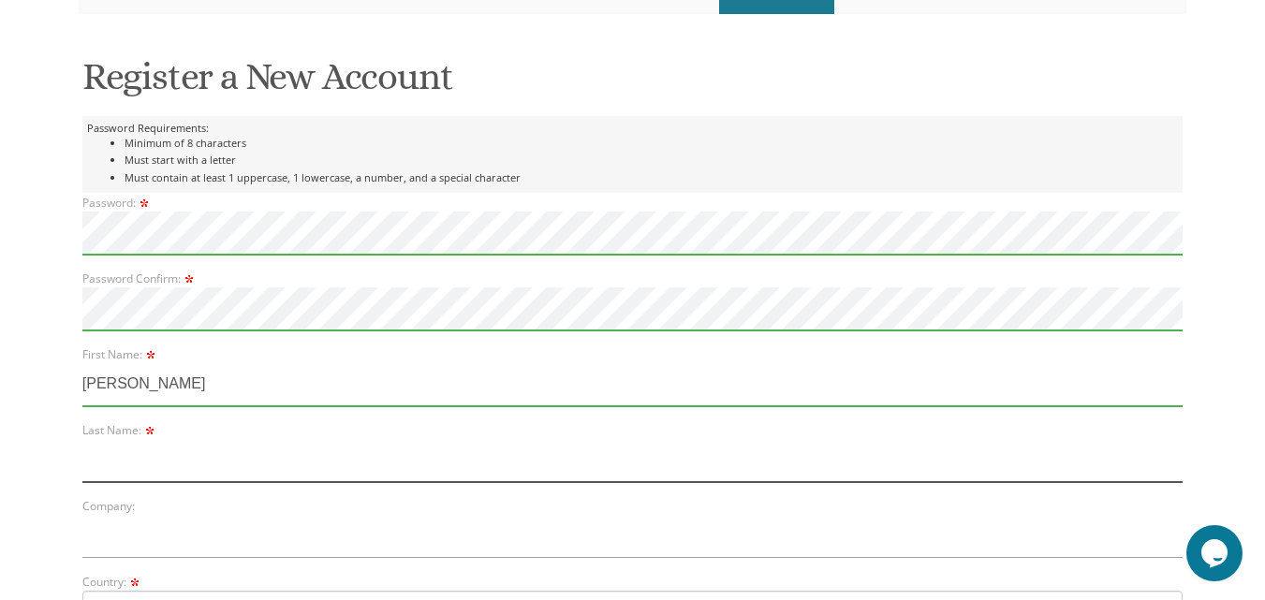
click at [105, 459] on input "text" at bounding box center [632, 460] width 1100 height 43
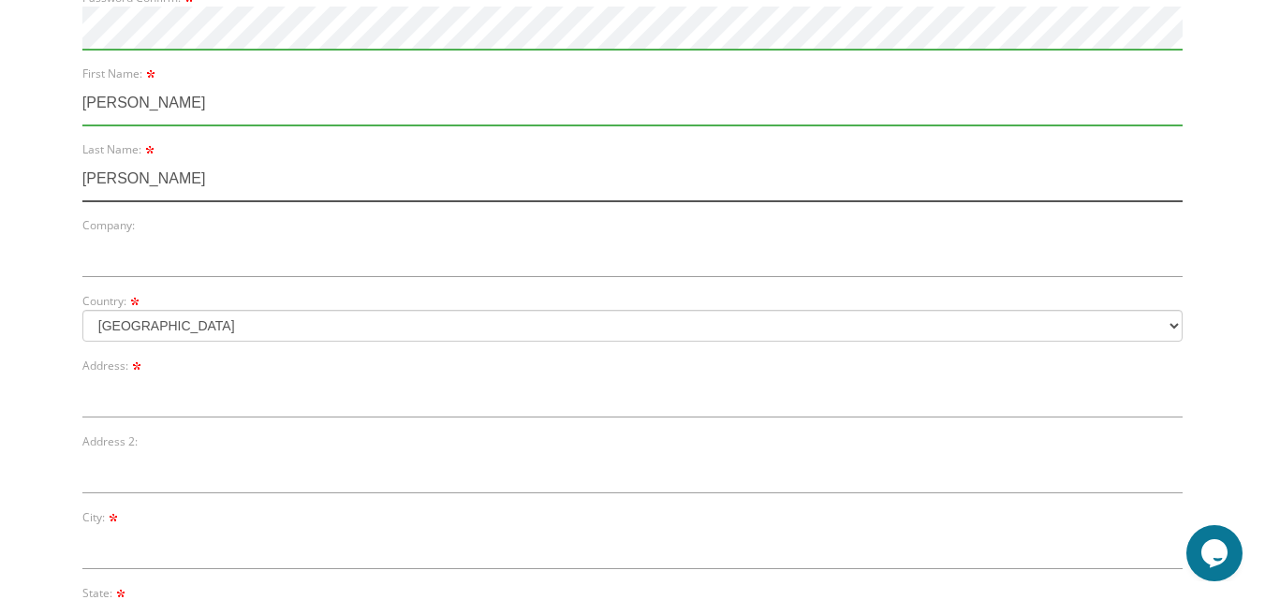
scroll to position [533, 0]
type input "Fink"
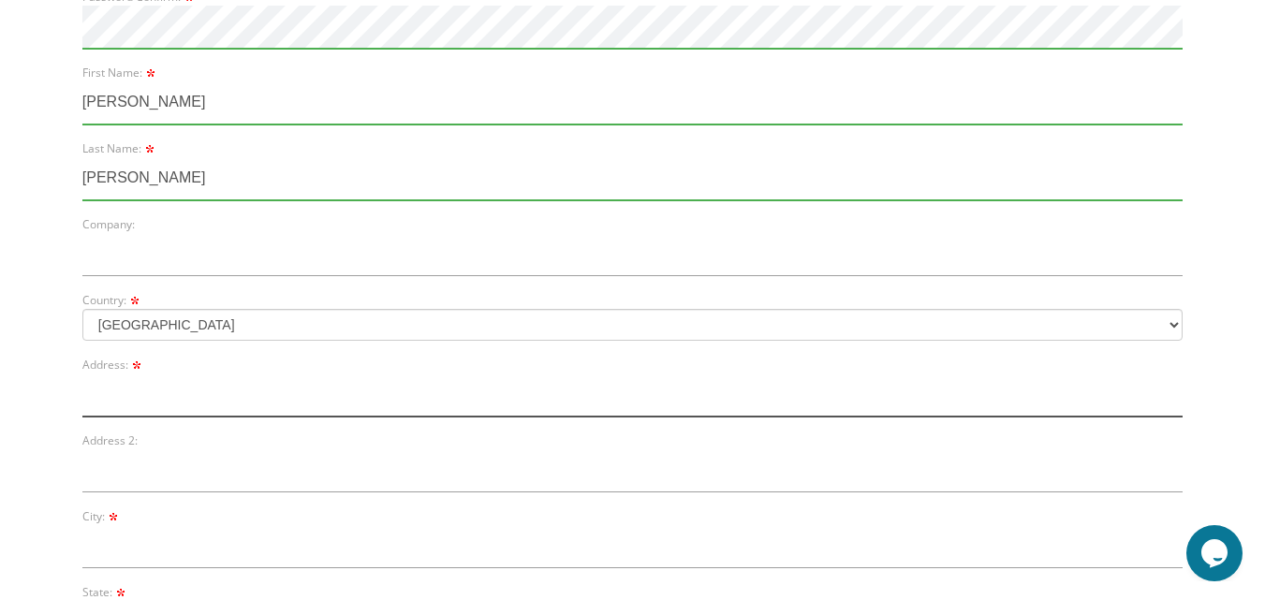
click at [117, 407] on input "text" at bounding box center [632, 395] width 1100 height 43
click at [102, 396] on input "57 Kenox Dr" at bounding box center [632, 395] width 1100 height 43
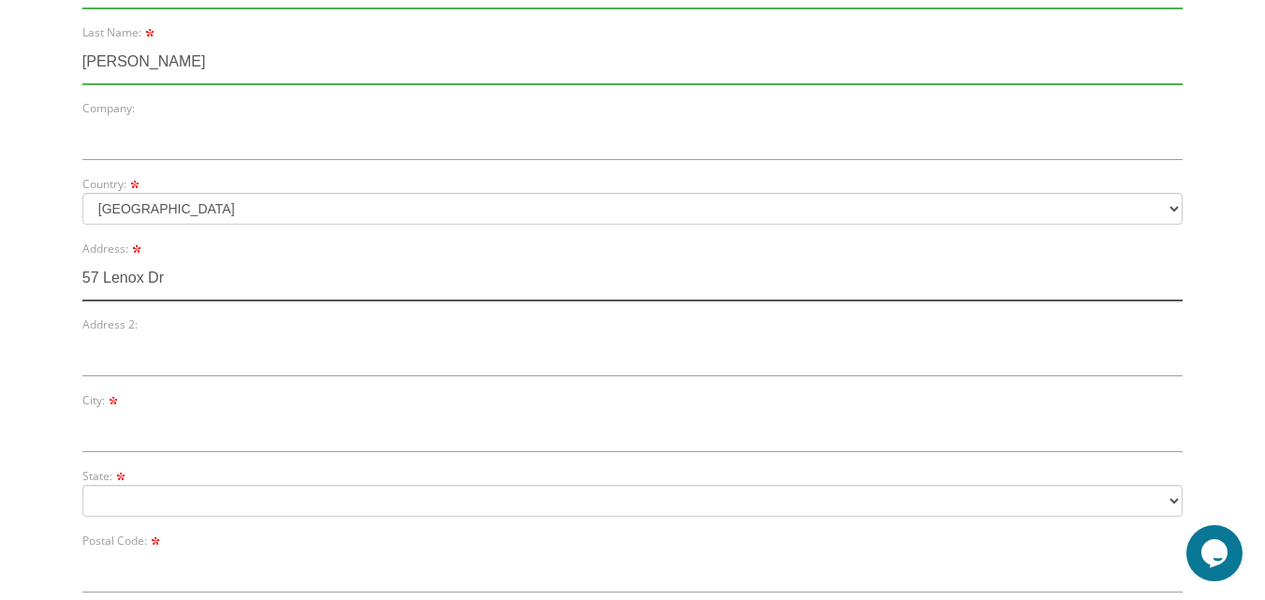
scroll to position [650, 0]
type input "57 Lenox Dr"
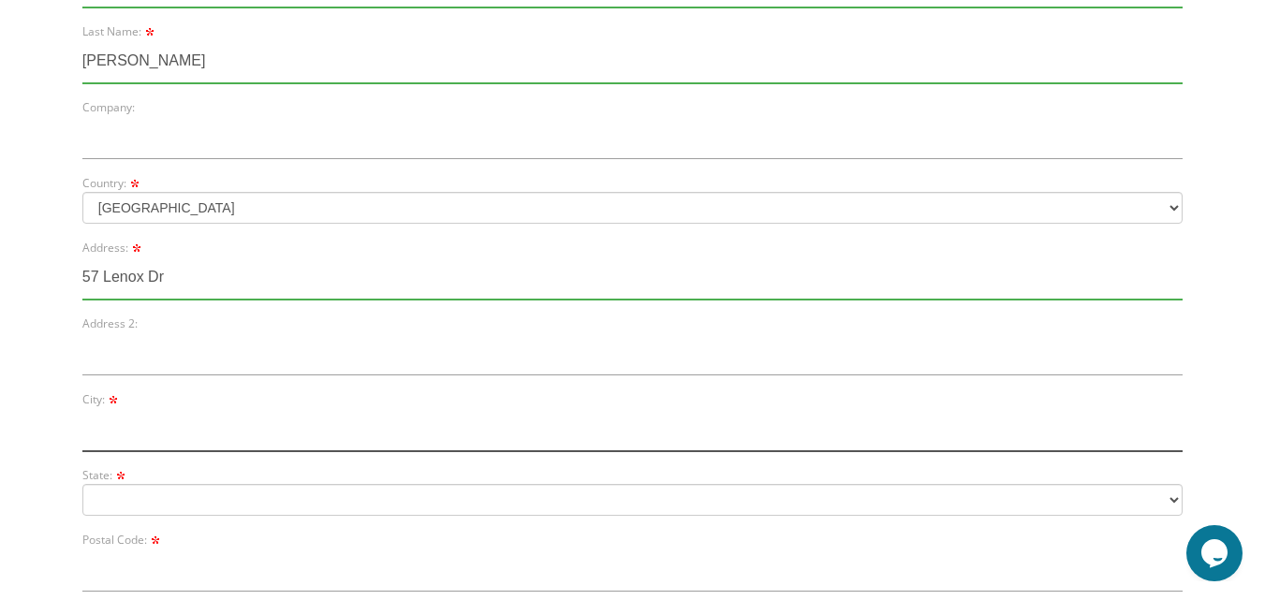
click at [96, 434] on input "text" at bounding box center [632, 429] width 1100 height 43
type input "Lakewood"
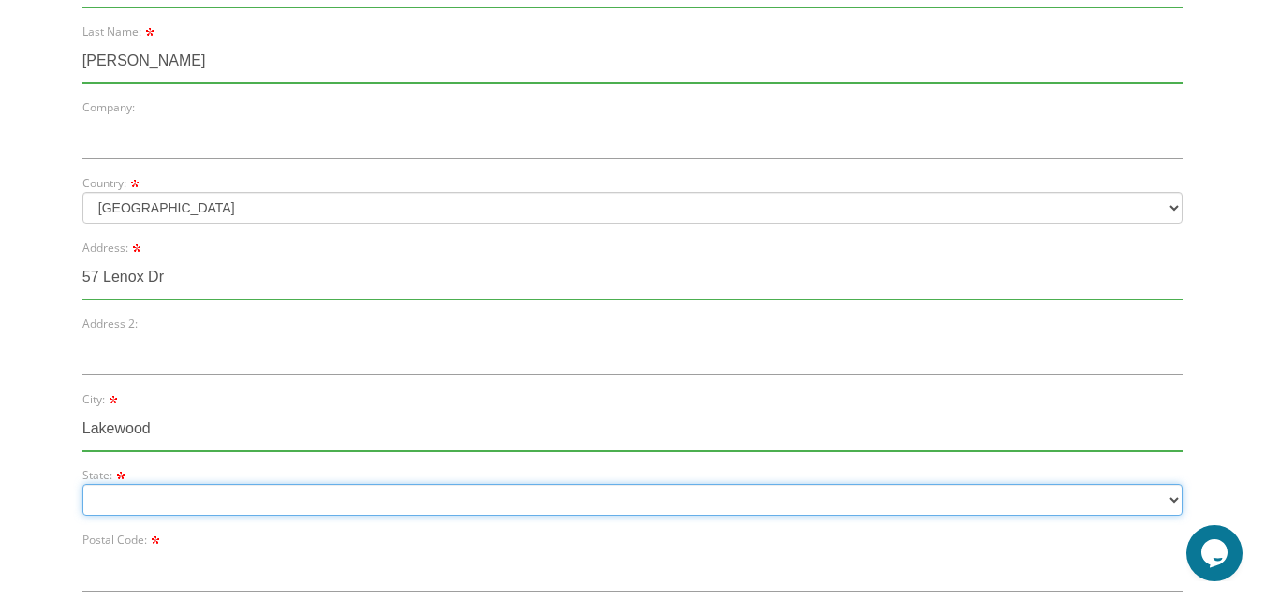
click at [97, 496] on select "Alabama Alaska Guam" at bounding box center [632, 500] width 1100 height 32
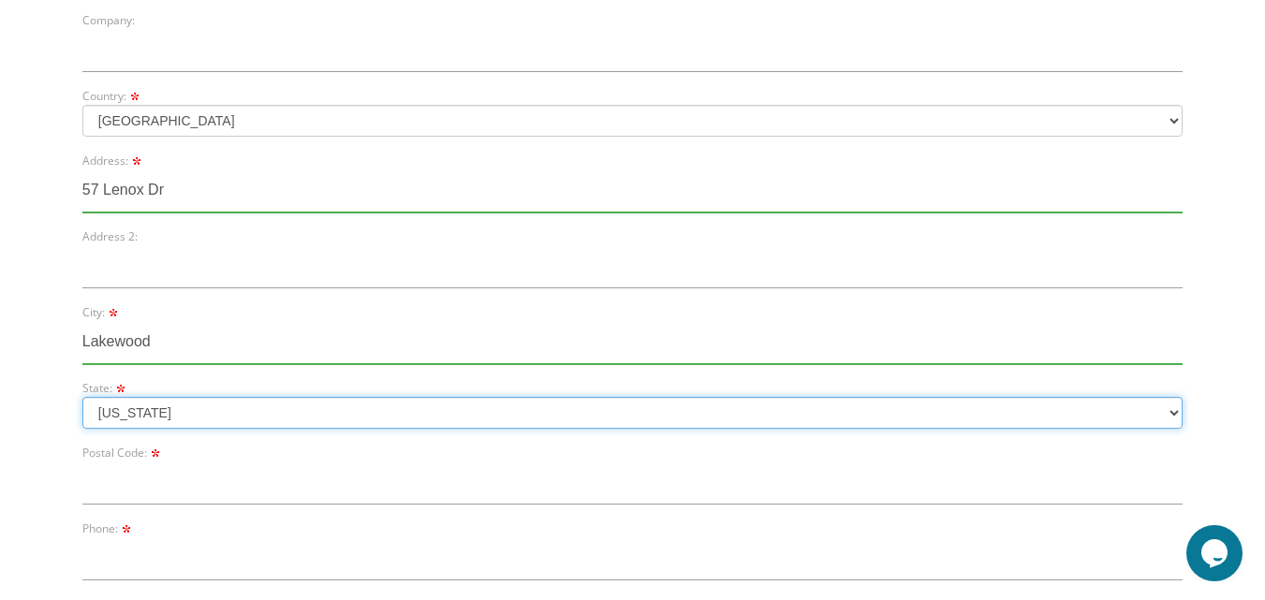
scroll to position [743, 0]
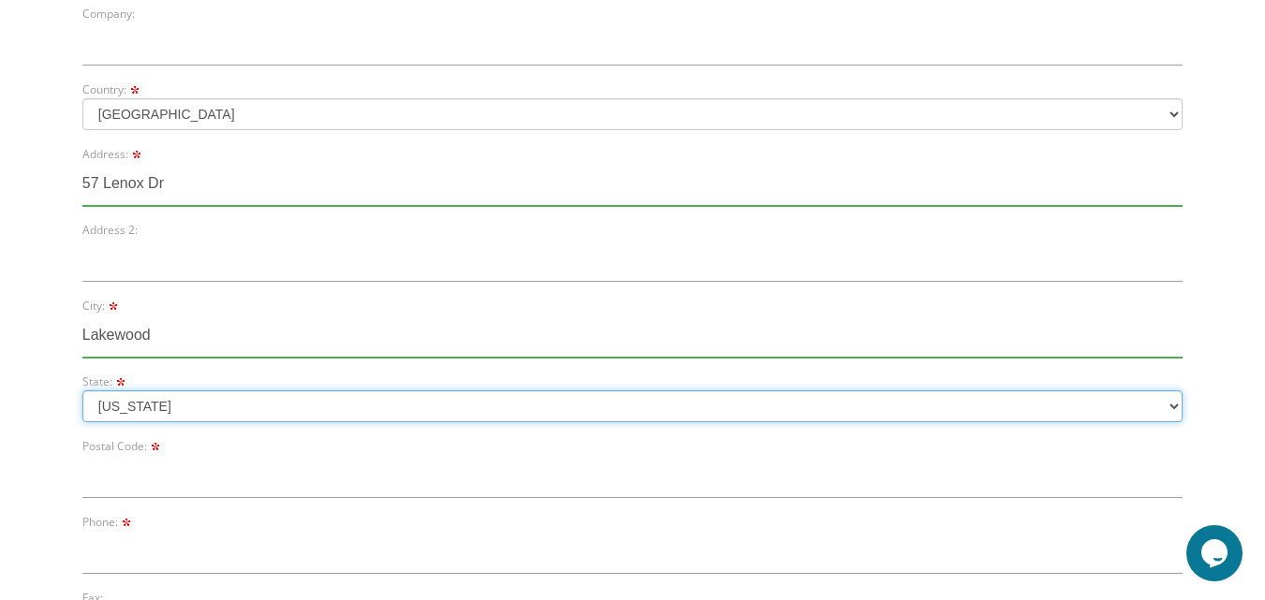
click at [149, 400] on select "Alabama Alaska Guam" at bounding box center [632, 406] width 1100 height 32
select select "NJ"
click at [82, 390] on select "Alabama Alaska Guam" at bounding box center [632, 406] width 1100 height 32
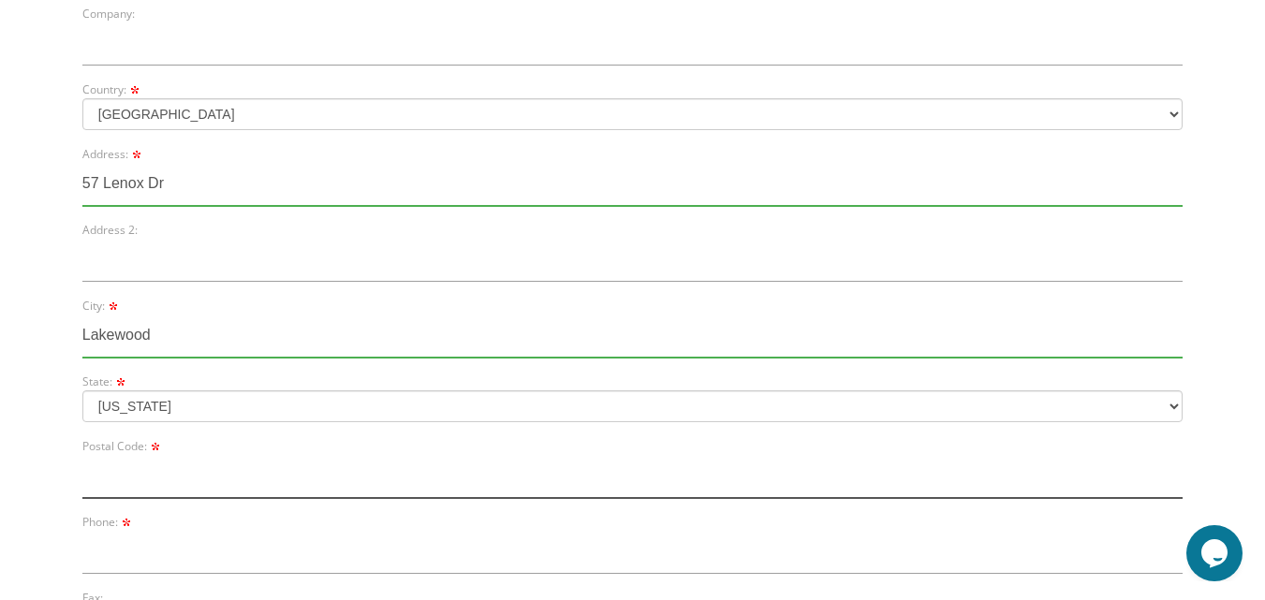
click at [139, 464] on input "text" at bounding box center [632, 476] width 1100 height 43
type input "08701"
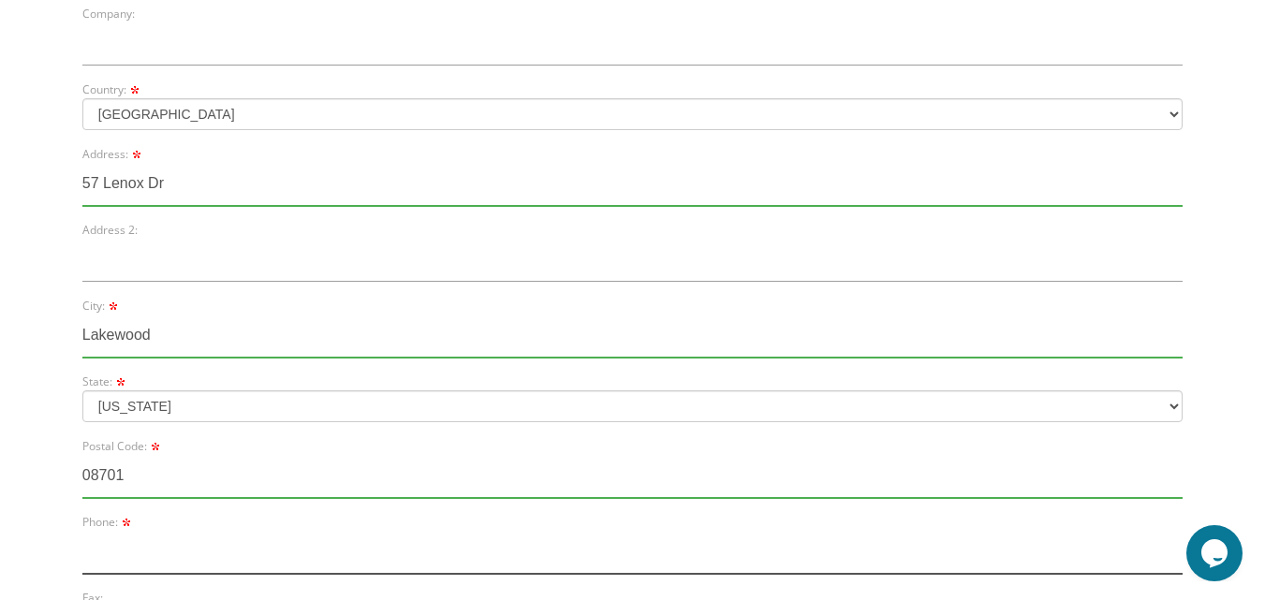
click at [107, 561] on input "text" at bounding box center [632, 552] width 1100 height 43
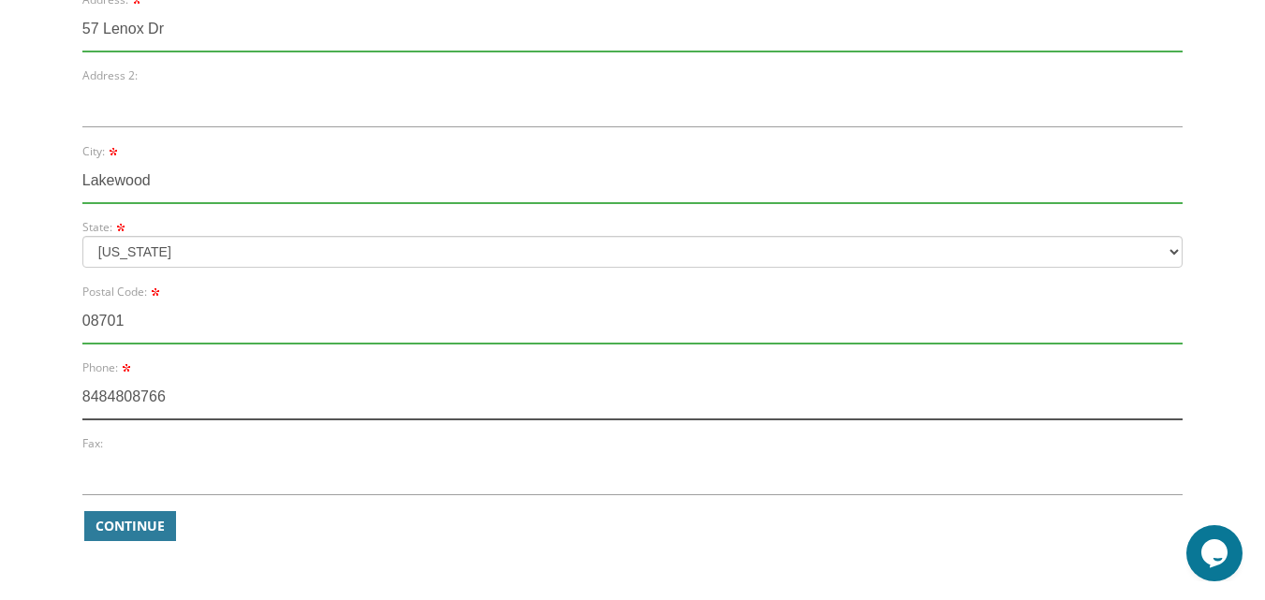
scroll to position [899, 0]
type input "8484808766"
click at [110, 530] on span "Continue" at bounding box center [129, 525] width 69 height 19
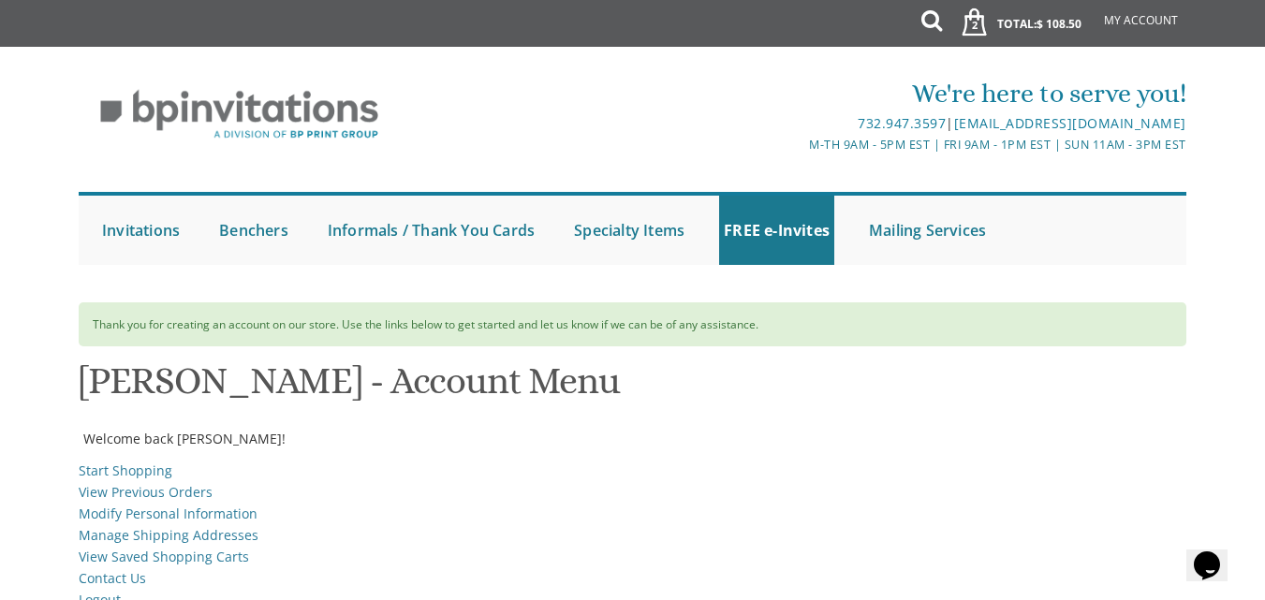
click at [829, 467] on li "Start Shopping" at bounding box center [632, 473] width 1107 height 22
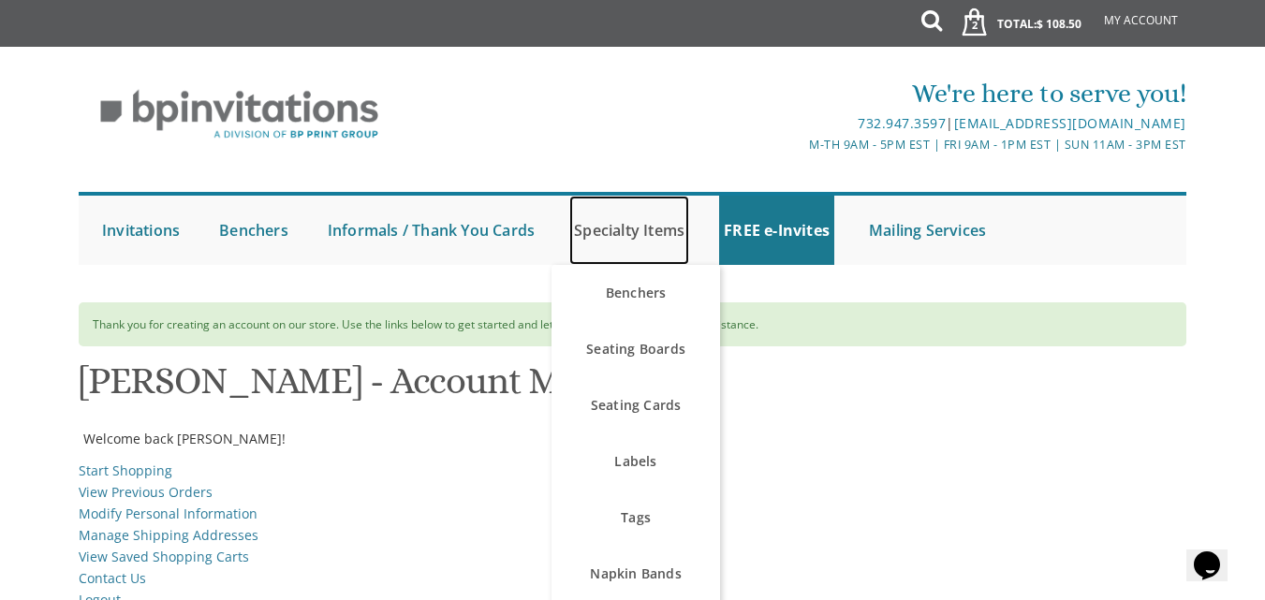
click at [648, 227] on link "Specialty Items" at bounding box center [629, 230] width 120 height 69
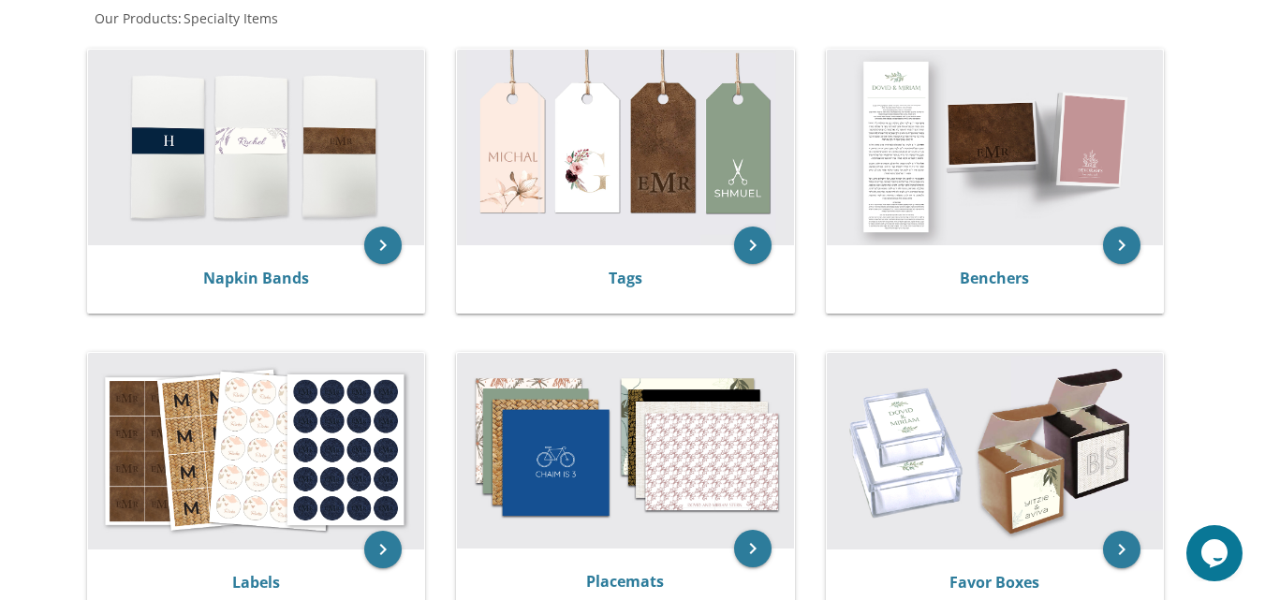
scroll to position [371, 0]
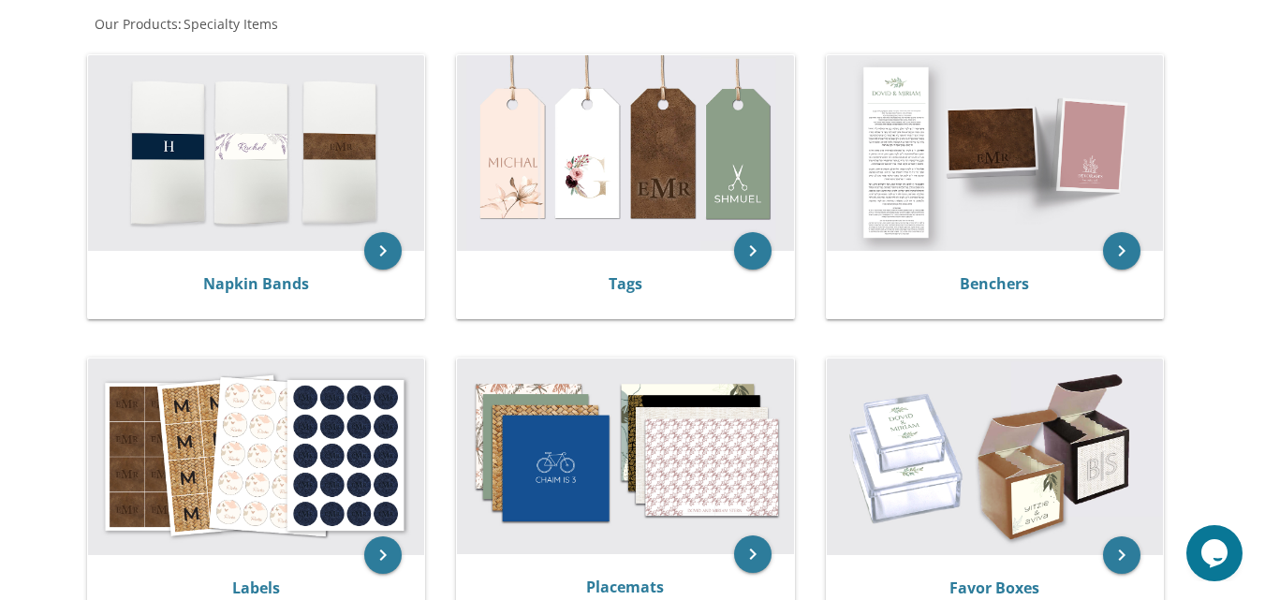
click at [864, 341] on div "keyboard_arrow_right Benchers" at bounding box center [1001, 189] width 369 height 303
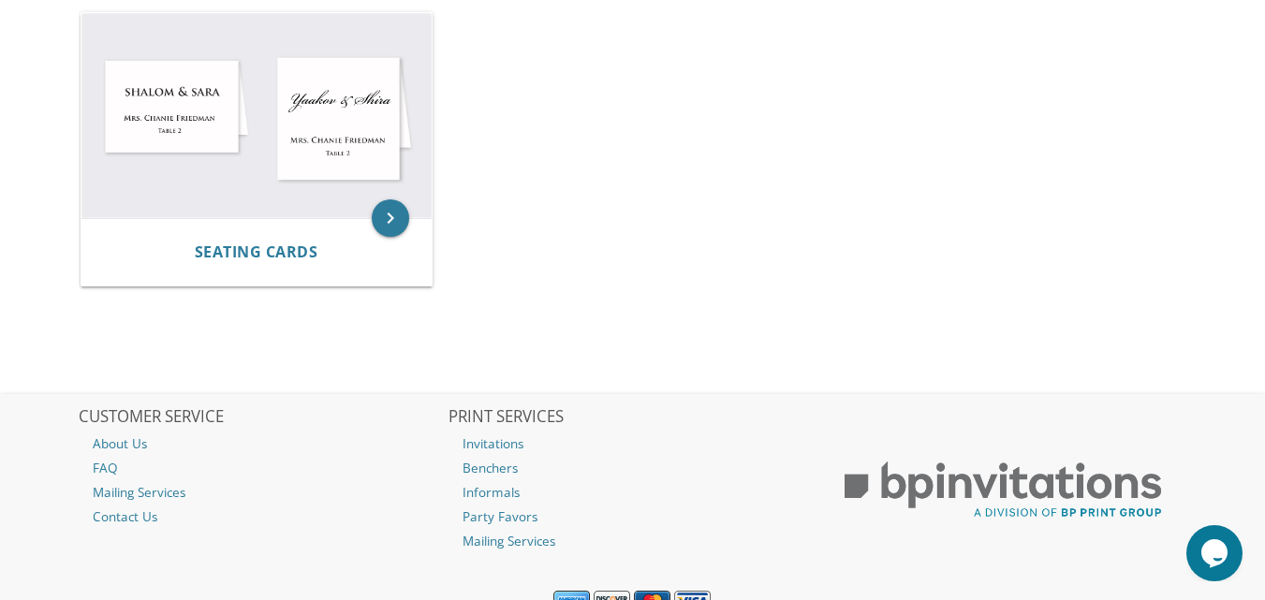
scroll to position [1417, 0]
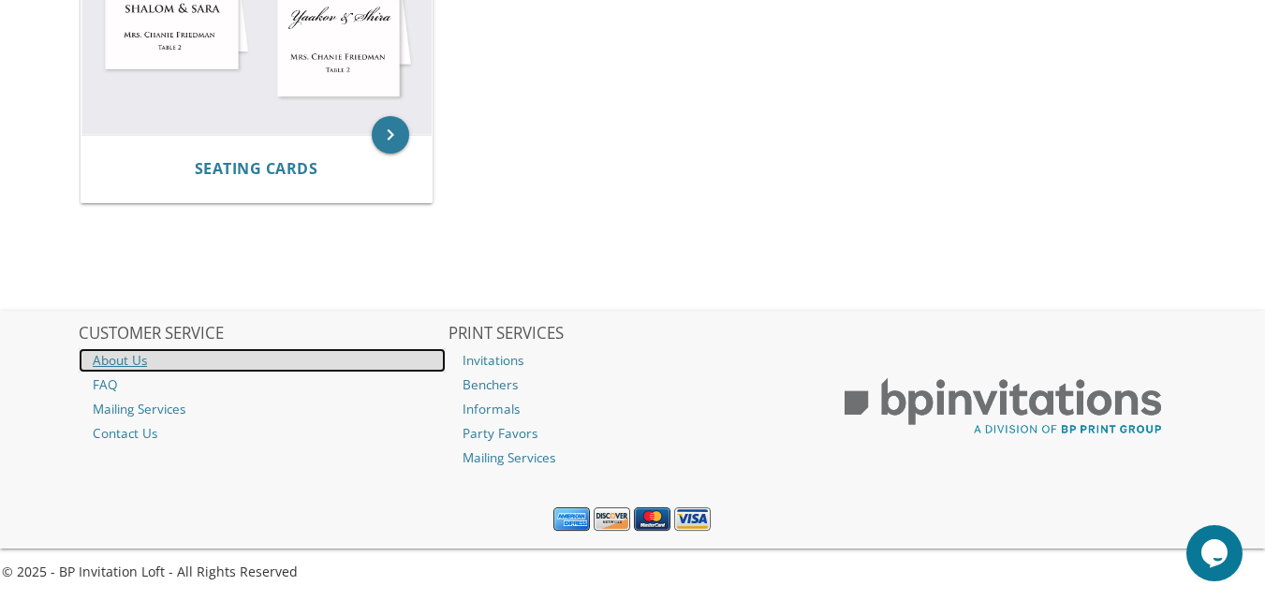
click at [113, 359] on link "About Us" at bounding box center [262, 360] width 367 height 24
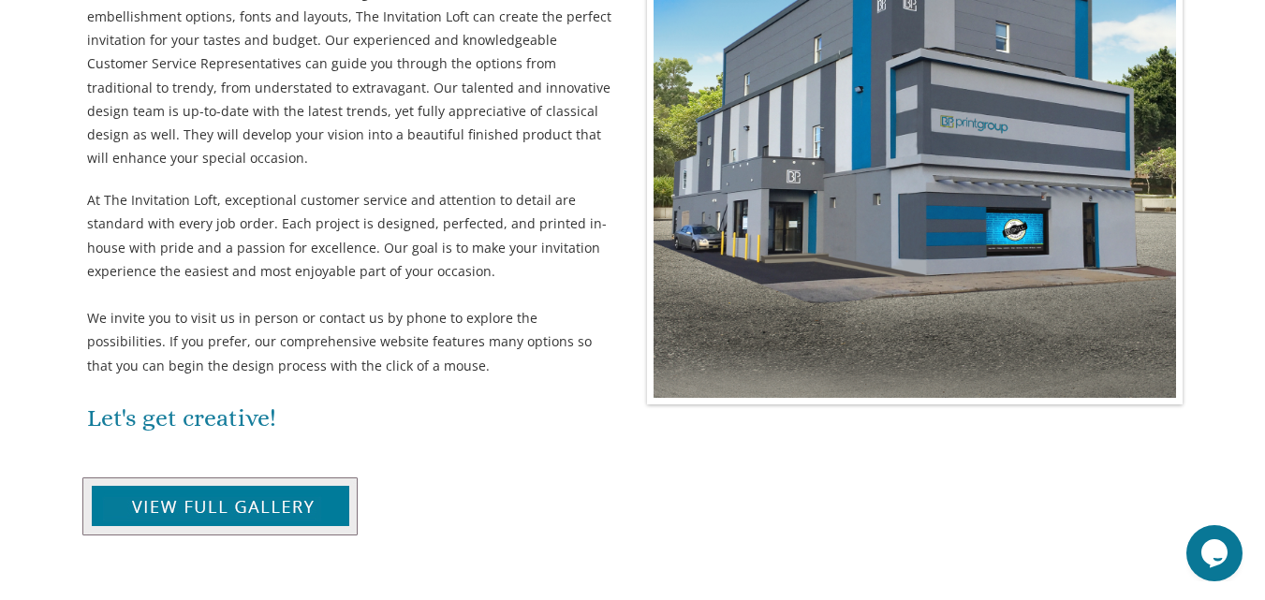
scroll to position [500, 0]
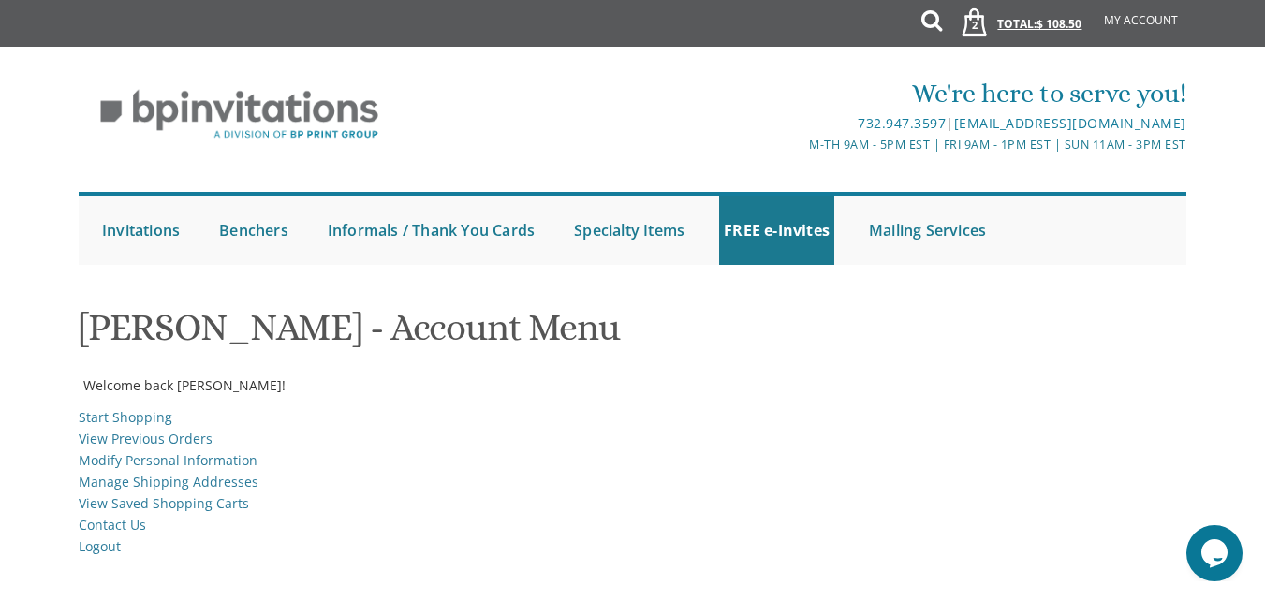
click at [1030, 22] on link "2 Total: $ 108.50 $ 108.50" at bounding box center [1015, 33] width 151 height 66
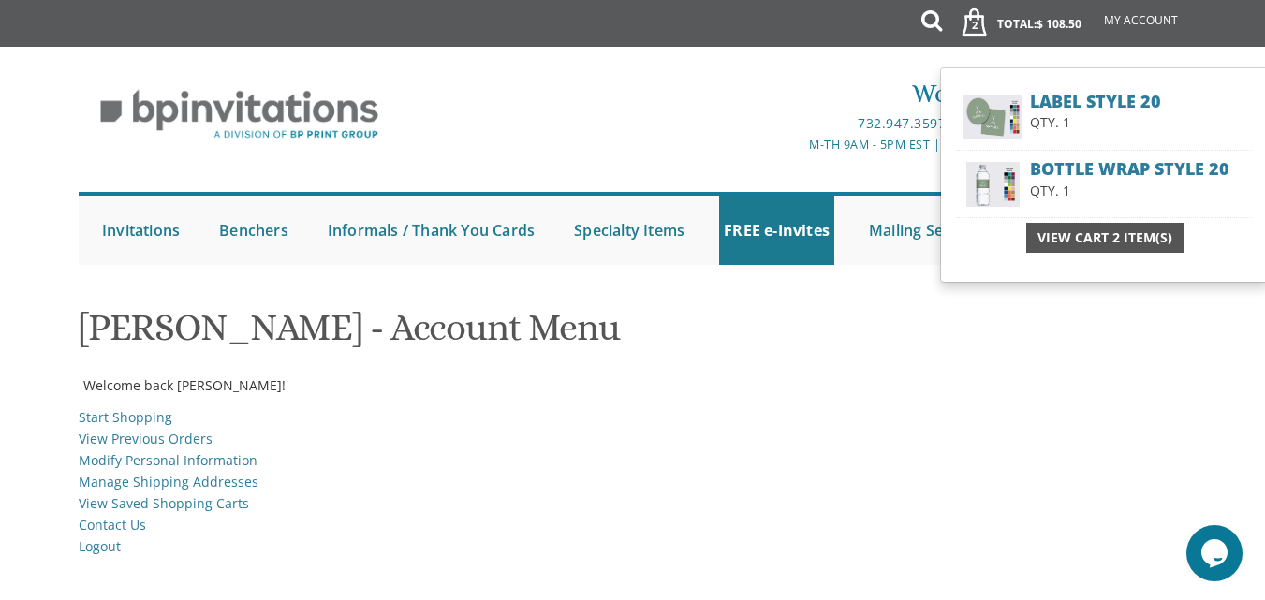
click at [1100, 243] on span "View Cart 2 Item(s)" at bounding box center [1104, 237] width 135 height 19
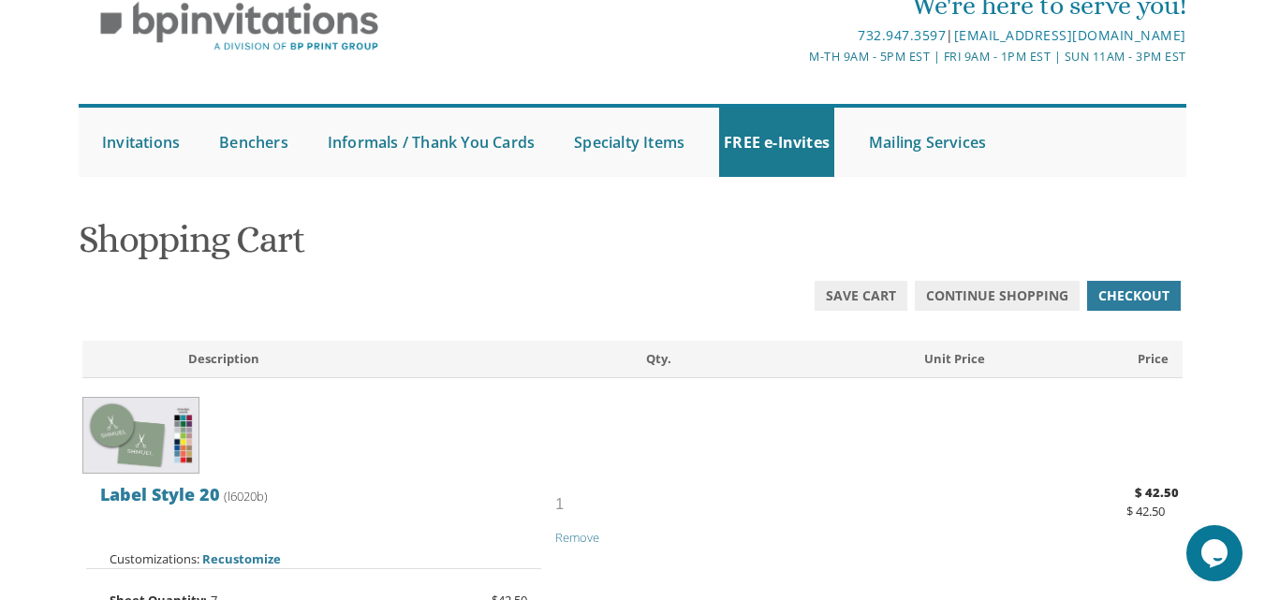
scroll to position [84, 0]
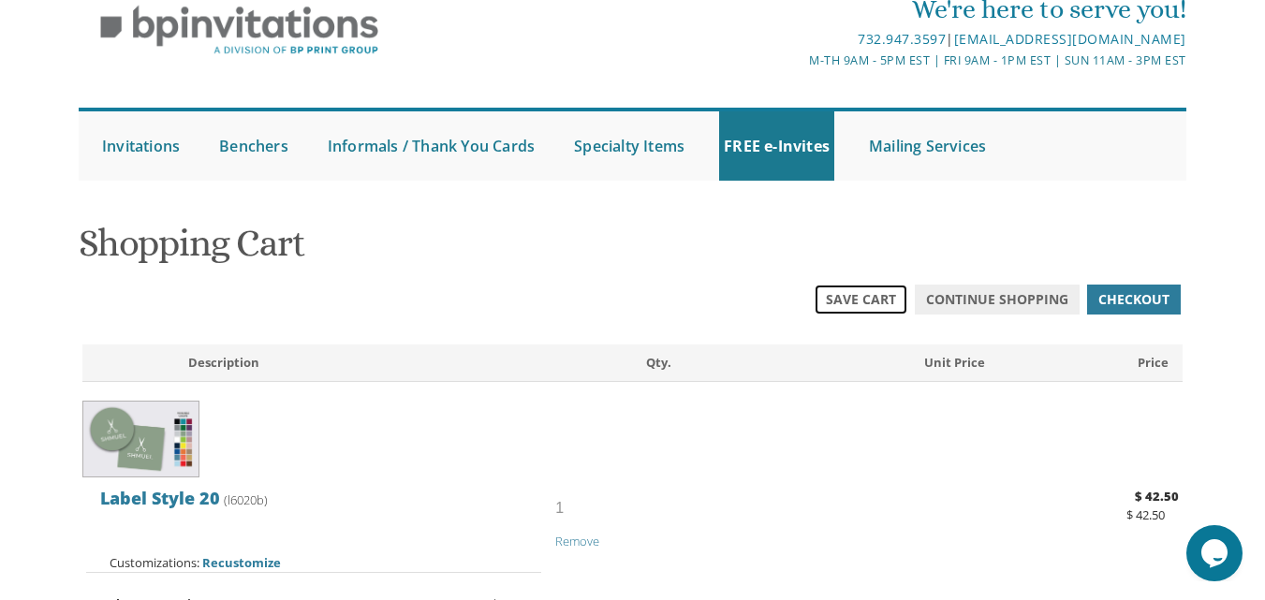
click at [872, 300] on span "Save Cart" at bounding box center [861, 299] width 70 height 19
click at [850, 308] on span "Save Cart" at bounding box center [861, 299] width 70 height 19
